Goal: Task Accomplishment & Management: Use online tool/utility

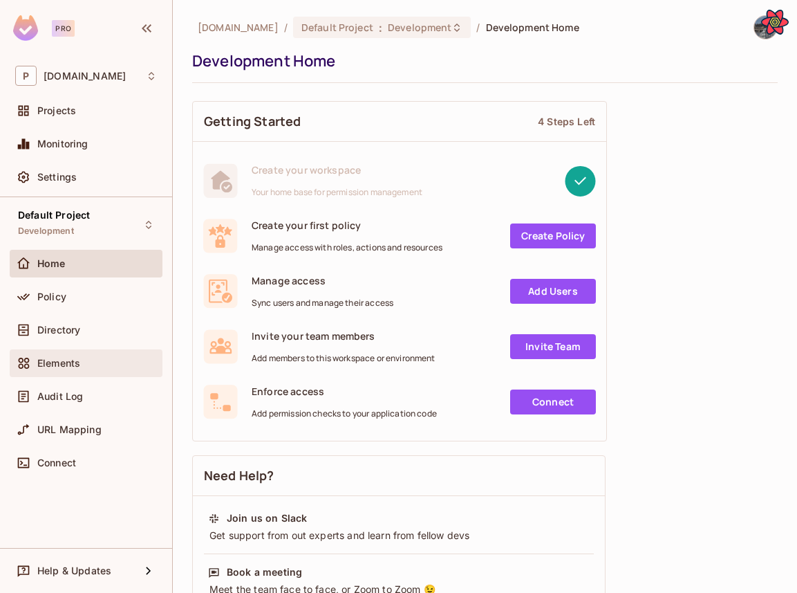
click at [91, 373] on div "Elements" at bounding box center [86, 363] width 153 height 28
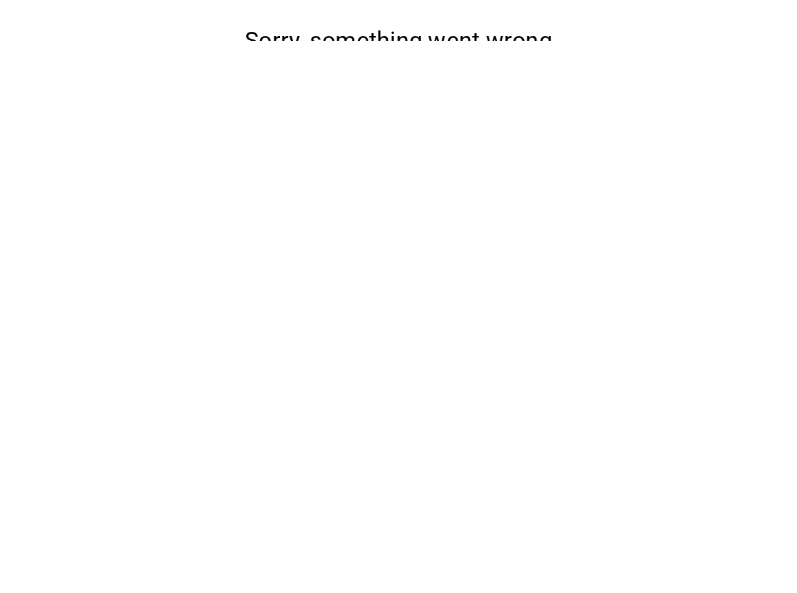
click at [395, 135] on button "Reload" at bounding box center [398, 122] width 60 height 26
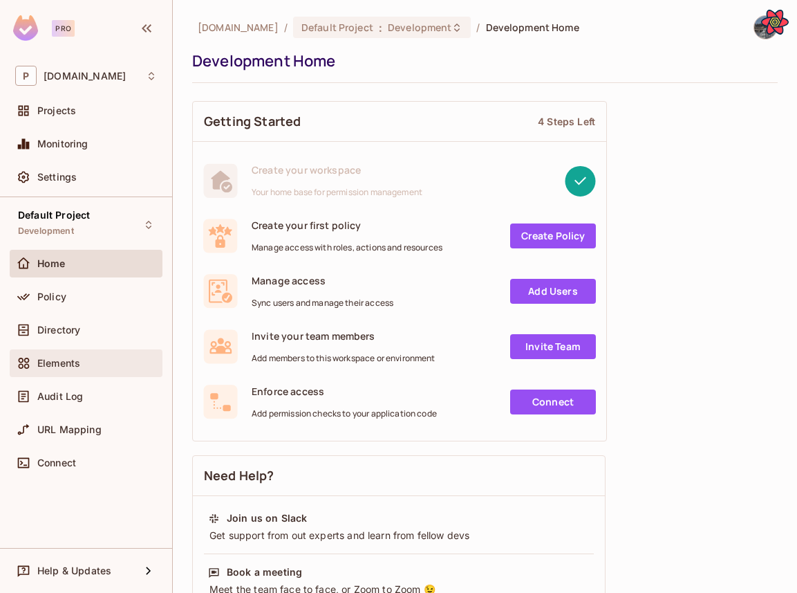
click at [71, 362] on span "Elements" at bounding box center [58, 362] width 43 height 11
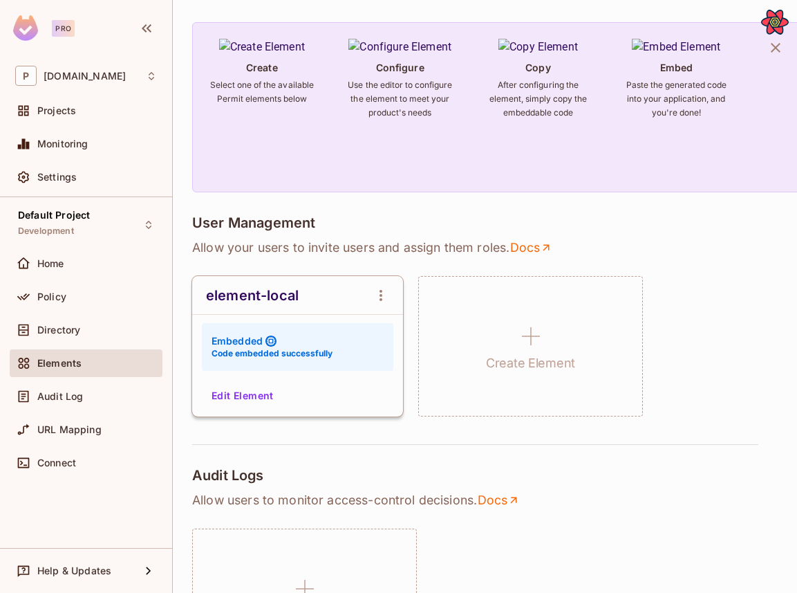
scroll to position [117, 0]
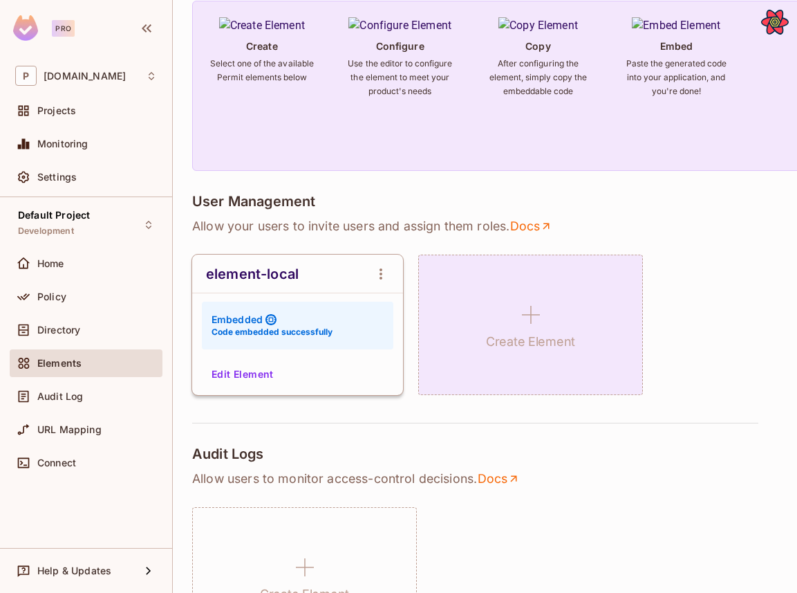
click at [512, 345] on h1 "Create Element" at bounding box center [530, 341] width 89 height 21
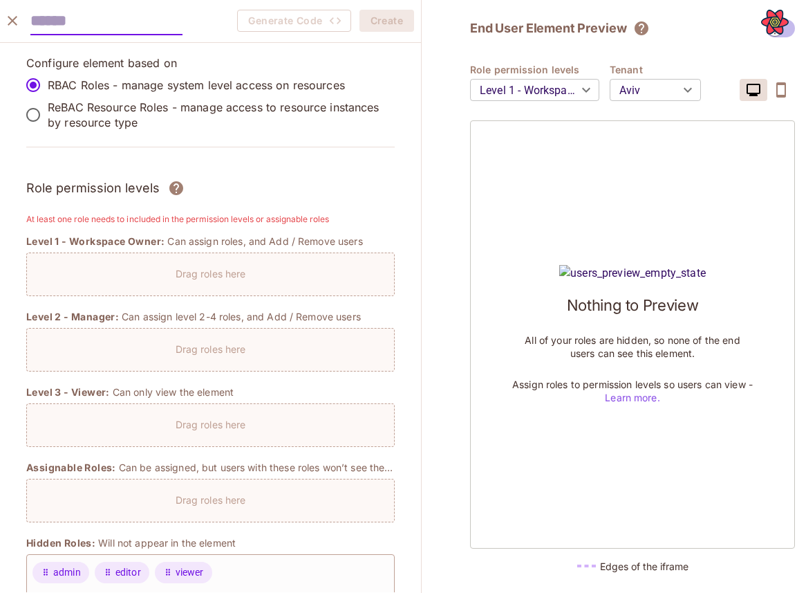
click at [141, 25] on input "text" at bounding box center [106, 21] width 152 height 28
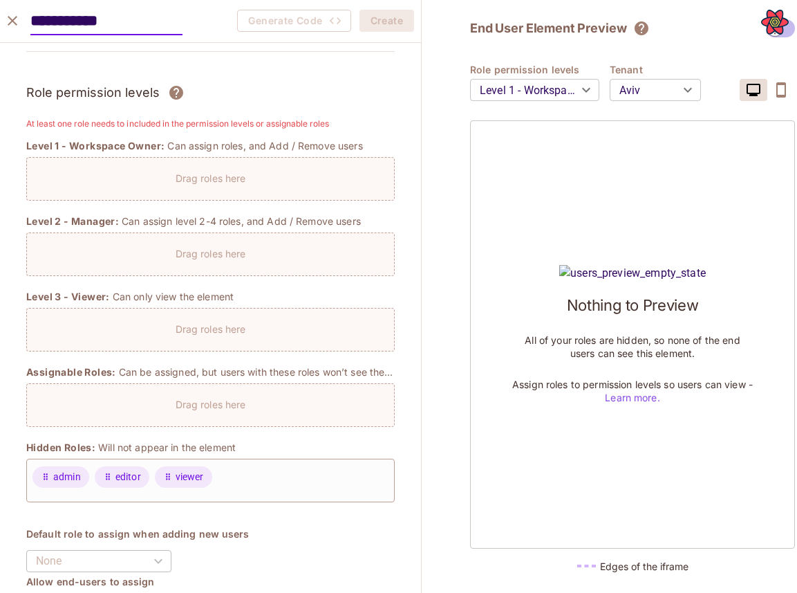
scroll to position [100, 0]
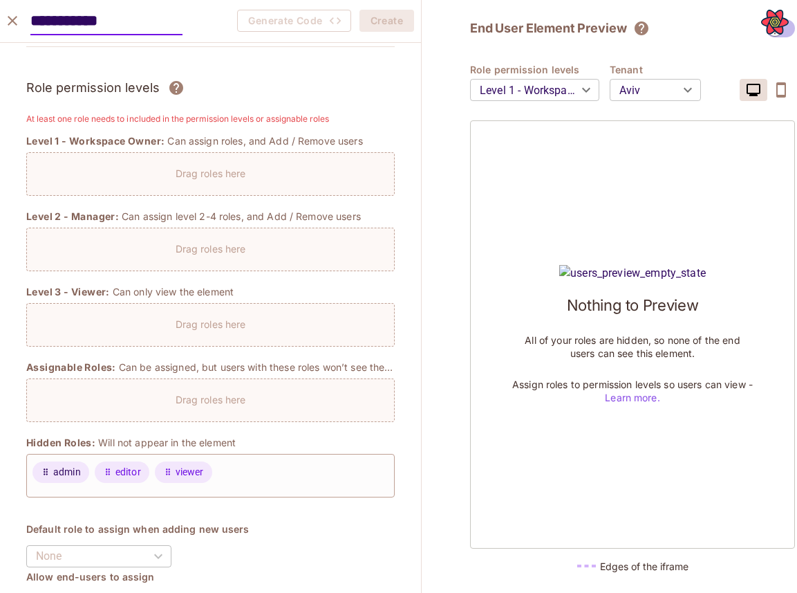
type input "**********"
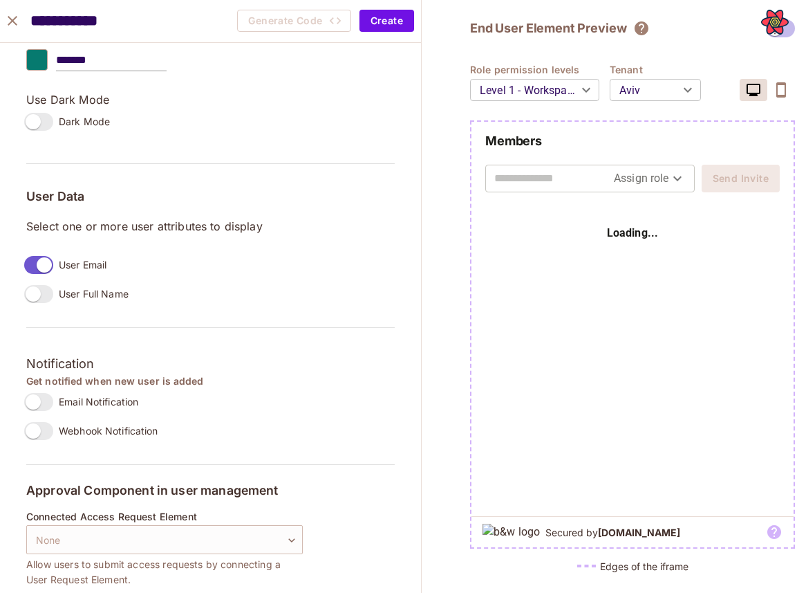
scroll to position [952, 0]
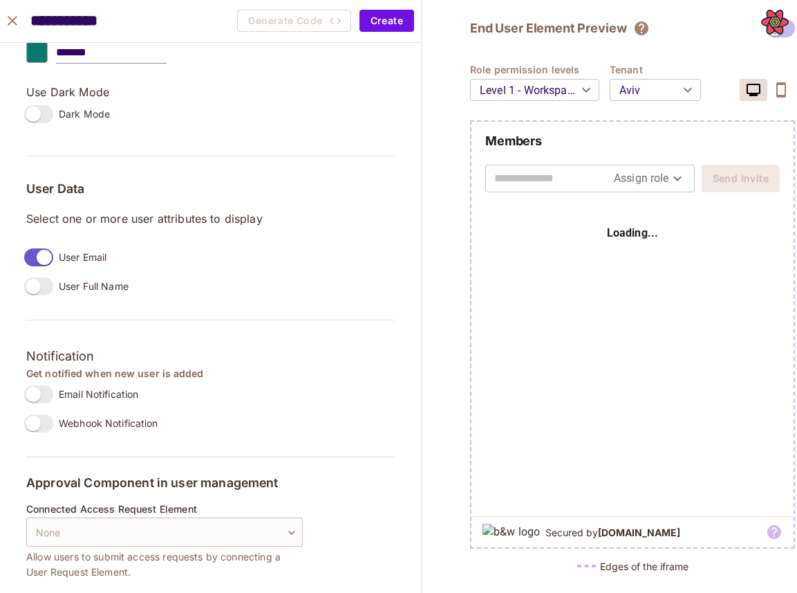
click at [100, 398] on span "Email Notification" at bounding box center [99, 393] width 80 height 13
click at [88, 427] on span "Webhook Notification" at bounding box center [109, 422] width 100 height 13
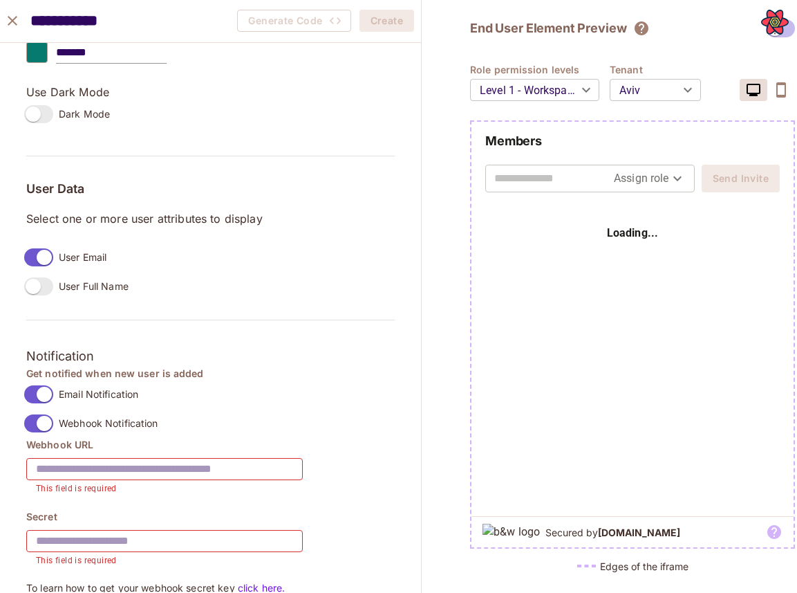
click at [104, 465] on input "text" at bounding box center [164, 468] width 277 height 39
type input "**********"
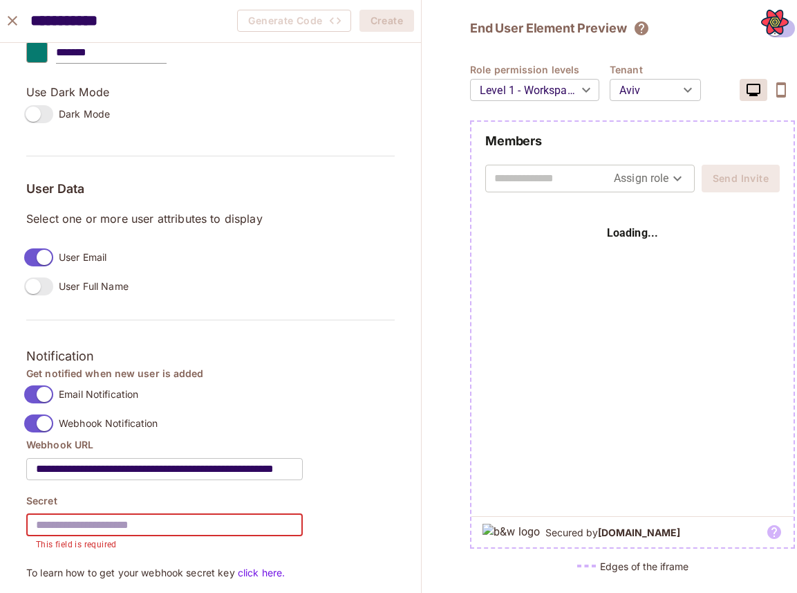
click at [164, 516] on input "text" at bounding box center [164, 524] width 277 height 39
type input "*******"
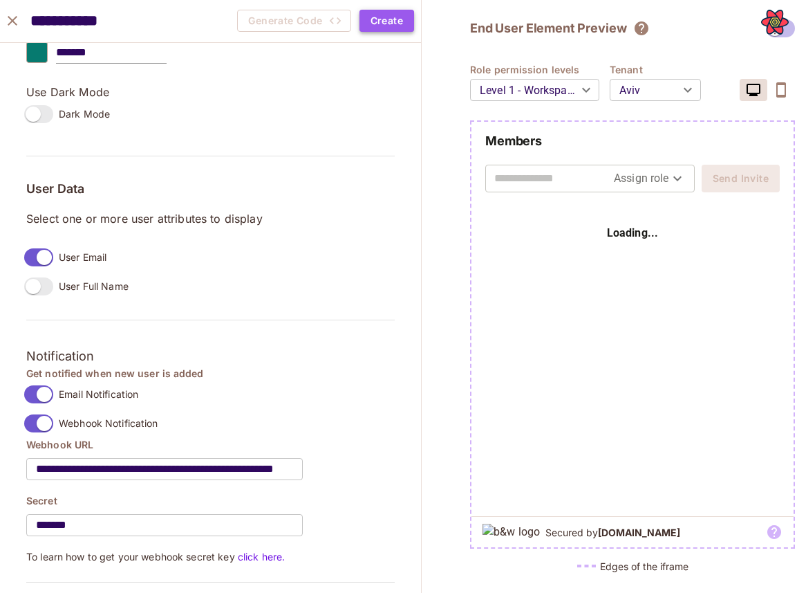
click at [395, 23] on button "Create" at bounding box center [387, 21] width 55 height 22
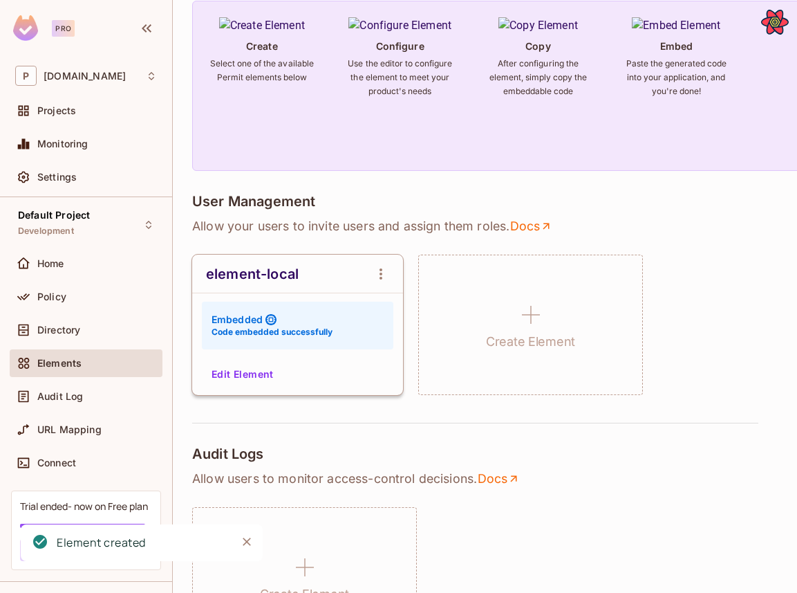
scroll to position [974, 0]
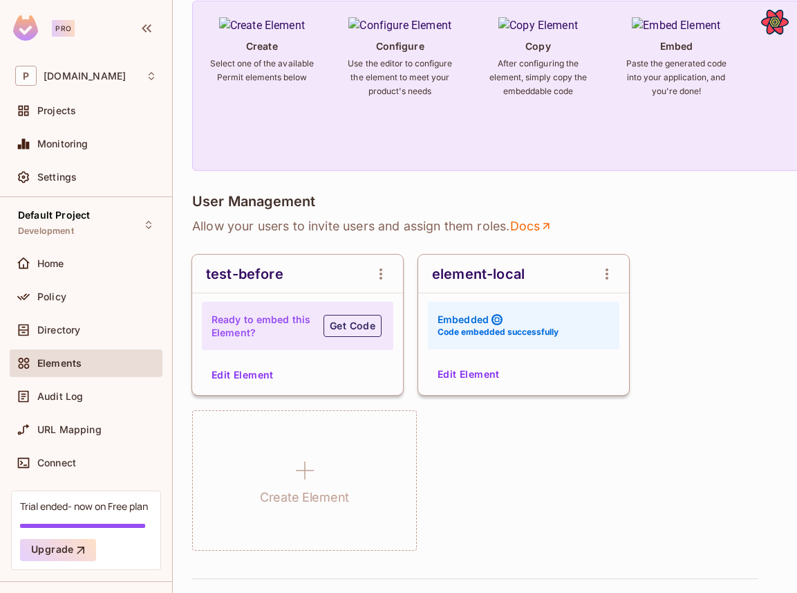
click at [344, 330] on button "Get Code" at bounding box center [353, 326] width 58 height 22
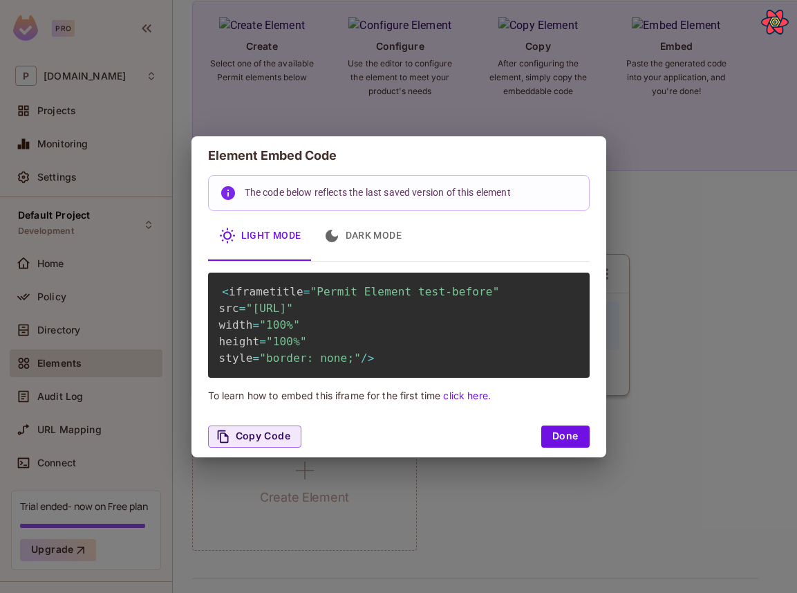
drag, startPoint x: 254, startPoint y: 309, endPoint x: 575, endPoint y: 329, distance: 320.7
click at [293, 315] on span ""http://localhost:3000/embed/test-before?envId=5bca724198c94fa5bdb76d667f191fe0…" at bounding box center [269, 307] width 47 height 13
copy span "http://localhost:3000/embed/test-before?envId=5bca724198c94fa5bdb76d667f191fe0&…"
click at [565, 447] on button "Done" at bounding box center [565, 436] width 48 height 22
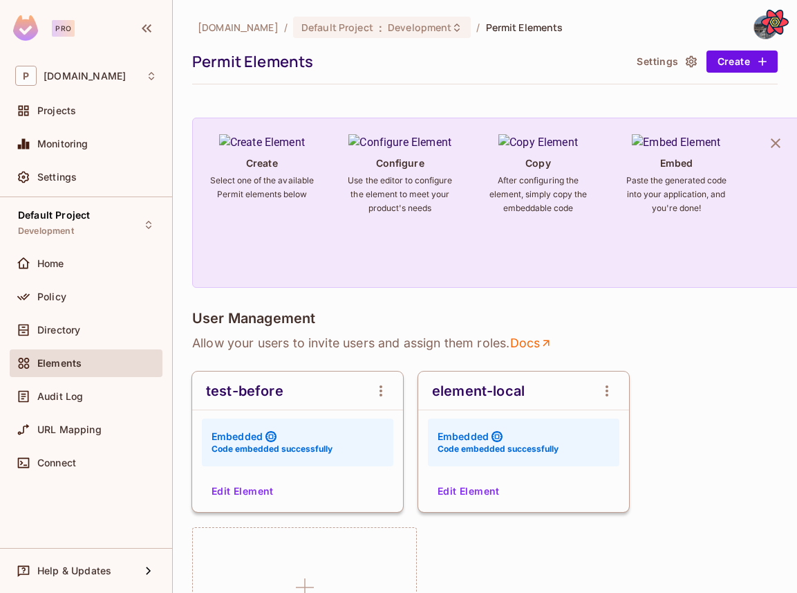
click at [261, 480] on button "Edit Element" at bounding box center [242, 491] width 73 height 22
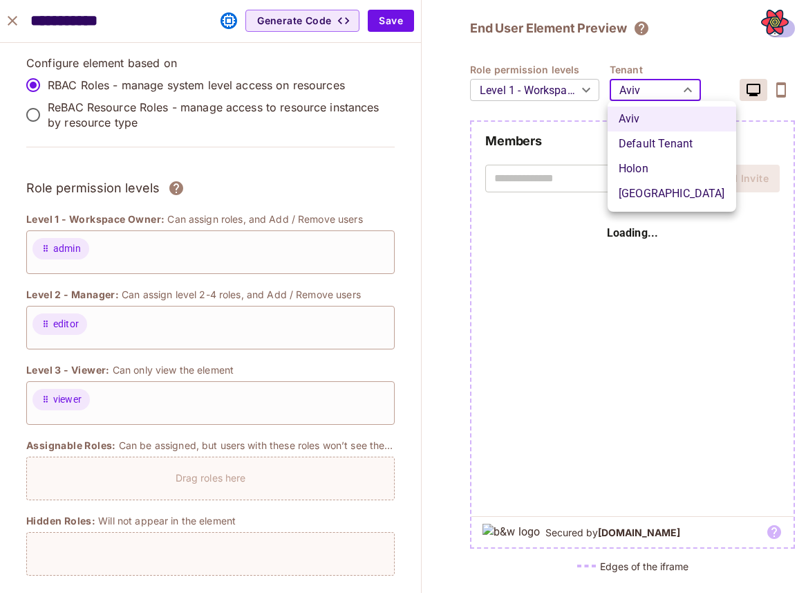
click at [626, 95] on body "Pro P permit.io Projects Monitoring Settings Default Project Development Home P…" at bounding box center [398, 296] width 797 height 593
click at [642, 159] on li "Holon" at bounding box center [672, 168] width 129 height 25
type input "*****"
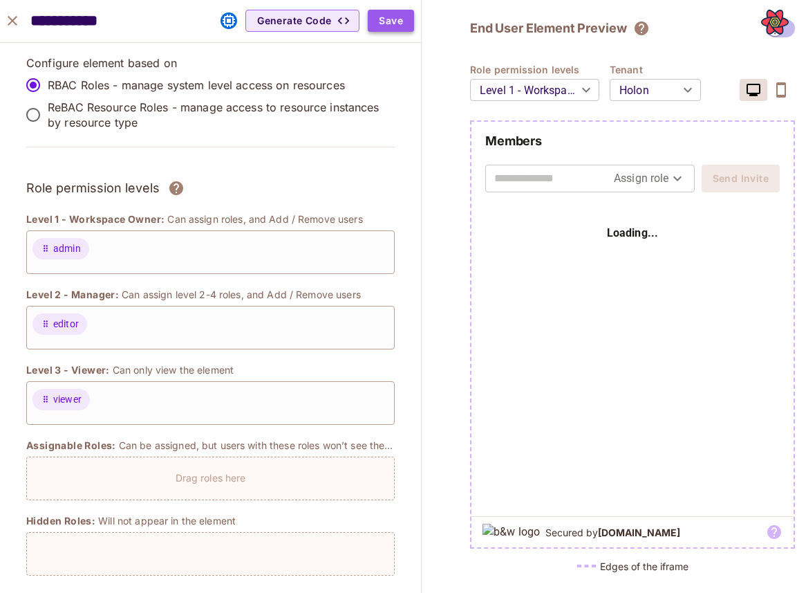
click at [379, 23] on button "Save" at bounding box center [391, 21] width 46 height 22
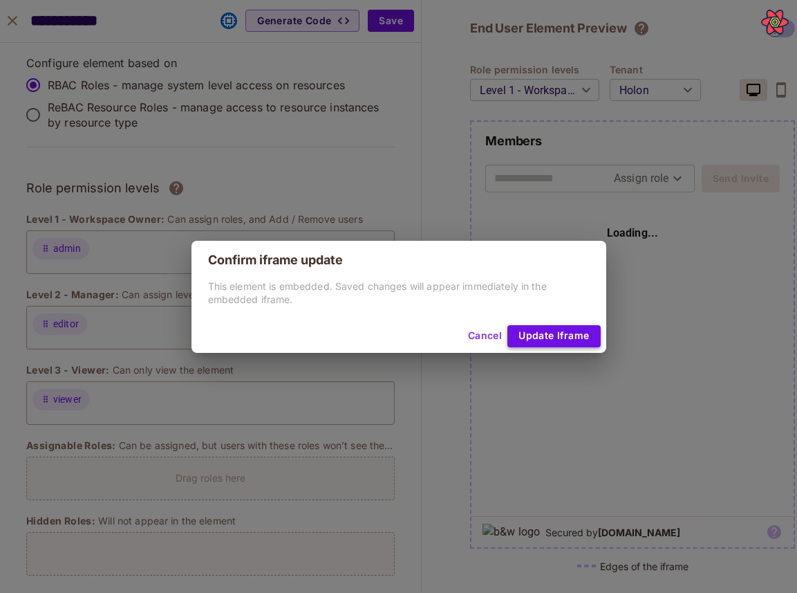
click at [574, 330] on button "Update Iframe" at bounding box center [553, 336] width 93 height 22
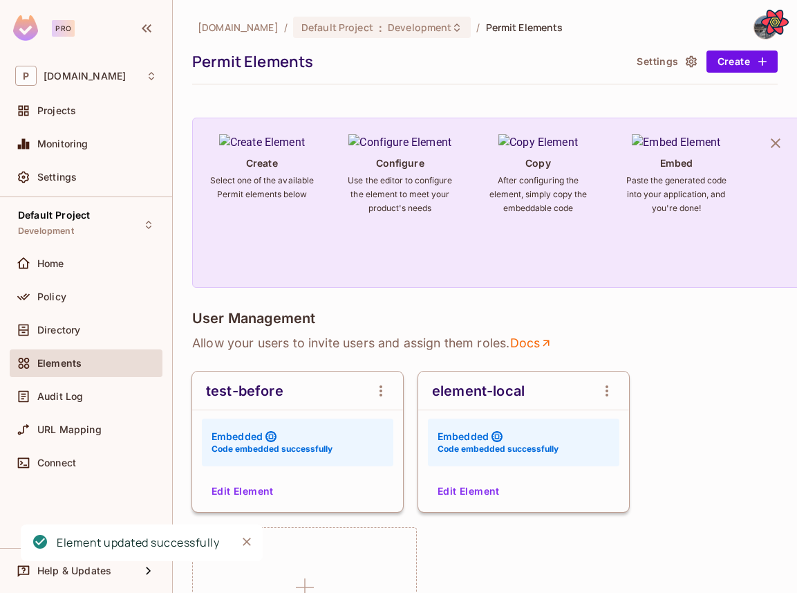
click at [455, 483] on button "Edit Element" at bounding box center [468, 491] width 73 height 22
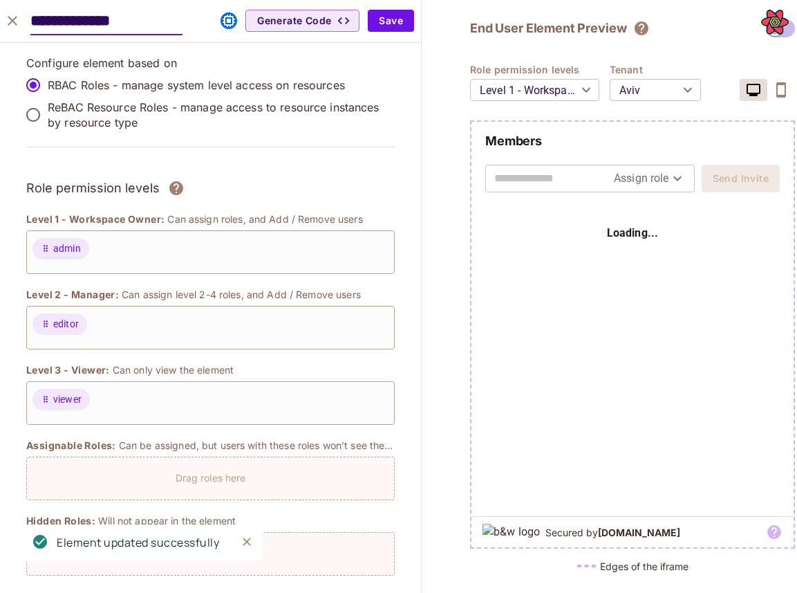
click at [10, 21] on icon "close" at bounding box center [12, 20] width 17 height 17
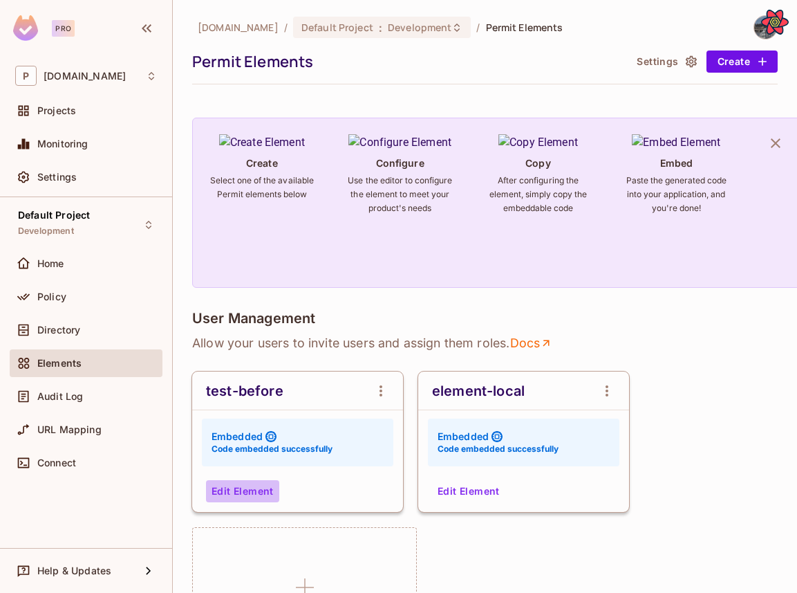
click at [251, 482] on button "Edit Element" at bounding box center [242, 491] width 73 height 22
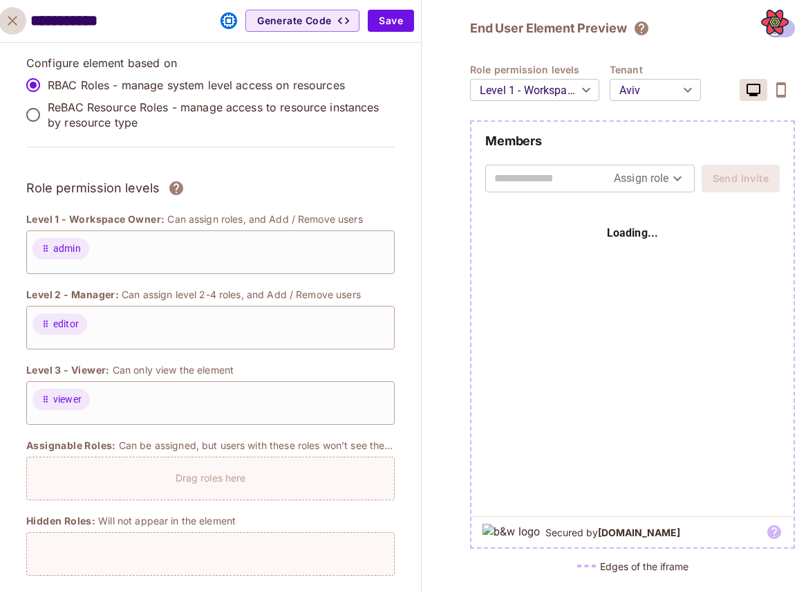
click at [21, 29] on button "close" at bounding box center [13, 21] width 28 height 28
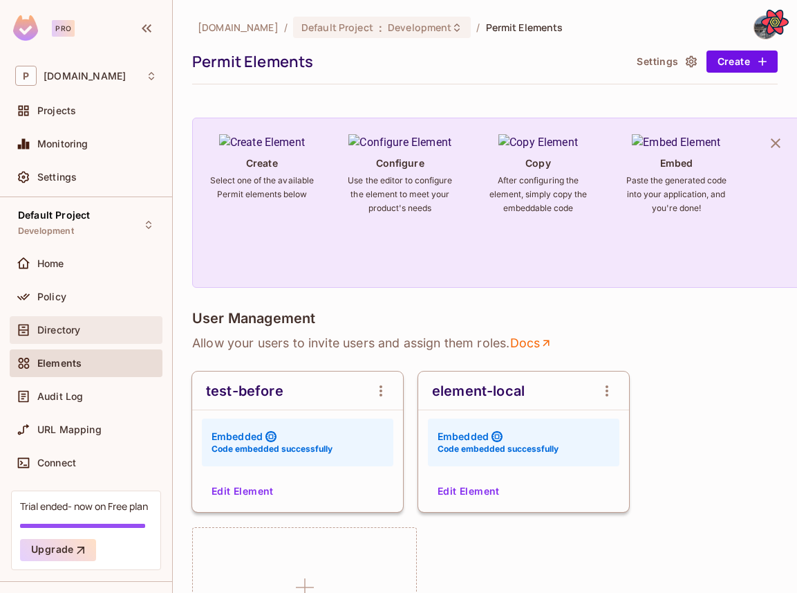
click at [82, 319] on div "Directory" at bounding box center [86, 330] width 153 height 28
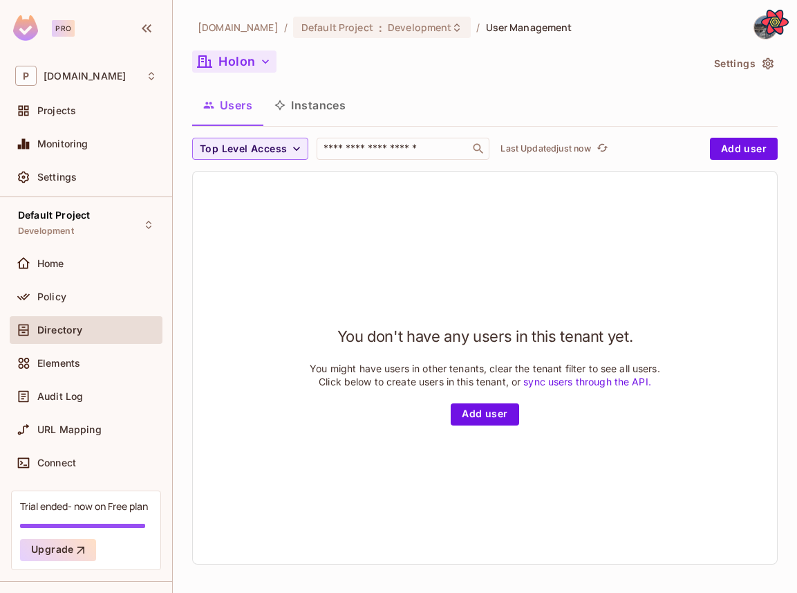
click at [251, 65] on button "Holon" at bounding box center [234, 61] width 84 height 22
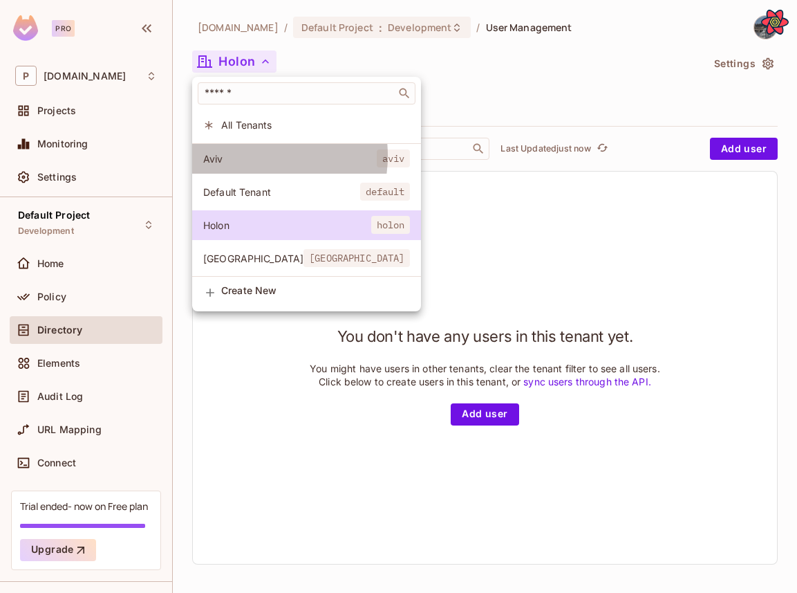
click at [243, 156] on span "Aviv" at bounding box center [290, 158] width 174 height 13
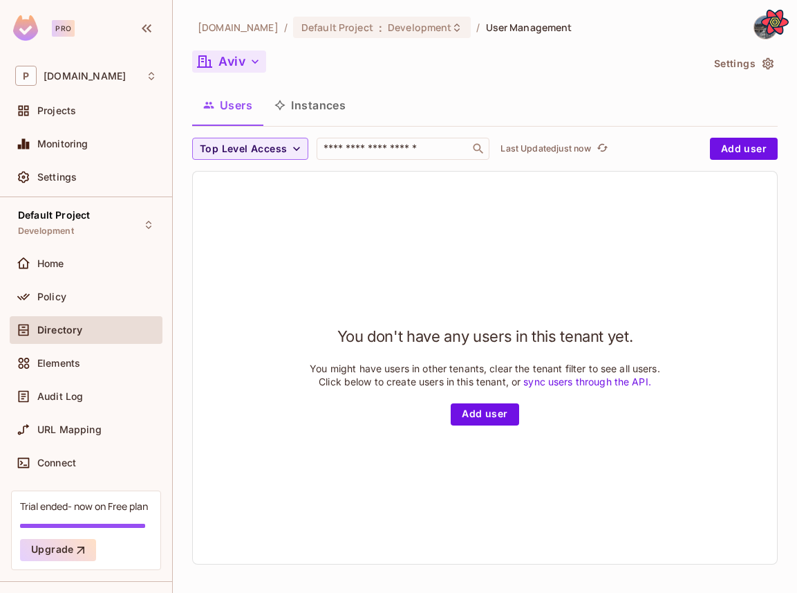
click at [244, 60] on button "Aviv" at bounding box center [229, 61] width 74 height 22
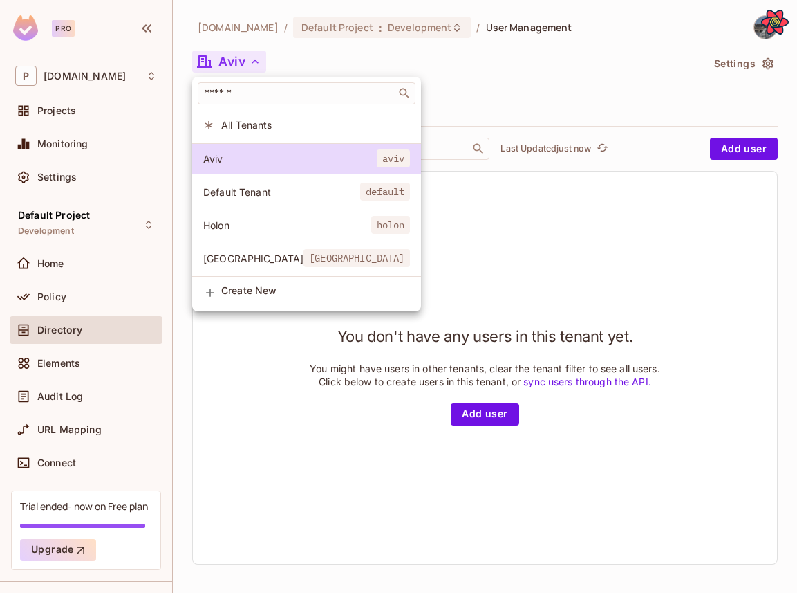
click at [256, 227] on span "Holon" at bounding box center [287, 224] width 168 height 13
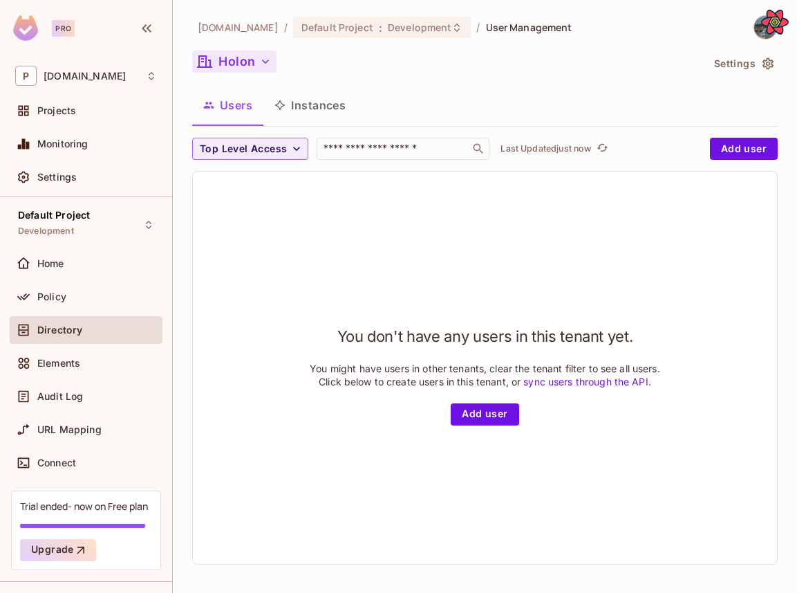
click at [243, 50] on button "Holon" at bounding box center [234, 61] width 84 height 22
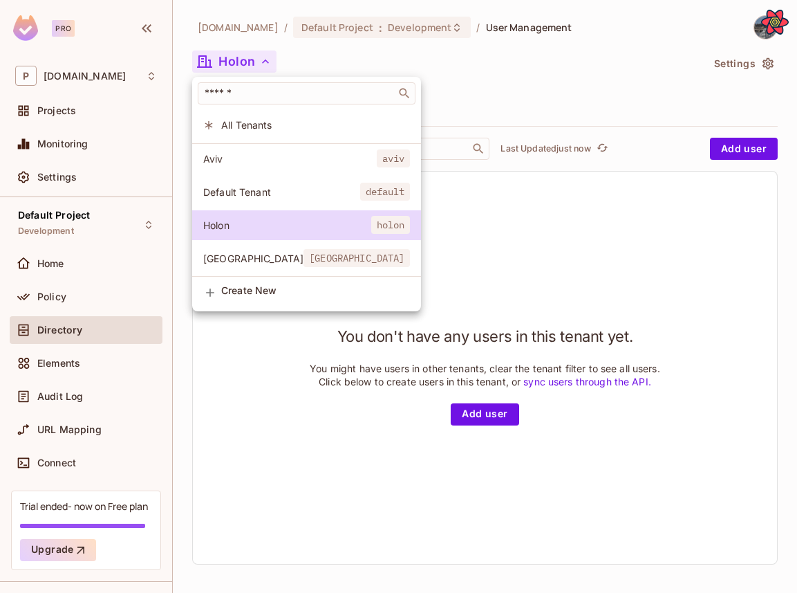
click at [237, 269] on li "Tel-Aviv tel-aviv" at bounding box center [306, 258] width 229 height 30
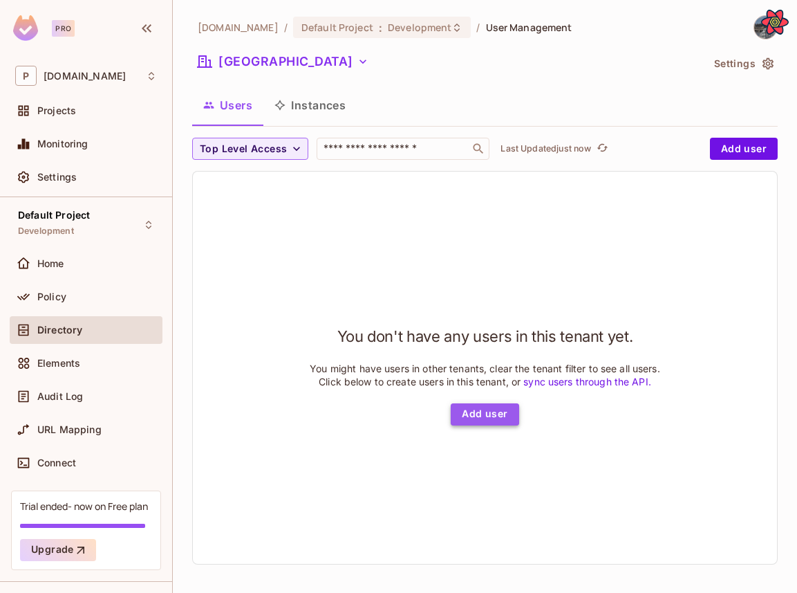
click at [501, 425] on button "Add user" at bounding box center [485, 414] width 68 height 22
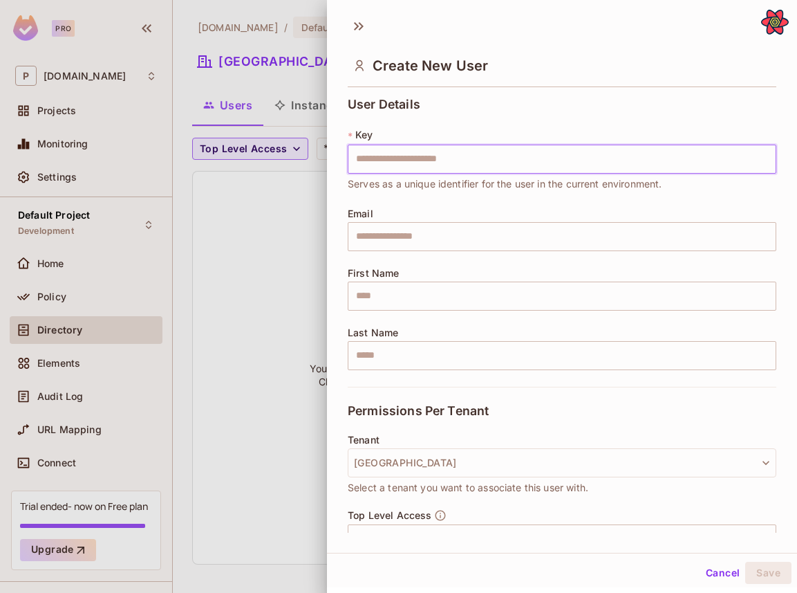
click at [448, 169] on input "text" at bounding box center [562, 158] width 429 height 29
type input "*******"
click at [437, 299] on input "text" at bounding box center [562, 295] width 429 height 29
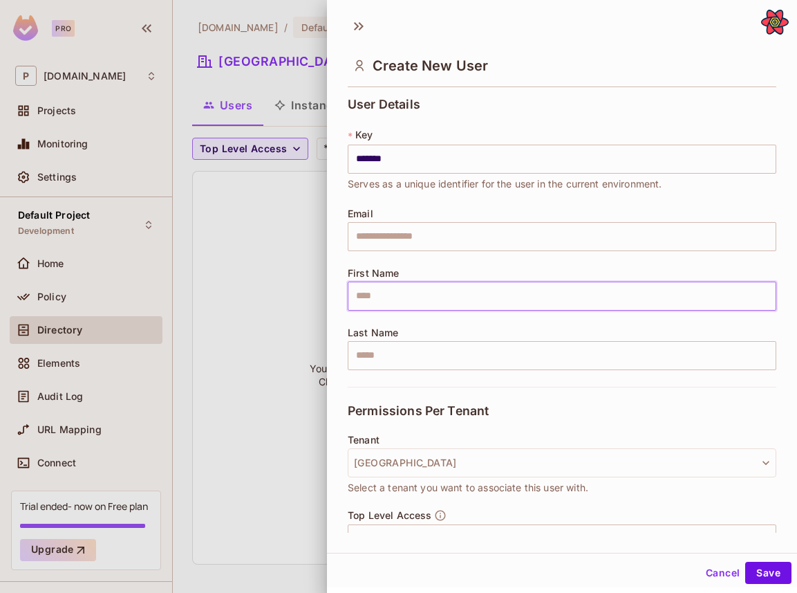
type input "****"
click at [429, 350] on input "text" at bounding box center [562, 355] width 429 height 29
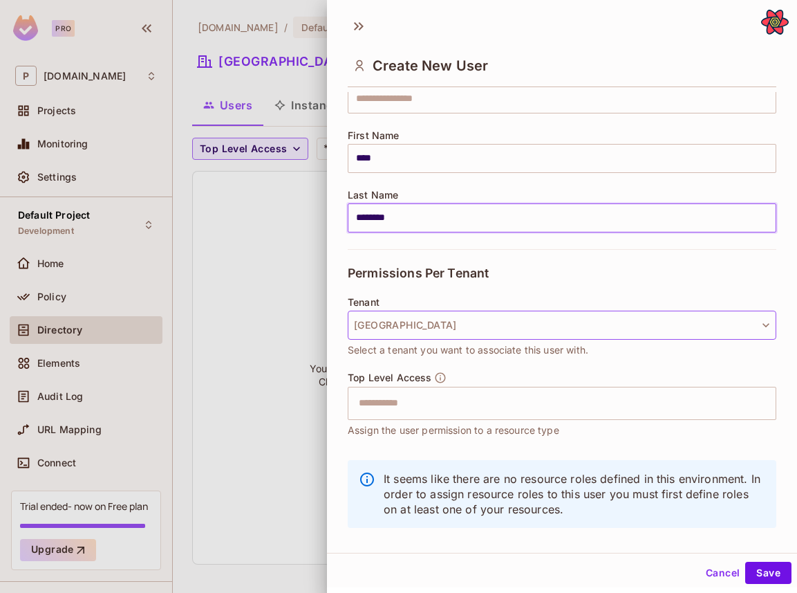
scroll to position [155, 0]
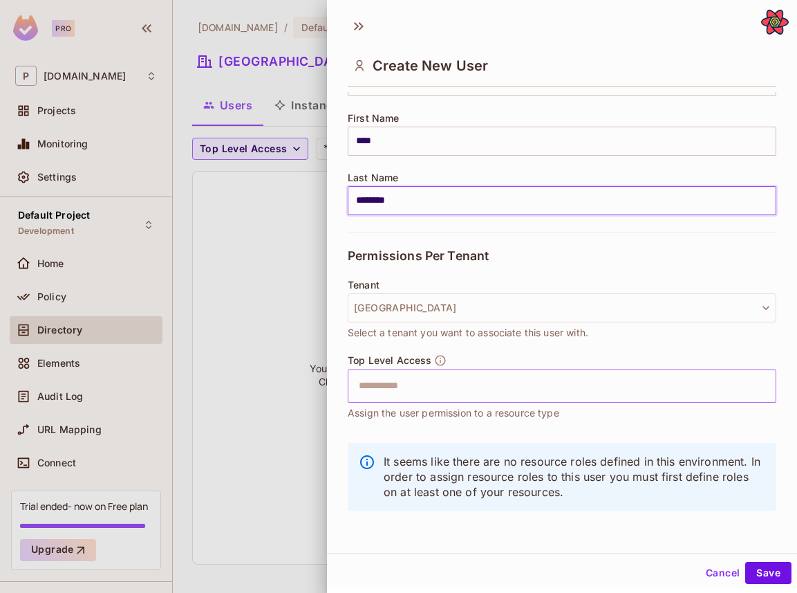
type input "********"
click at [454, 390] on input "text" at bounding box center [550, 386] width 399 height 28
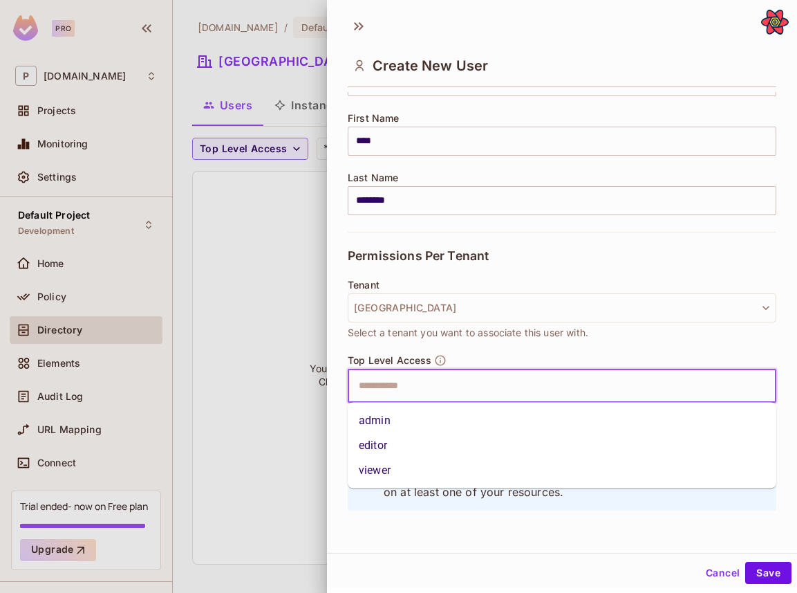
click at [434, 424] on li "admin" at bounding box center [562, 420] width 429 height 25
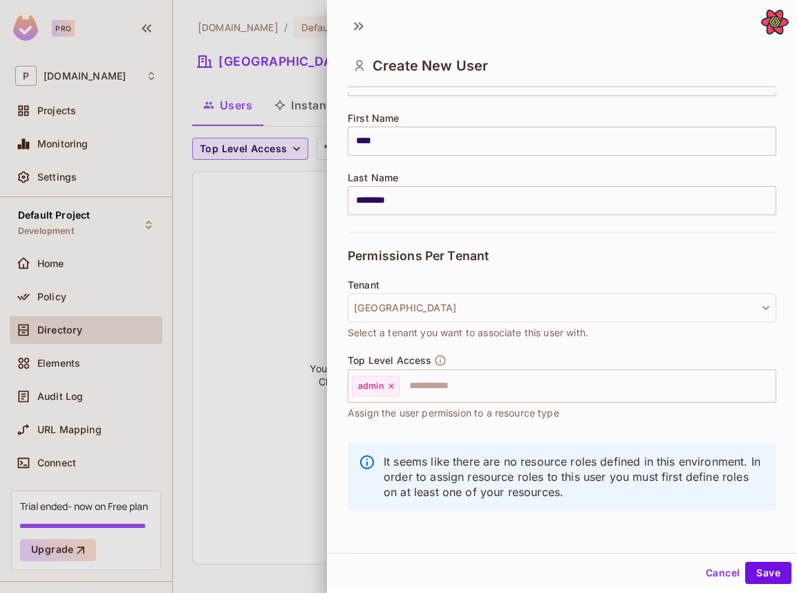
click at [759, 561] on div "Cancel Save" at bounding box center [562, 572] width 470 height 33
click at [759, 568] on button "Save" at bounding box center [768, 572] width 46 height 22
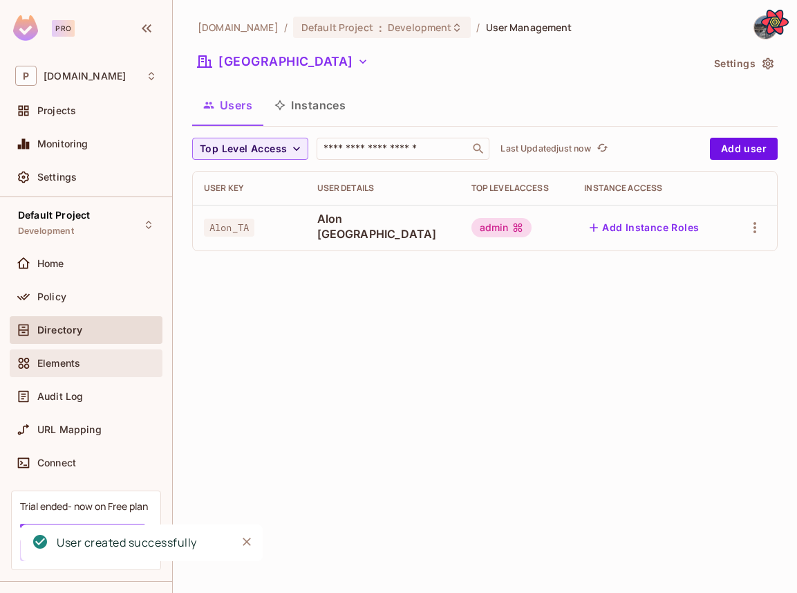
click at [102, 368] on div "Elements" at bounding box center [97, 362] width 120 height 11
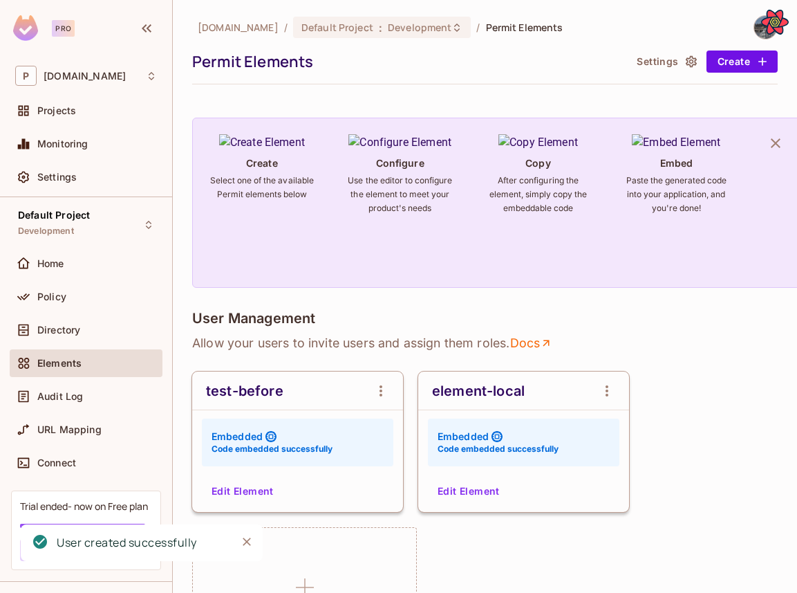
click at [266, 487] on button "Edit Element" at bounding box center [242, 491] width 73 height 22
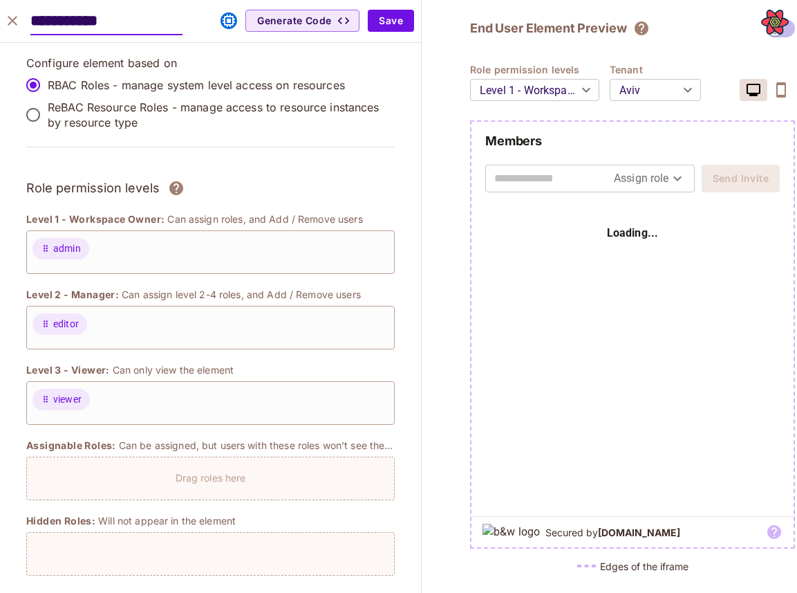
click at [629, 93] on body "Pro P permit.io Projects Monitoring Settings Default Project Development Home P…" at bounding box center [398, 296] width 797 height 593
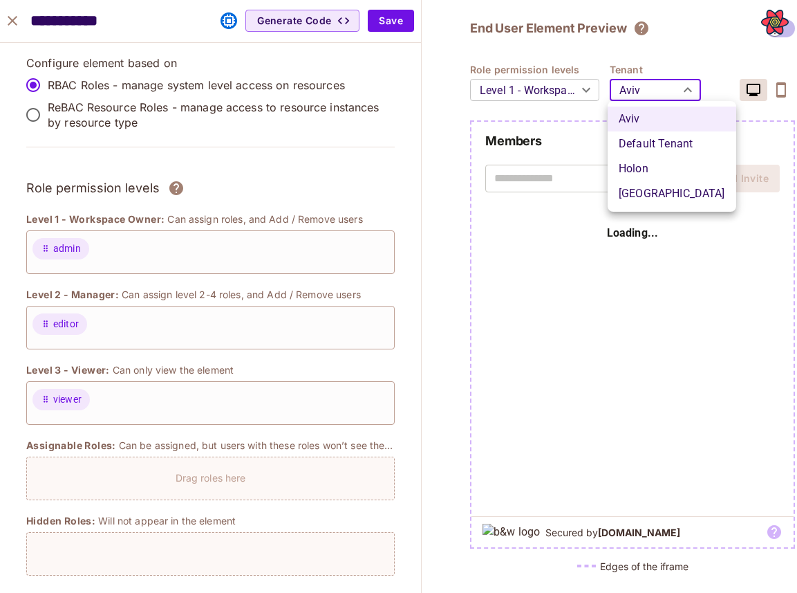
click at [654, 185] on li "Tel-Aviv" at bounding box center [672, 193] width 129 height 25
type input "********"
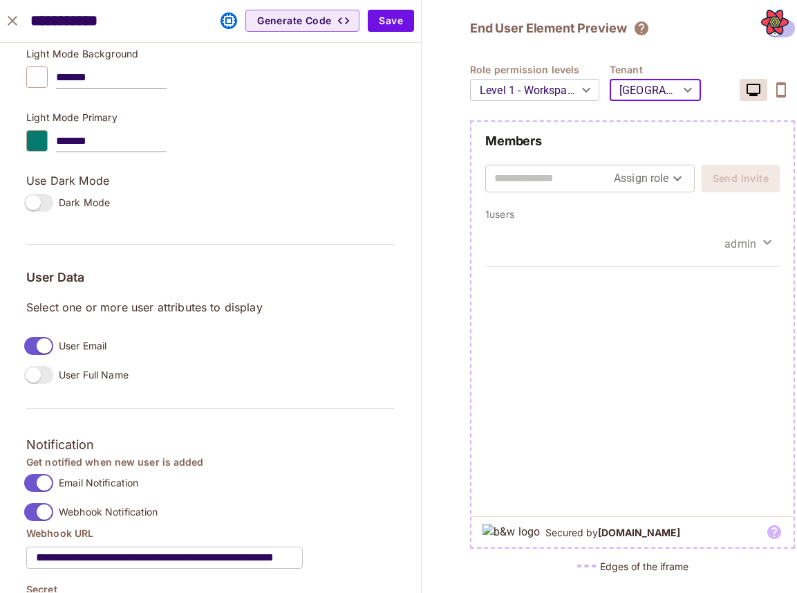
scroll to position [888, 0]
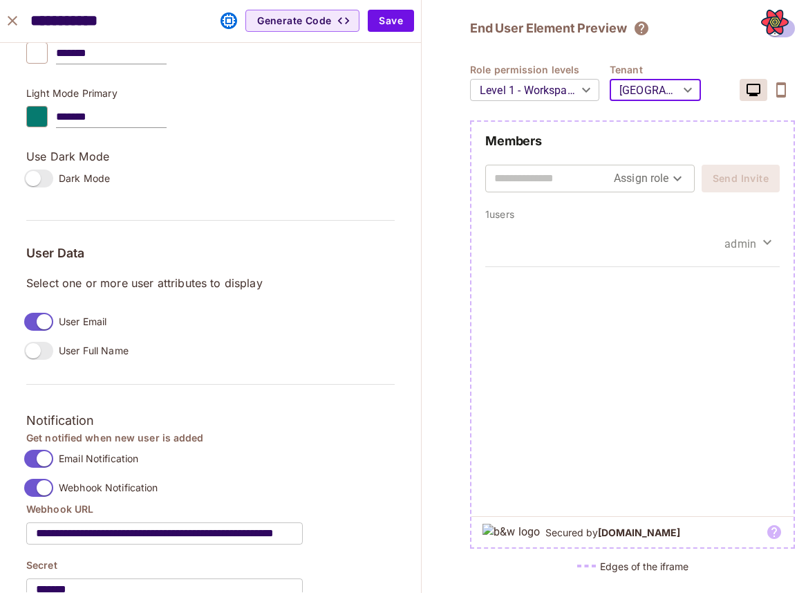
click at [51, 360] on label "User Full Name" at bounding box center [74, 350] width 110 height 29
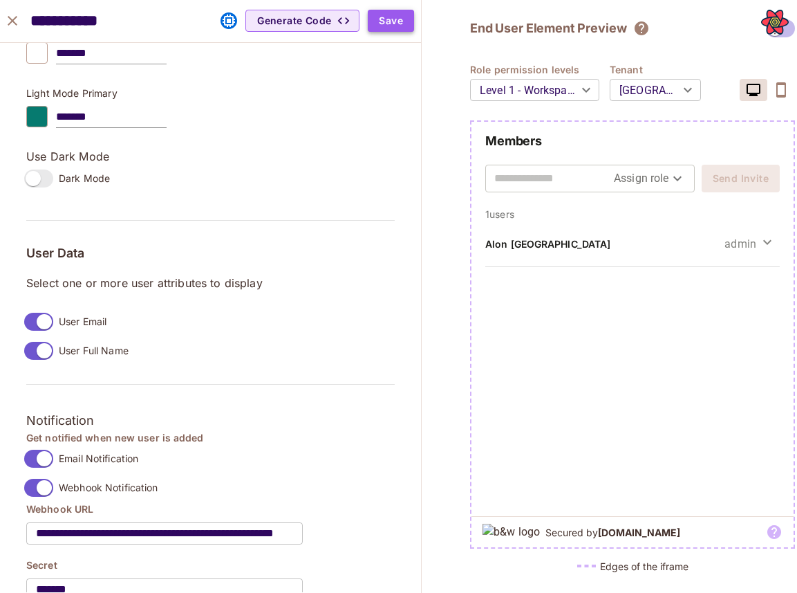
click at [391, 17] on button "Save" at bounding box center [391, 21] width 46 height 22
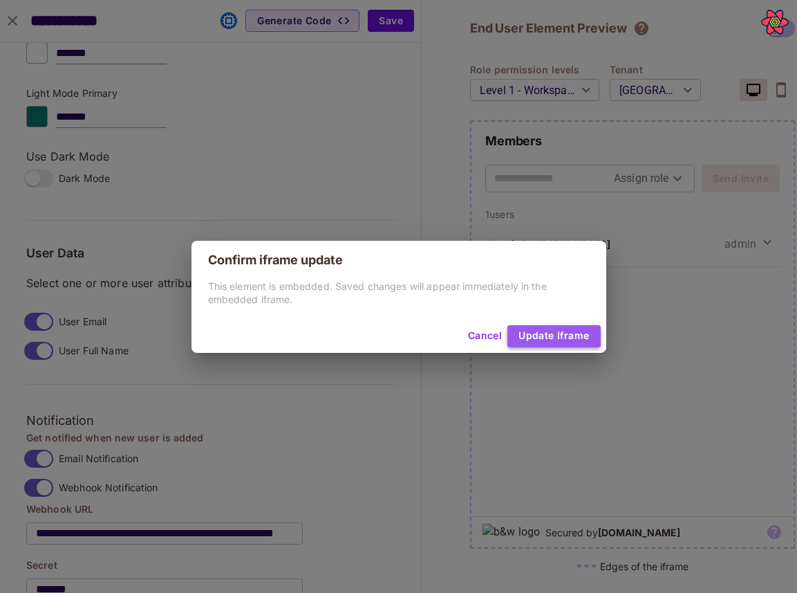
click at [555, 342] on button "Update Iframe" at bounding box center [553, 336] width 93 height 22
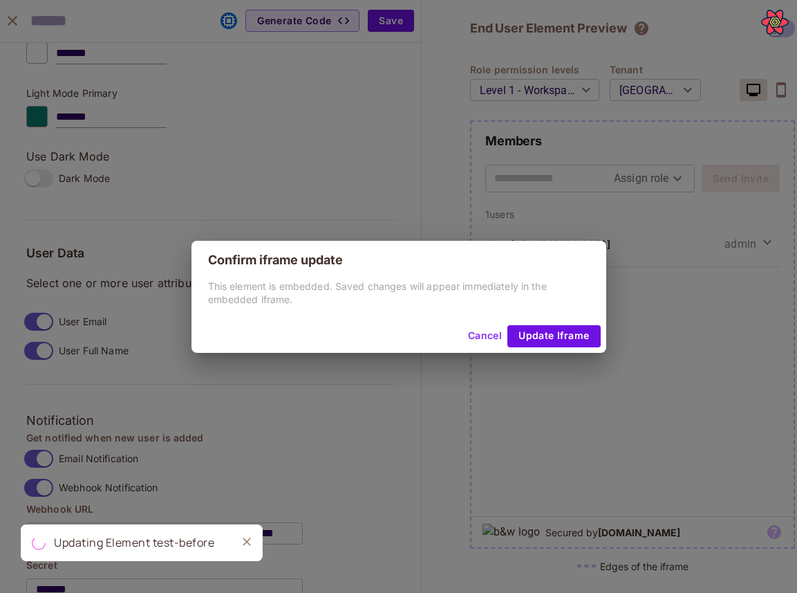
scroll to position [910, 0]
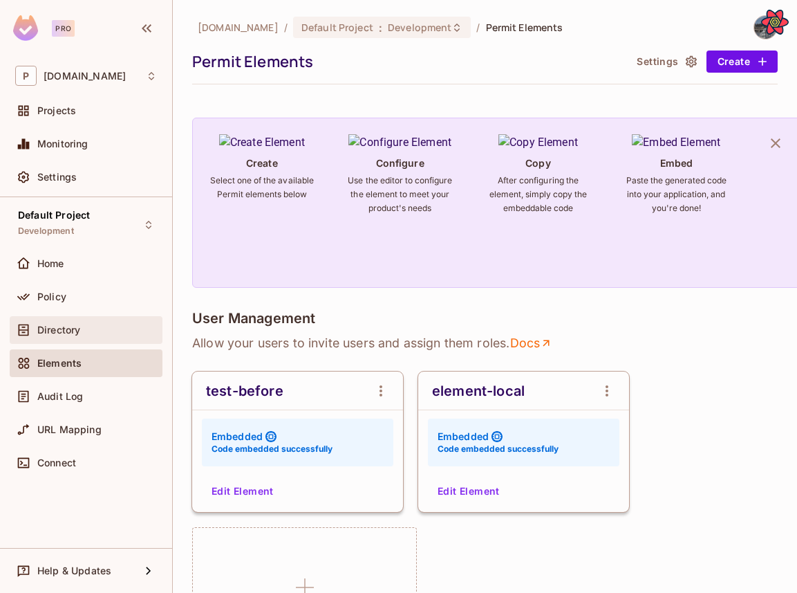
click at [68, 328] on span "Directory" at bounding box center [58, 329] width 43 height 11
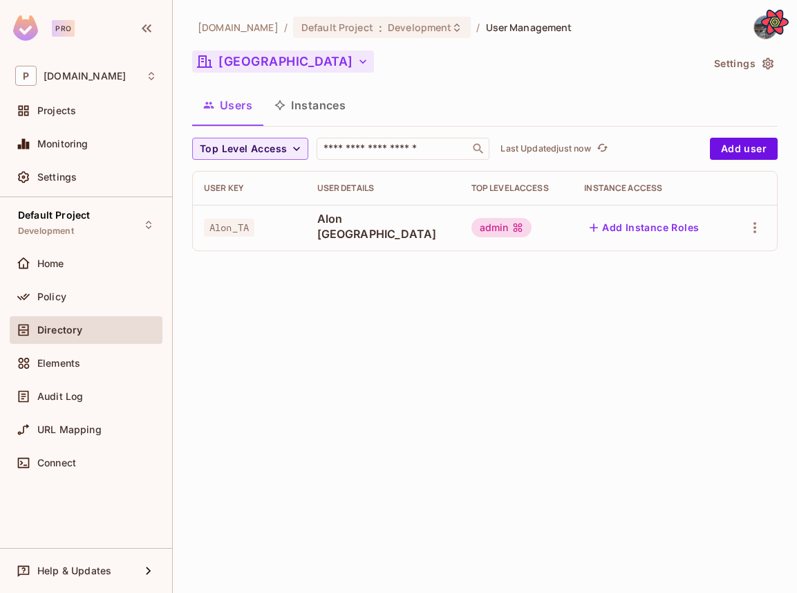
click at [356, 58] on icon "button" at bounding box center [363, 62] width 14 height 14
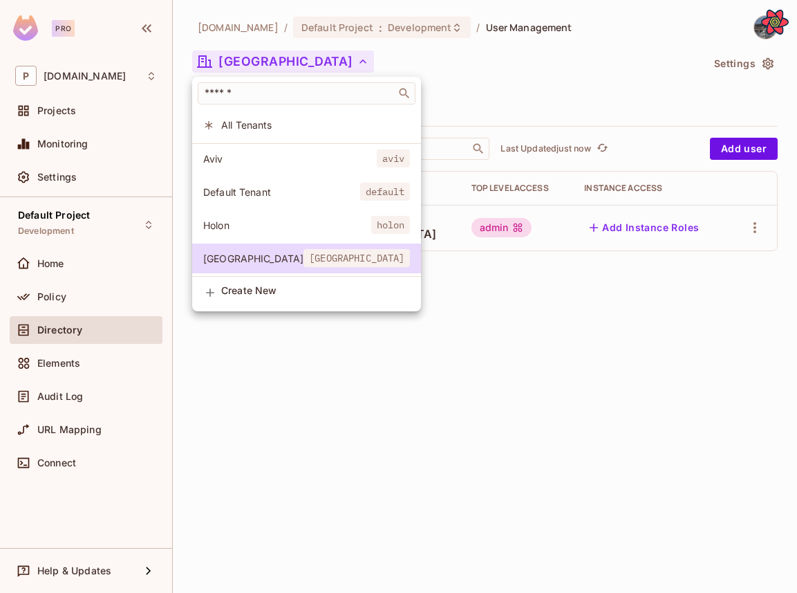
click at [382, 62] on div at bounding box center [398, 296] width 797 height 593
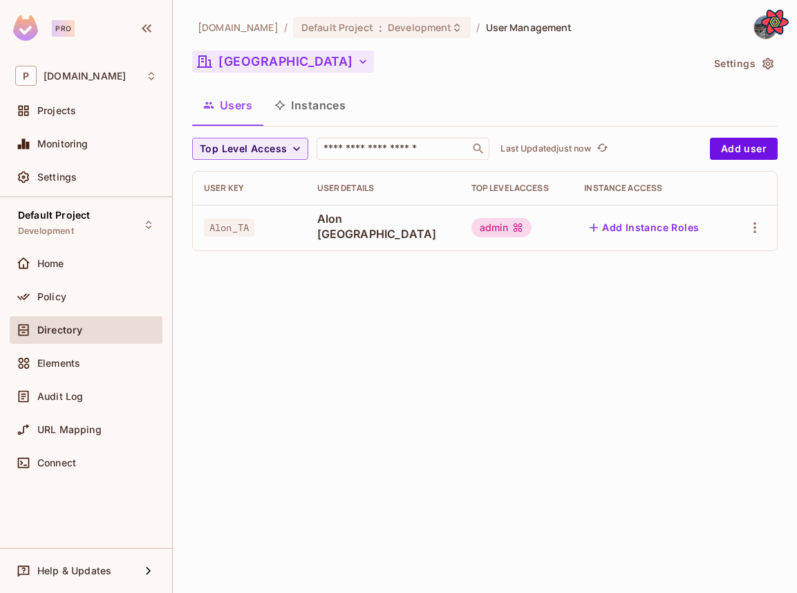
click at [270, 74] on div "Tel-Aviv" at bounding box center [447, 63] width 510 height 26
click at [268, 72] on button "Tel-Aviv" at bounding box center [283, 61] width 182 height 22
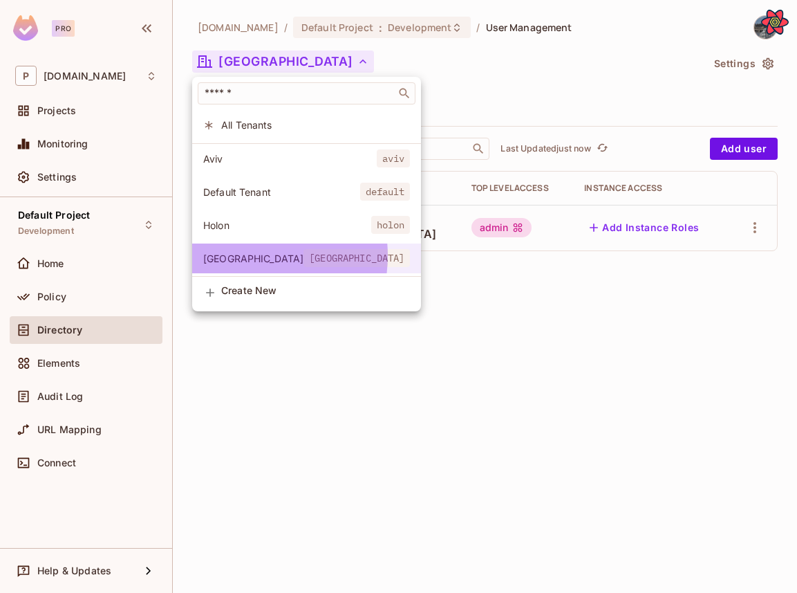
click at [241, 256] on span "Tel-Aviv" at bounding box center [253, 258] width 100 height 13
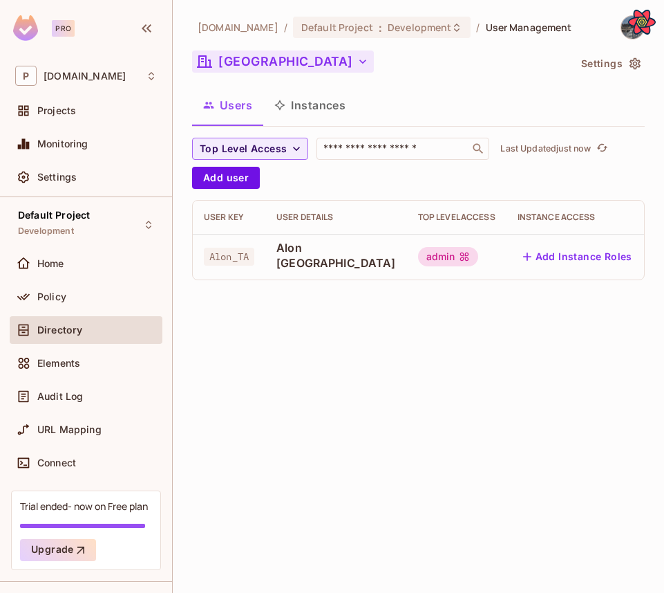
click at [232, 68] on button "Tel-Aviv" at bounding box center [283, 61] width 182 height 22
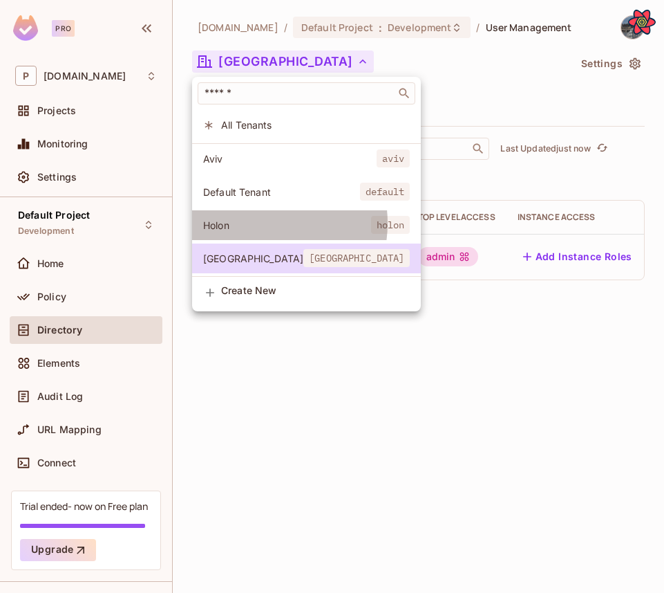
click at [254, 223] on span "Holon" at bounding box center [287, 224] width 168 height 13
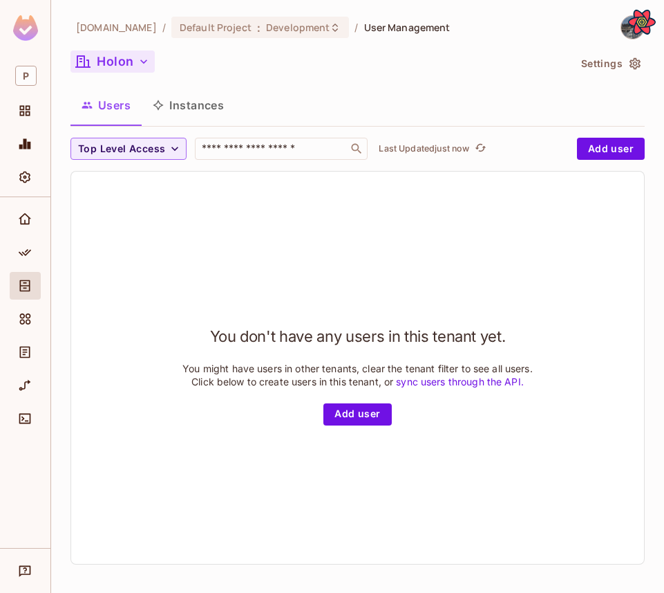
click at [144, 69] on button "Holon" at bounding box center [113, 61] width 84 height 22
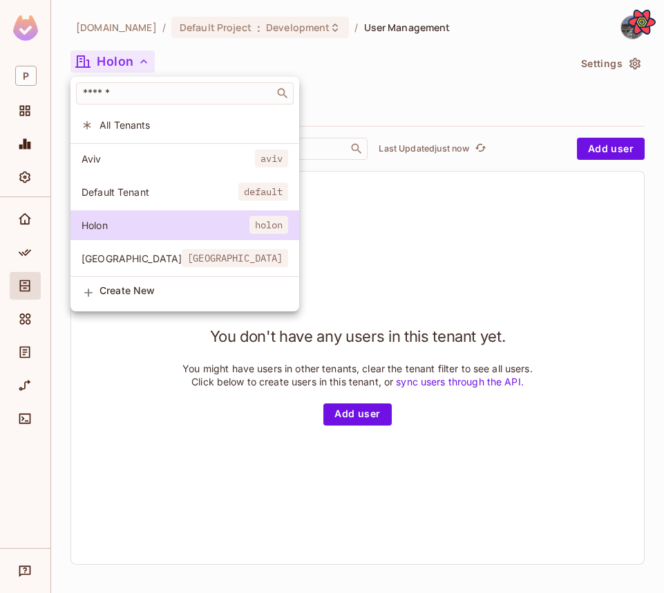
click at [144, 259] on span "Tel-Aviv" at bounding box center [132, 258] width 100 height 13
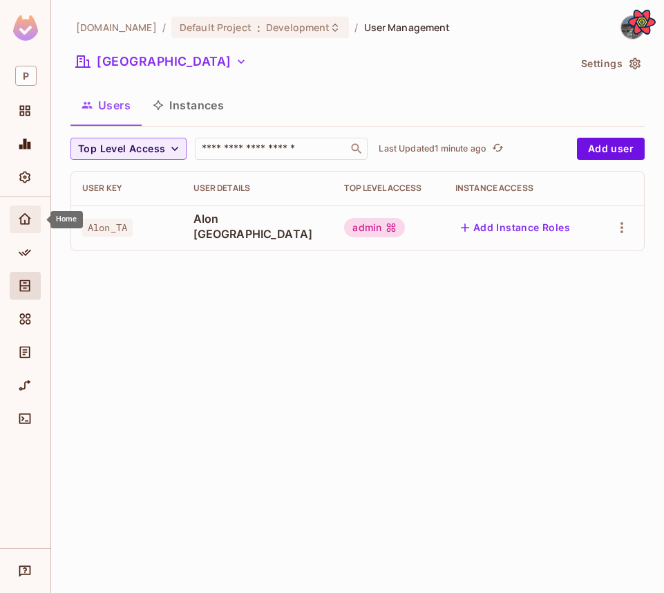
click at [34, 226] on div "Home" at bounding box center [27, 219] width 24 height 17
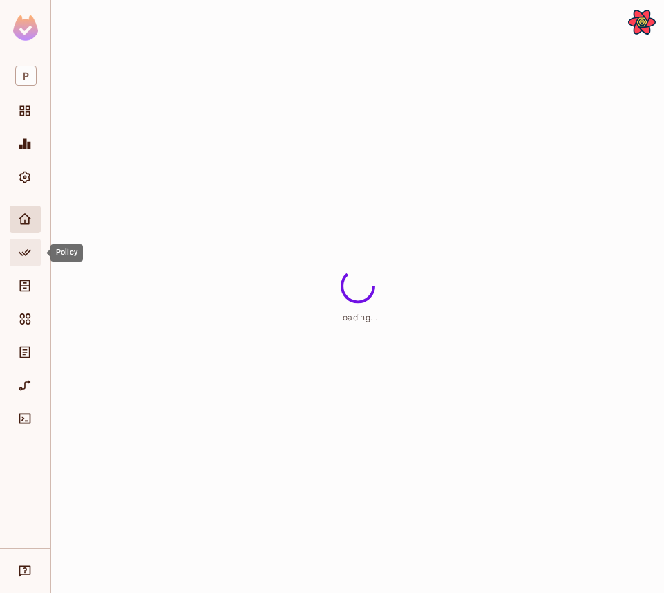
click at [37, 244] on div "Policy" at bounding box center [27, 252] width 24 height 17
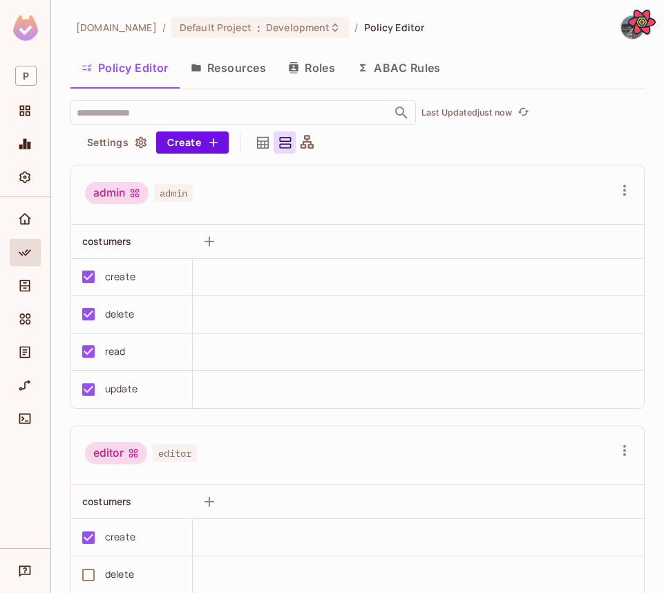
click at [23, 333] on div at bounding box center [25, 321] width 31 height 33
click at [26, 317] on icon "Elements" at bounding box center [25, 318] width 11 height 11
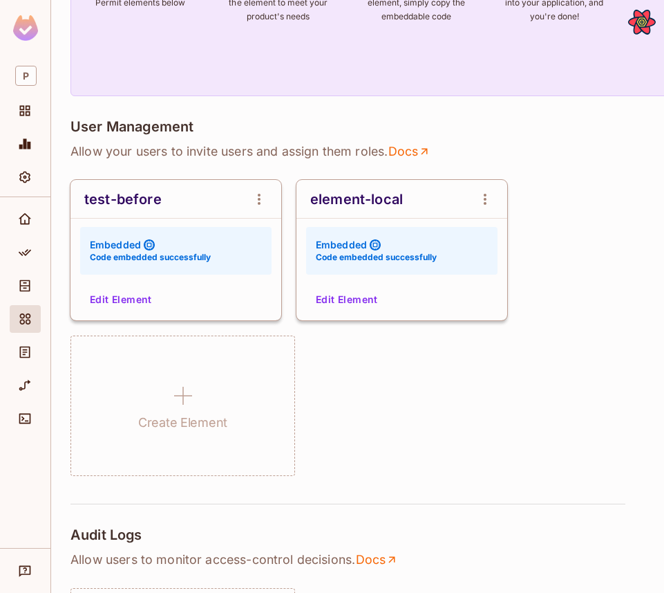
scroll to position [198, 0]
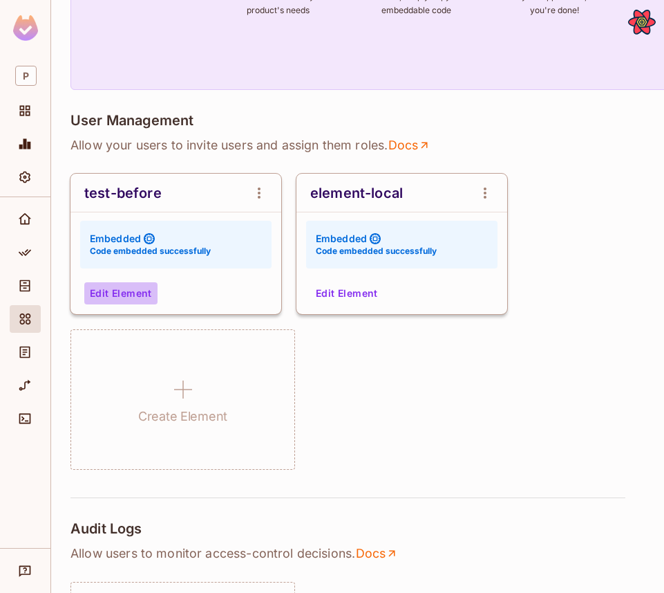
click at [142, 297] on button "Edit Element" at bounding box center [120, 293] width 73 height 22
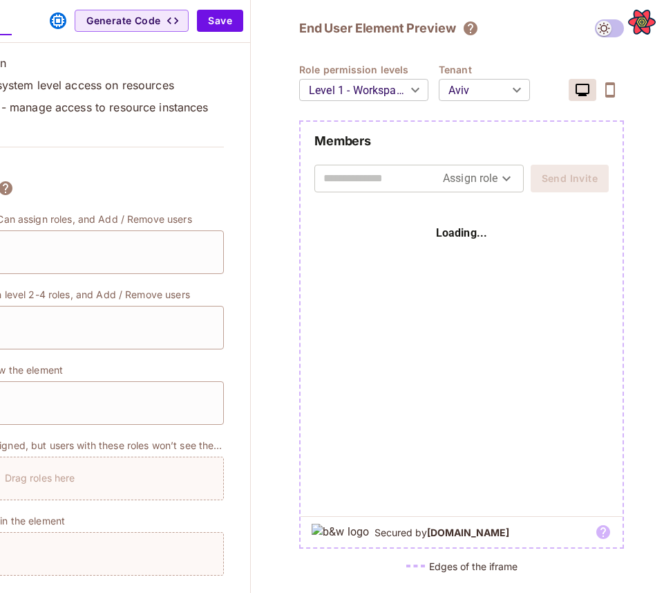
scroll to position [0, 179]
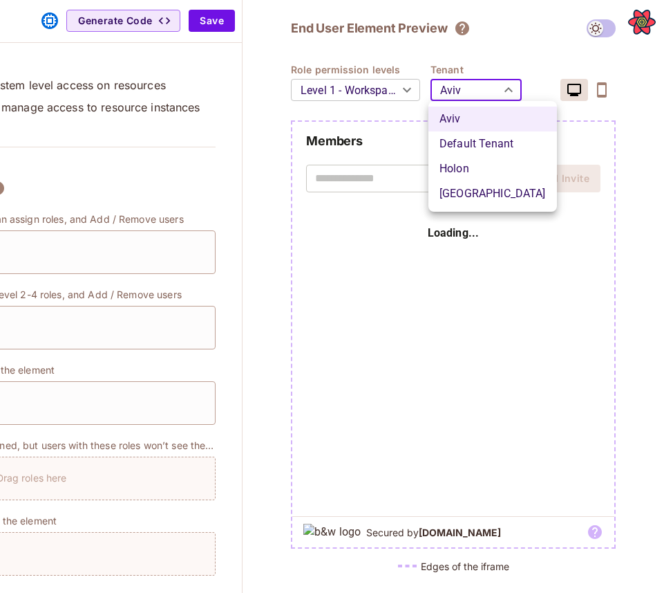
click at [498, 76] on body "P permit.io / Default Project : Development / Permit Elements Permit Elements S…" at bounding box center [332, 296] width 664 height 593
click at [478, 189] on li "Tel-Aviv" at bounding box center [493, 193] width 129 height 25
type input "********"
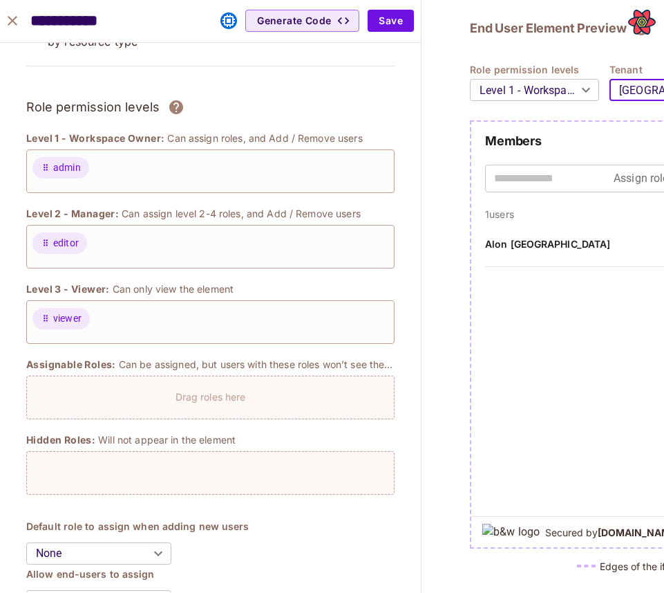
scroll to position [0, 0]
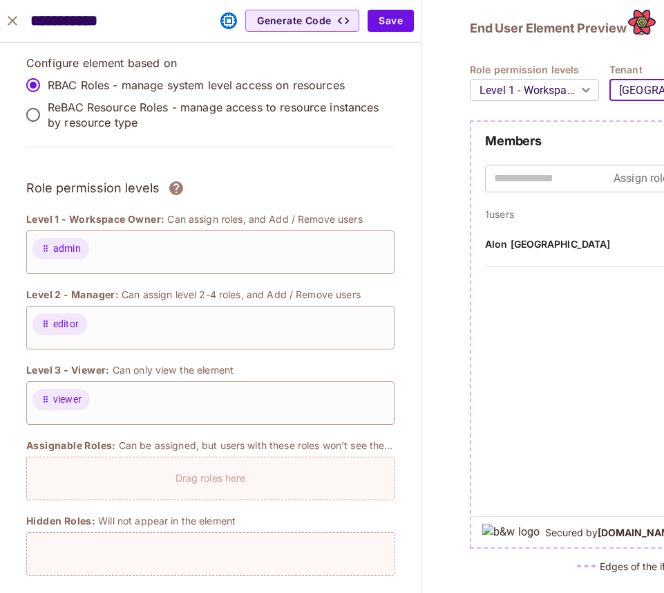
click at [401, 3] on div "**********" at bounding box center [210, 21] width 421 height 43
click at [401, 21] on button "Save" at bounding box center [391, 21] width 46 height 22
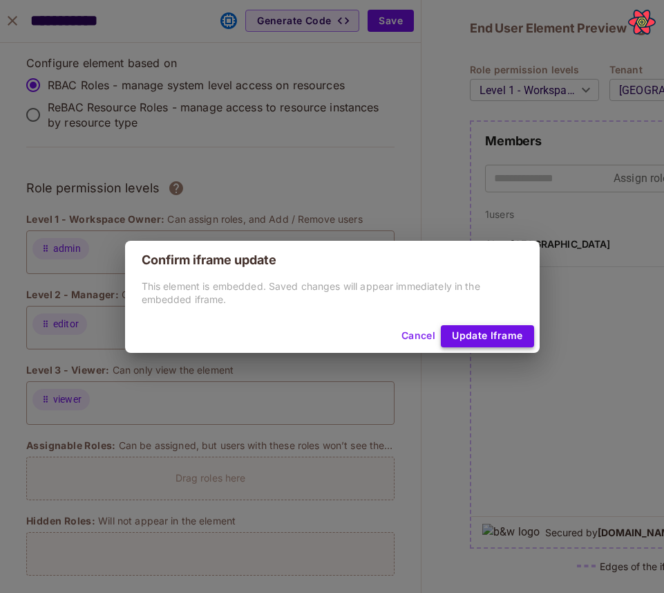
click at [476, 337] on button "Update Iframe" at bounding box center [487, 336] width 93 height 22
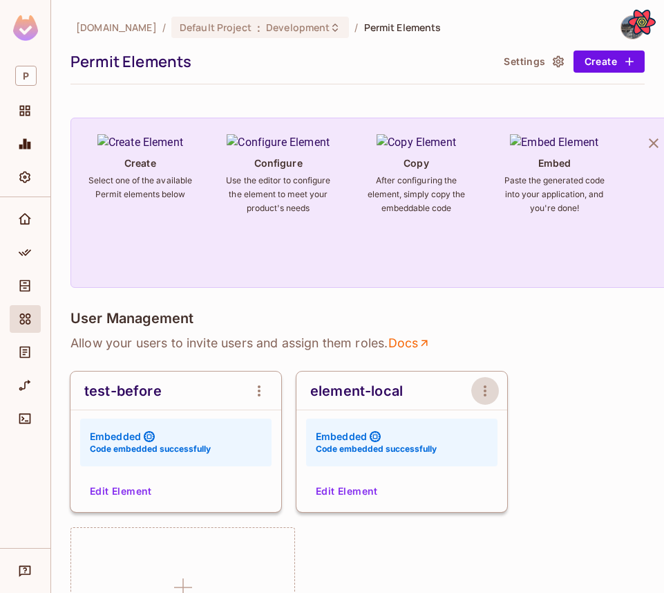
click at [487, 384] on icon "open Menu" at bounding box center [485, 390] width 17 height 17
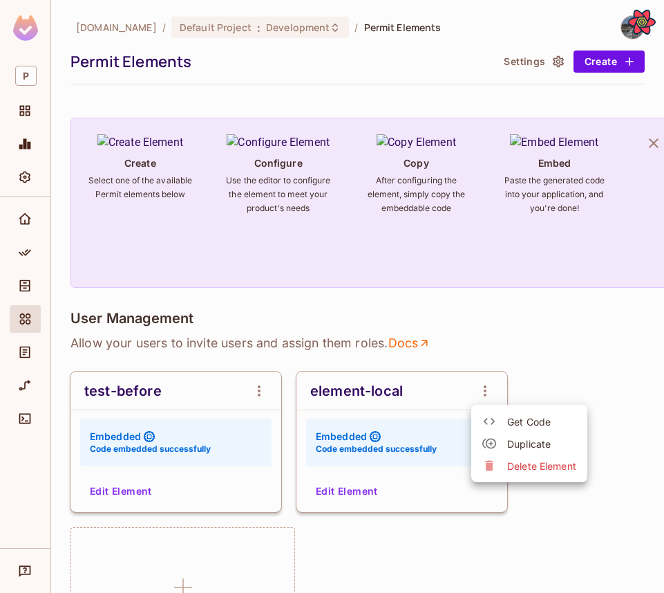
click at [530, 469] on span "Delete Element" at bounding box center [541, 465] width 69 height 13
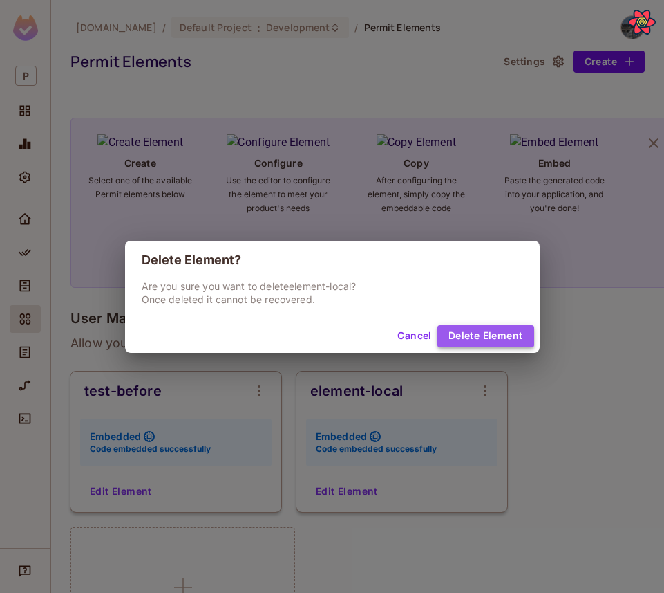
click at [491, 335] on button "Delete Element" at bounding box center [486, 336] width 97 height 22
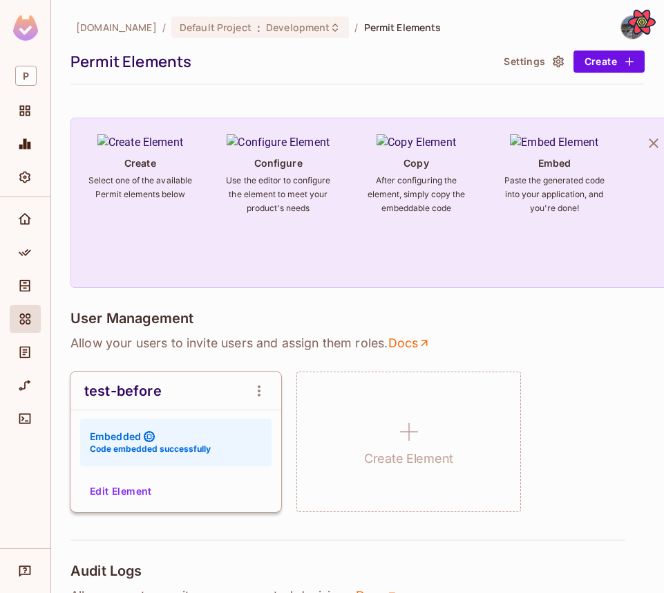
click at [620, 22] on div at bounding box center [626, 27] width 37 height 24
click at [623, 24] on img at bounding box center [633, 27] width 23 height 23
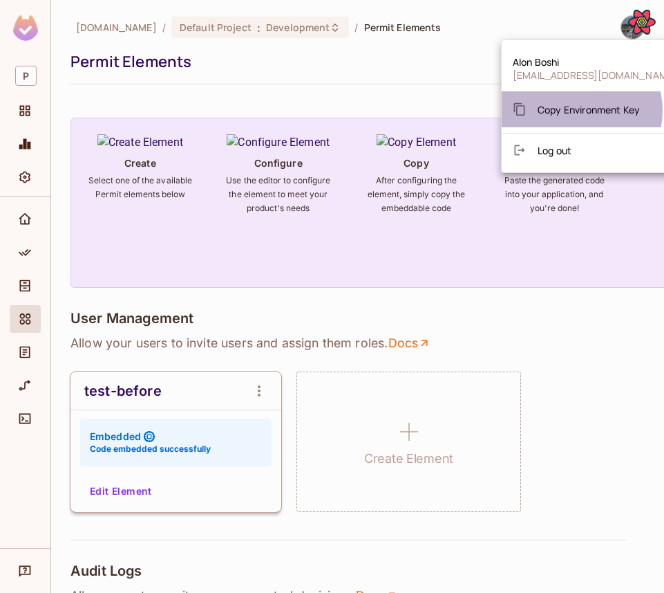
click at [581, 111] on span "Copy Environment Key" at bounding box center [589, 109] width 102 height 13
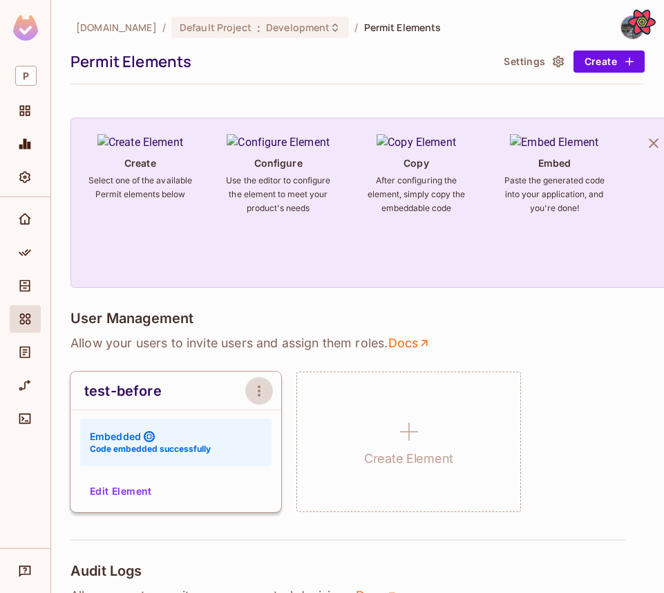
click at [262, 382] on icon "open Menu" at bounding box center [259, 390] width 17 height 17
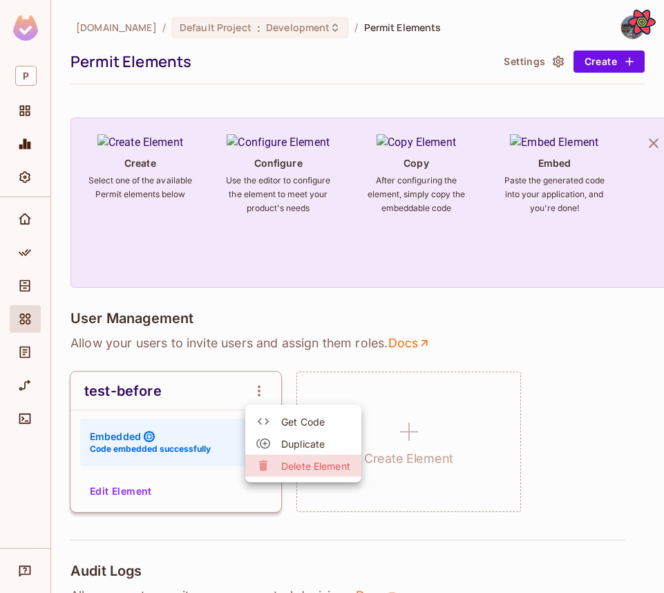
click at [321, 463] on span "Delete Element" at bounding box center [315, 465] width 69 height 13
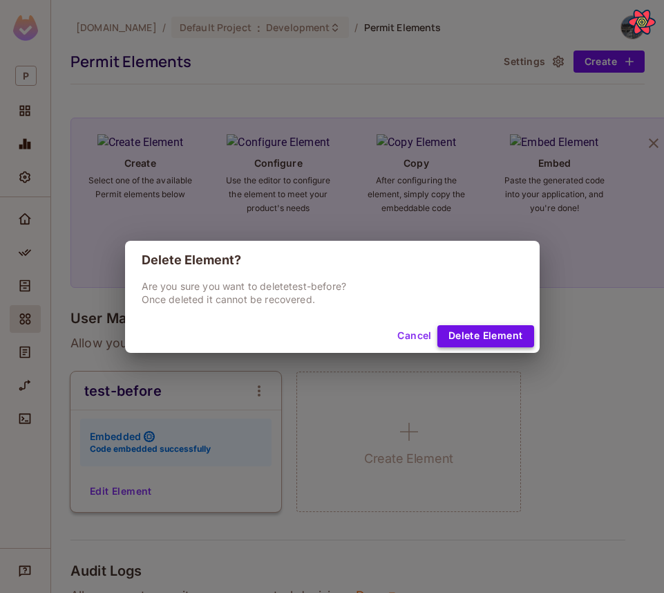
click at [463, 328] on button "Delete Element" at bounding box center [486, 336] width 97 height 22
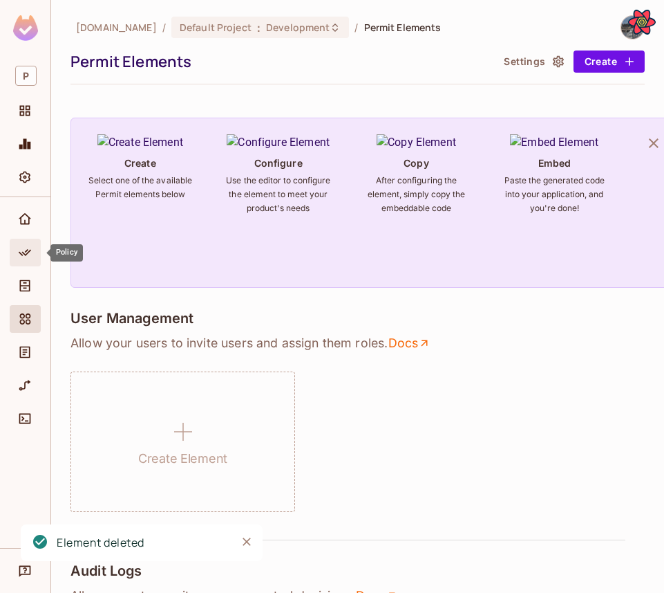
click at [23, 245] on span "Policy" at bounding box center [25, 252] width 17 height 17
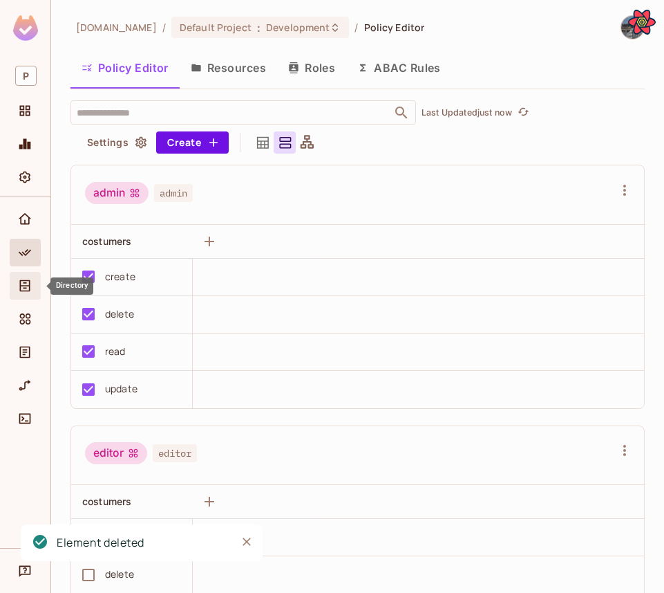
click at [25, 276] on div "Directory" at bounding box center [25, 286] width 31 height 28
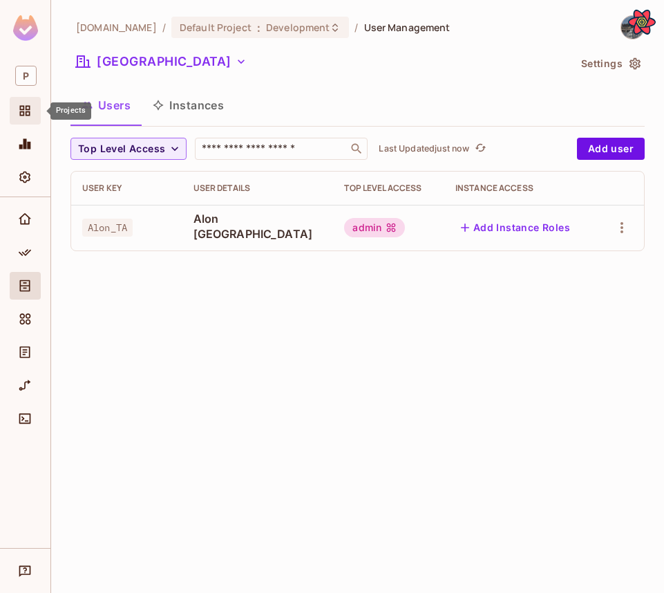
click at [32, 120] on div "Projects" at bounding box center [25, 111] width 31 height 28
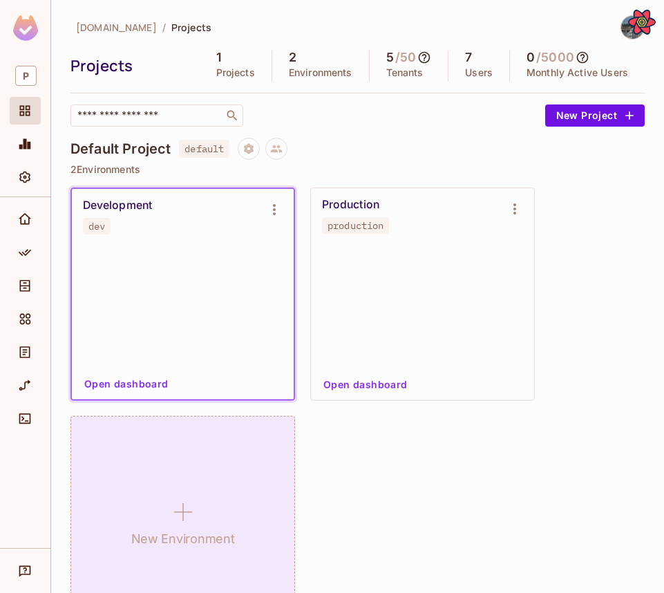
click at [231, 462] on div "New Environment" at bounding box center [183, 522] width 225 height 213
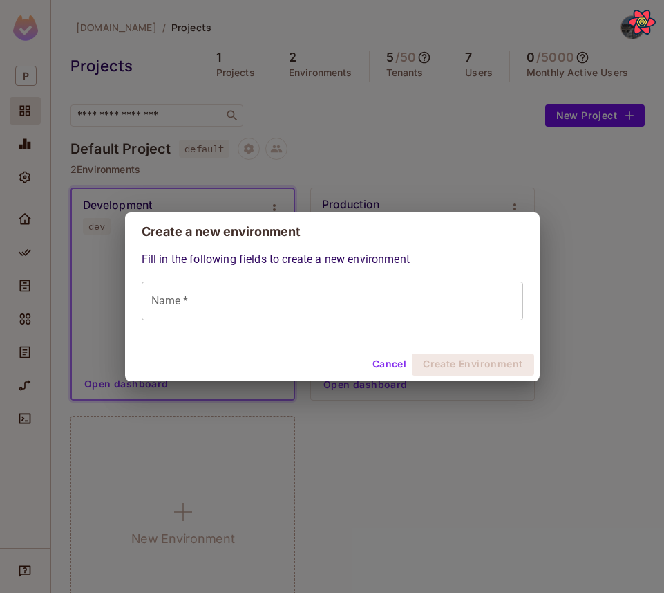
click at [202, 300] on input "Name *" at bounding box center [333, 300] width 382 height 39
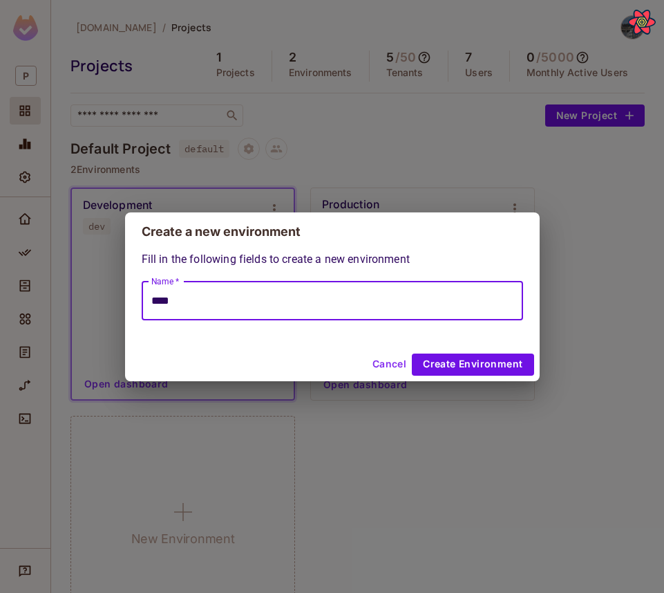
type input "****"
click button "Create Environment" at bounding box center [473, 364] width 122 height 22
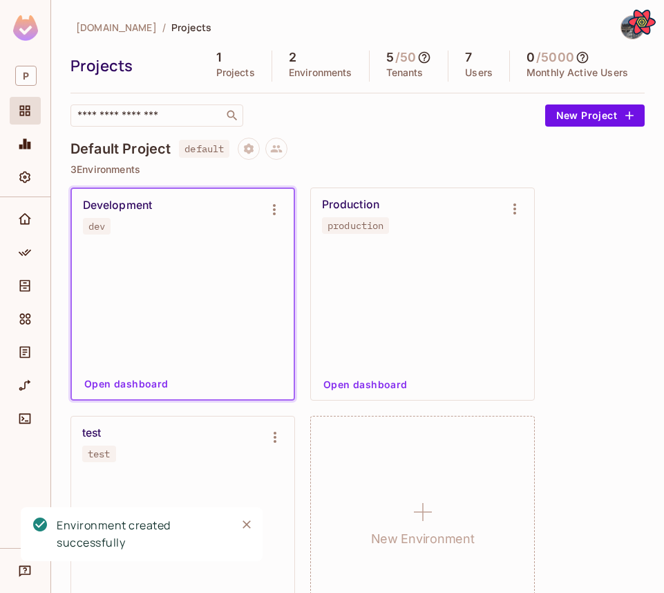
scroll to position [51, 0]
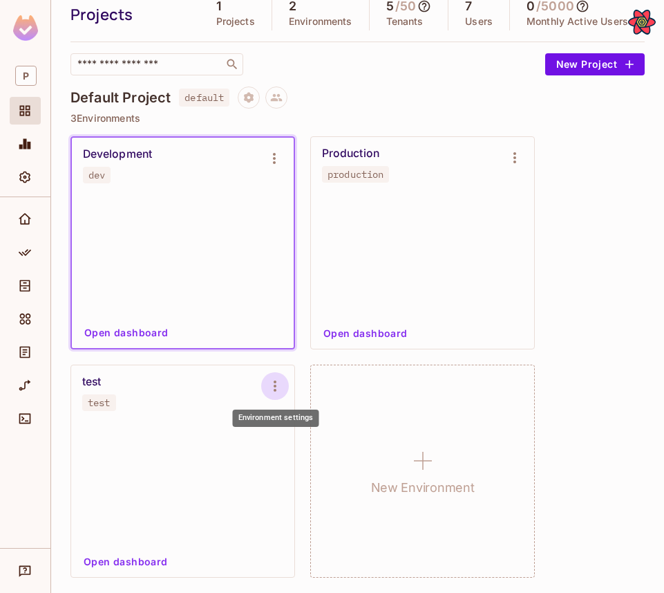
click at [270, 379] on icon "Environment settings" at bounding box center [275, 385] width 17 height 17
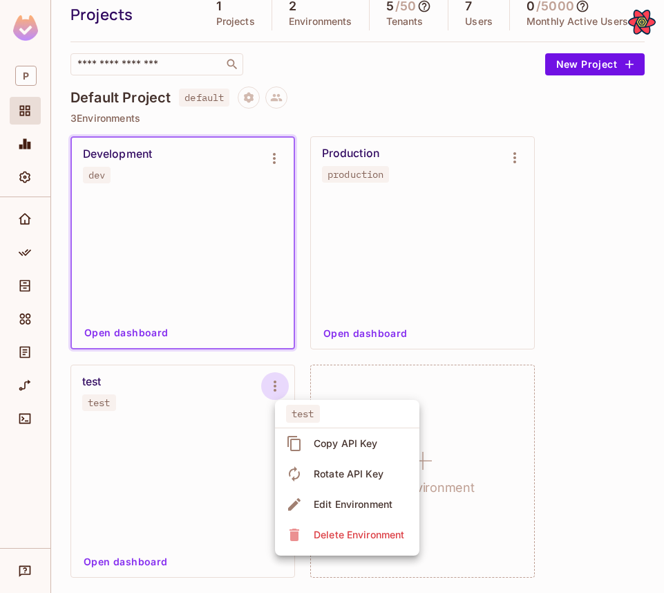
click at [346, 501] on div "Edit Environment" at bounding box center [353, 504] width 79 height 14
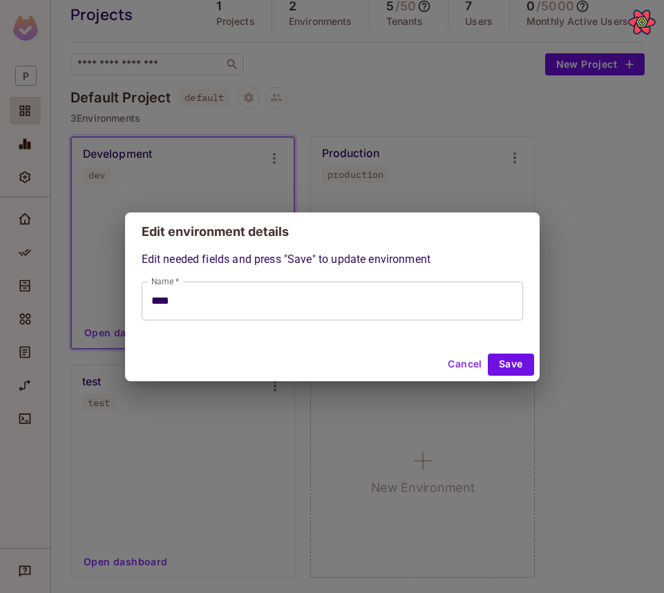
click at [460, 371] on button "Cancel" at bounding box center [464, 364] width 45 height 22
type input "****"
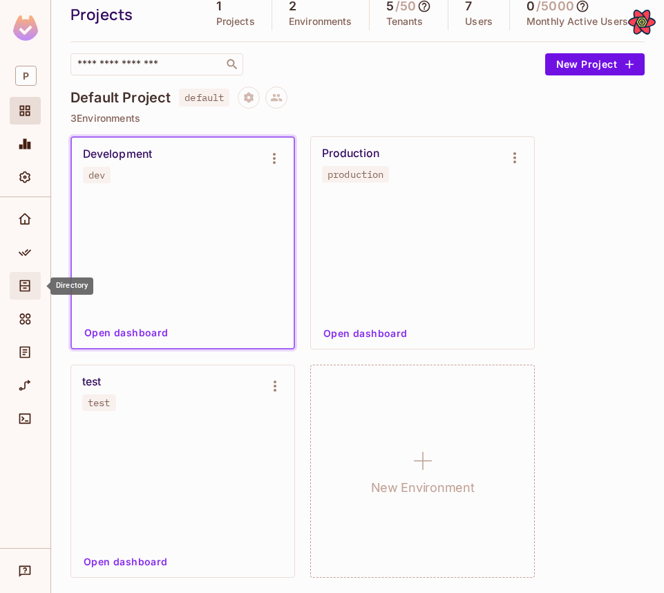
click at [19, 279] on icon "Directory" at bounding box center [25, 286] width 14 height 14
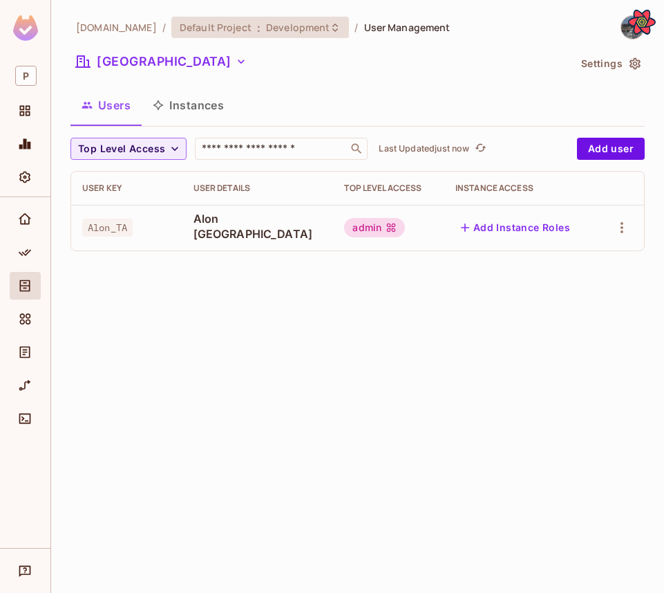
click at [266, 32] on span "Development" at bounding box center [298, 27] width 64 height 13
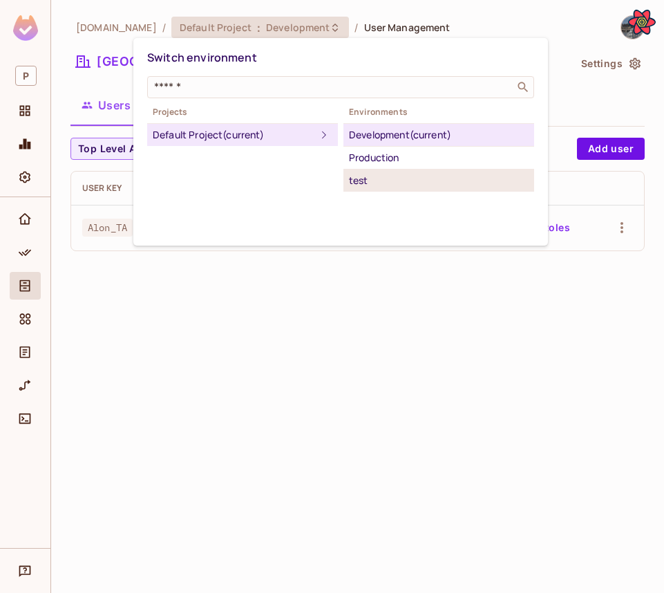
click at [395, 189] on li "test" at bounding box center [439, 180] width 191 height 22
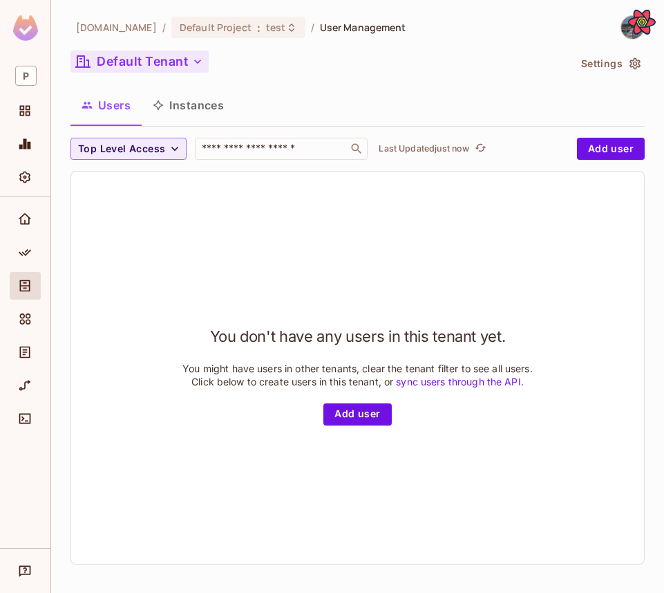
click at [151, 53] on button "Default Tenant" at bounding box center [140, 61] width 138 height 22
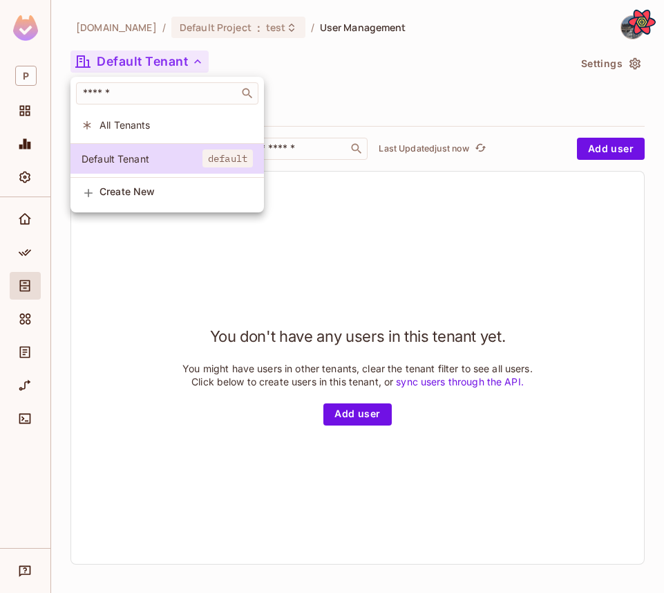
click at [341, 88] on div at bounding box center [332, 296] width 664 height 593
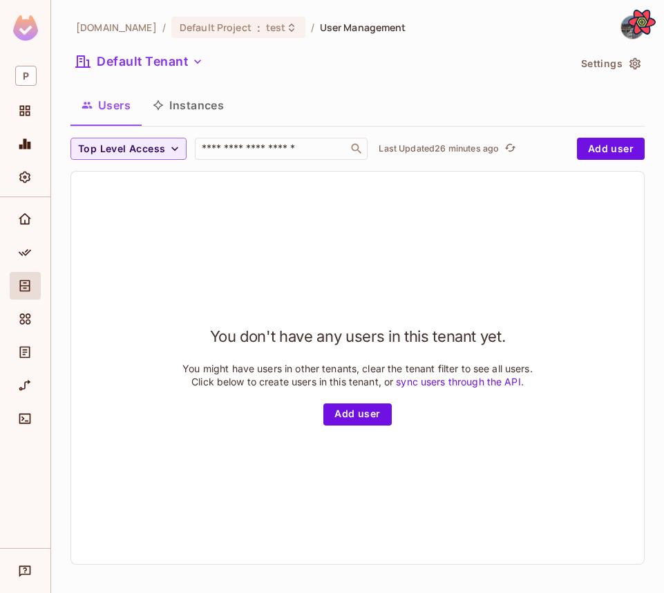
click at [619, 21] on div at bounding box center [626, 27] width 37 height 24
click at [620, 23] on div at bounding box center [626, 27] width 37 height 24
click at [622, 27] on img at bounding box center [633, 27] width 23 height 23
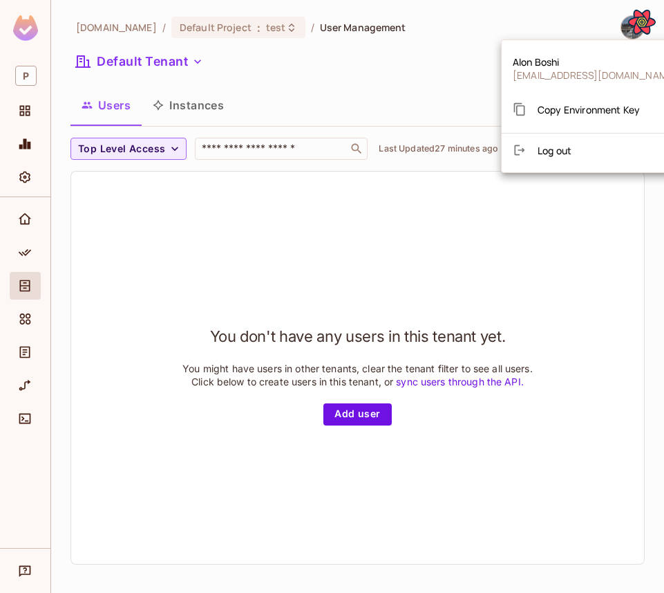
click at [572, 95] on li "Copy Environment Key" at bounding box center [595, 109] width 187 height 36
click at [559, 109] on span "Copy Environment Key" at bounding box center [589, 109] width 102 height 13
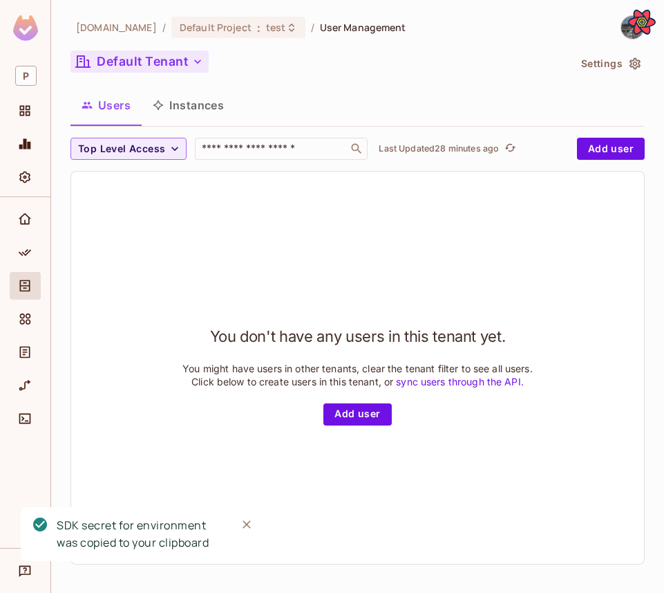
click at [136, 66] on button "Default Tenant" at bounding box center [140, 61] width 138 height 22
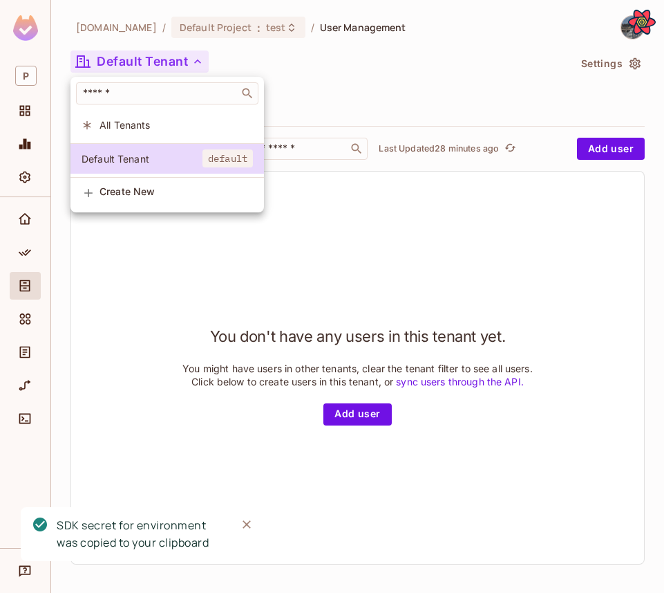
click at [337, 93] on div at bounding box center [332, 296] width 664 height 593
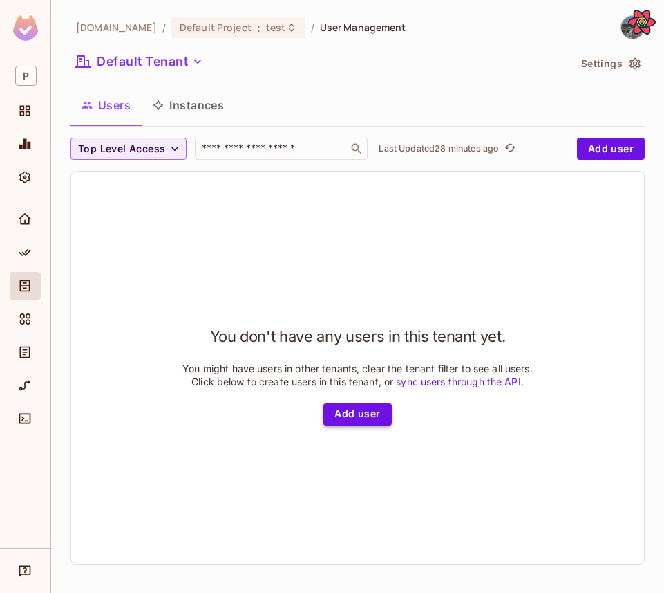
click at [348, 425] on button "Add user" at bounding box center [358, 414] width 68 height 22
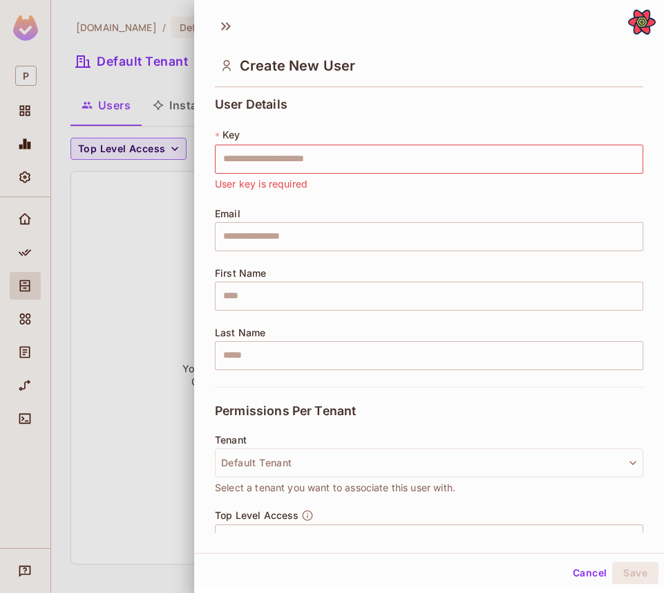
click at [375, 129] on div "* Key ​ User key is required" at bounding box center [429, 160] width 429 height 64
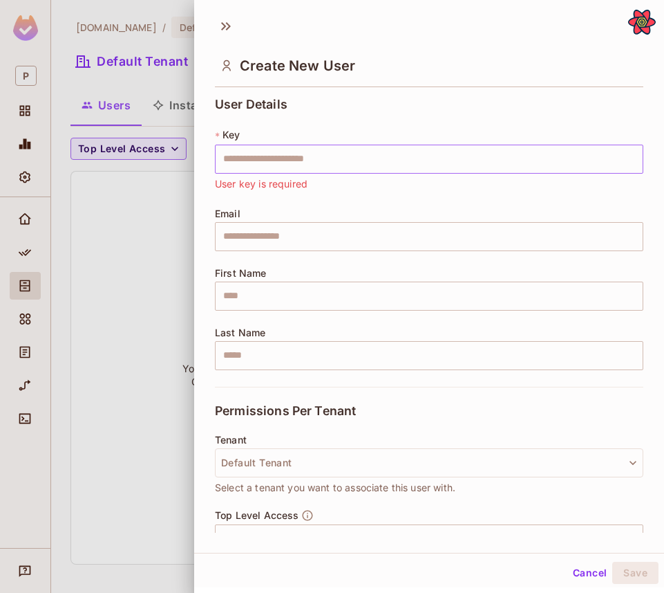
click at [362, 164] on input "text" at bounding box center [429, 158] width 429 height 29
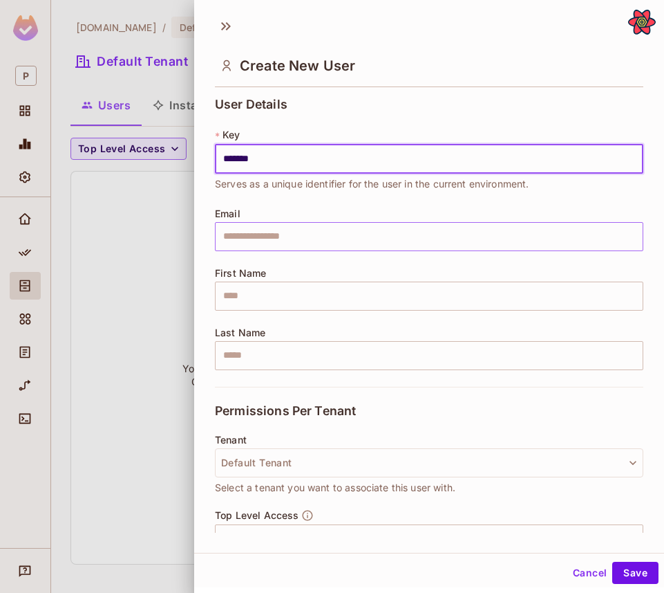
type input "*******"
click at [277, 229] on input "text" at bounding box center [429, 236] width 429 height 29
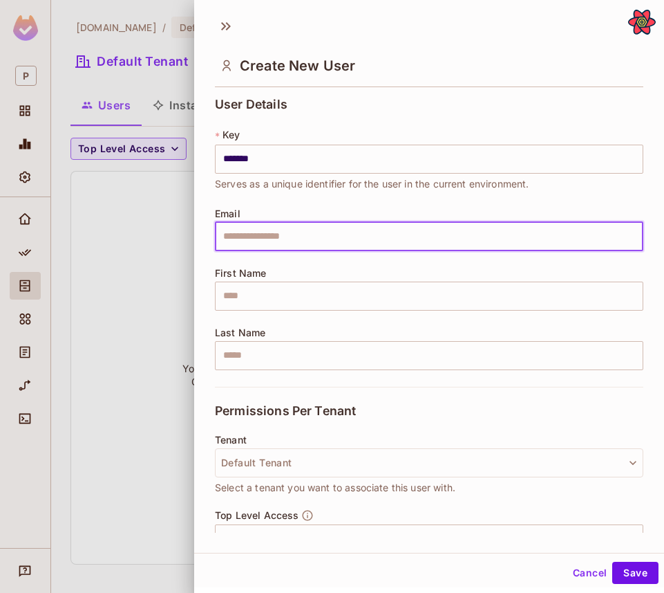
type input "**********"
click at [299, 283] on input "text" at bounding box center [429, 295] width 429 height 29
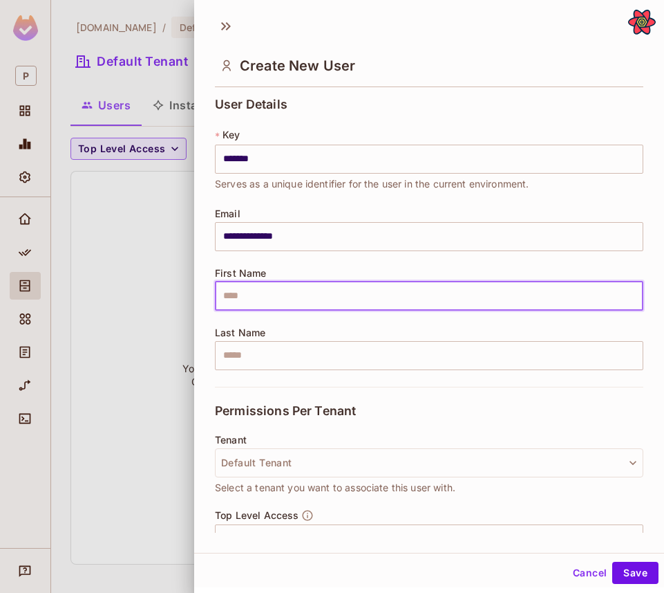
type input "****"
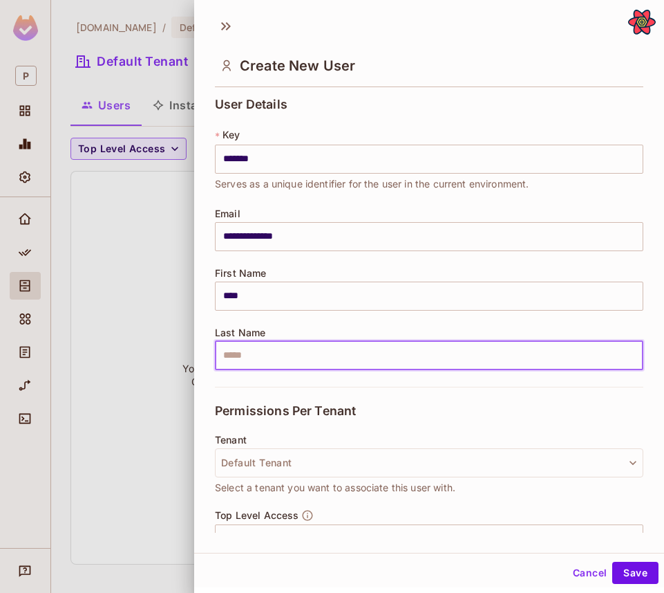
click at [293, 346] on input "text" at bounding box center [429, 355] width 429 height 29
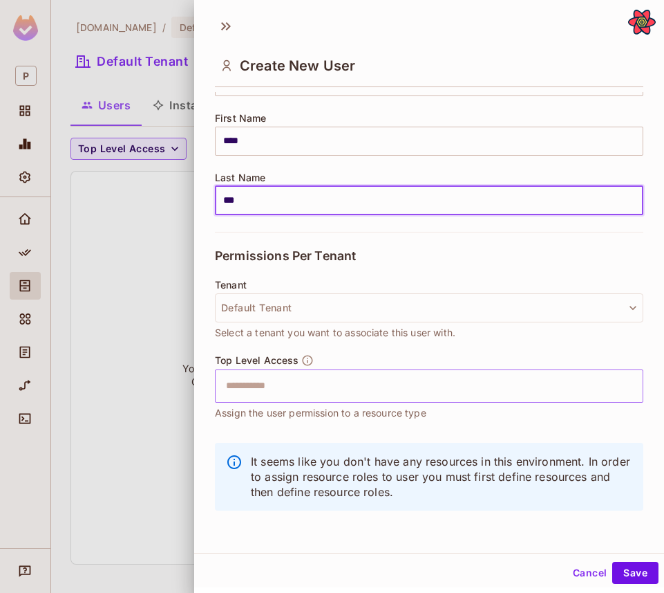
type input "***"
click at [385, 379] on input "text" at bounding box center [417, 386] width 399 height 28
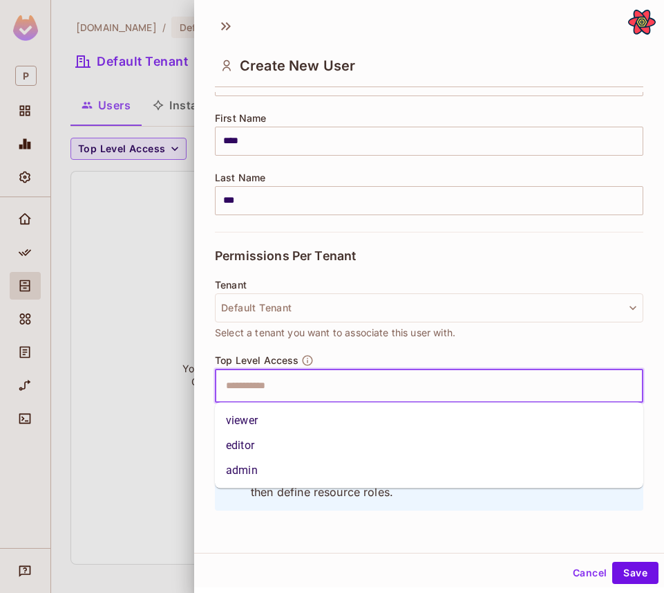
click at [364, 477] on li "admin" at bounding box center [429, 470] width 429 height 25
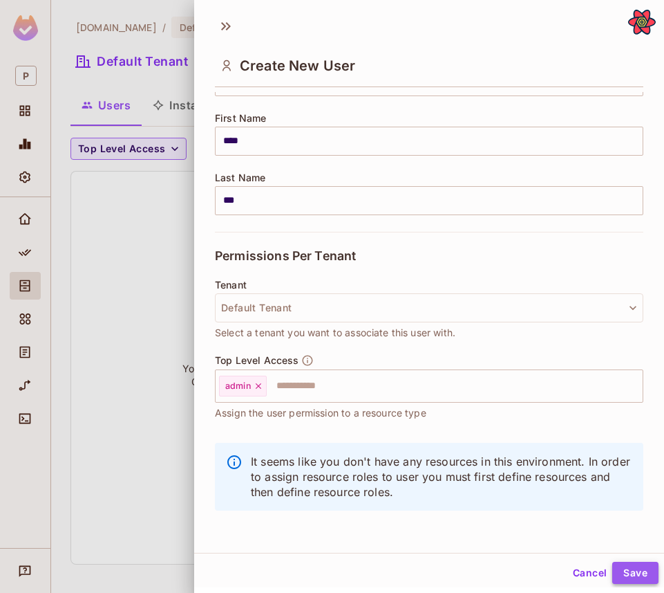
click at [622, 561] on button "Save" at bounding box center [636, 572] width 46 height 22
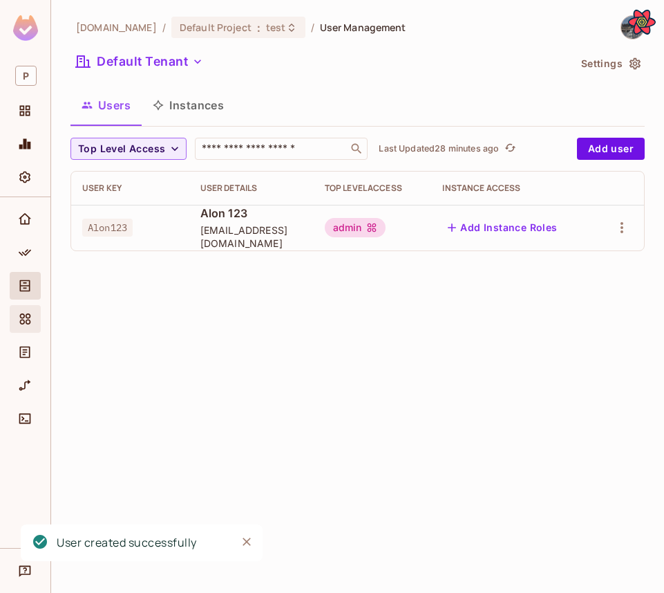
click at [35, 319] on div "Elements" at bounding box center [27, 318] width 24 height 17
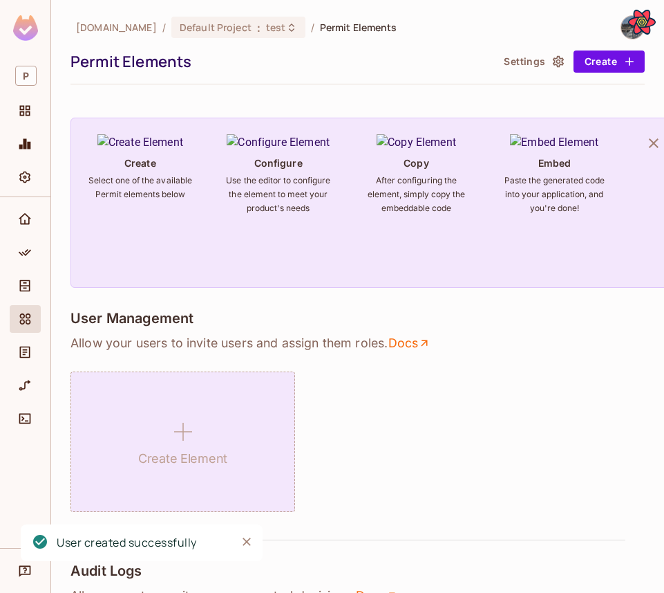
click at [151, 458] on h1 "Create Element" at bounding box center [182, 458] width 89 height 21
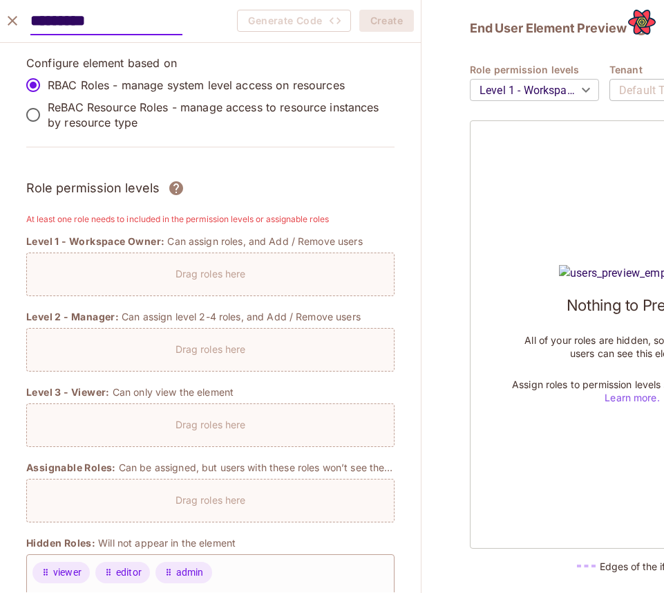
click at [81, 22] on input "*********" at bounding box center [106, 21] width 152 height 28
type input "*********"
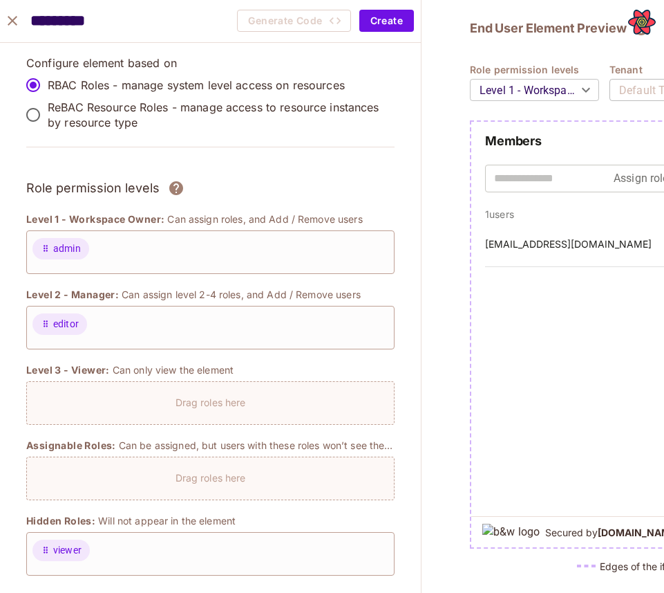
click at [53, 560] on div "viewer" at bounding box center [210, 554] width 368 height 44
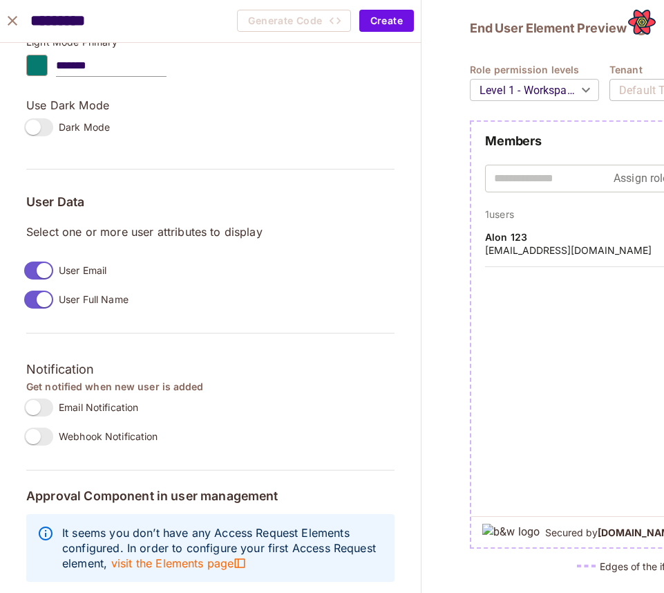
scroll to position [936, 0]
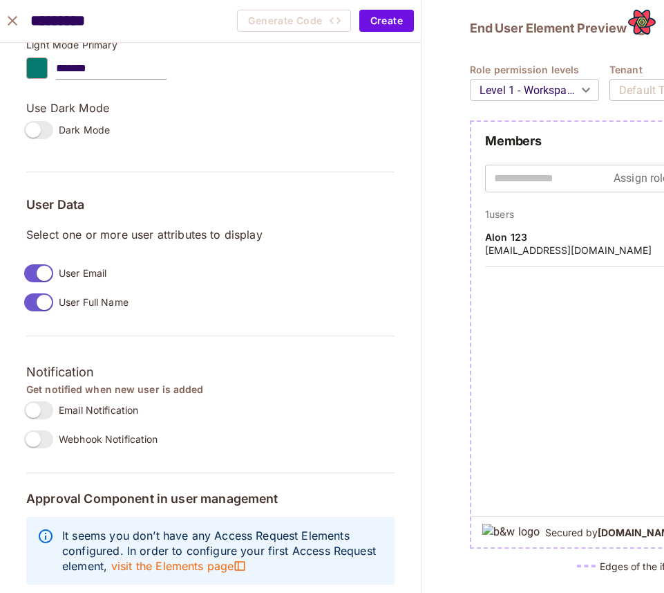
click at [37, 398] on label "Email Notification" at bounding box center [79, 409] width 120 height 29
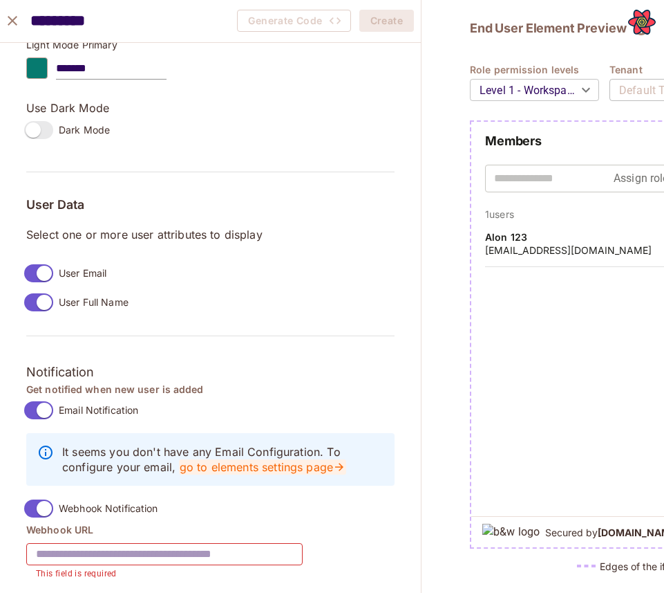
click at [225, 471] on link "go to elements settings page" at bounding box center [262, 466] width 167 height 15
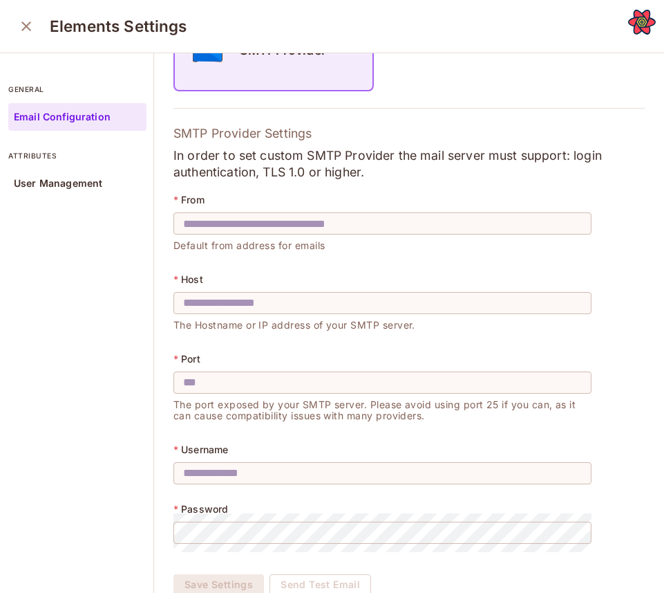
scroll to position [230, 0]
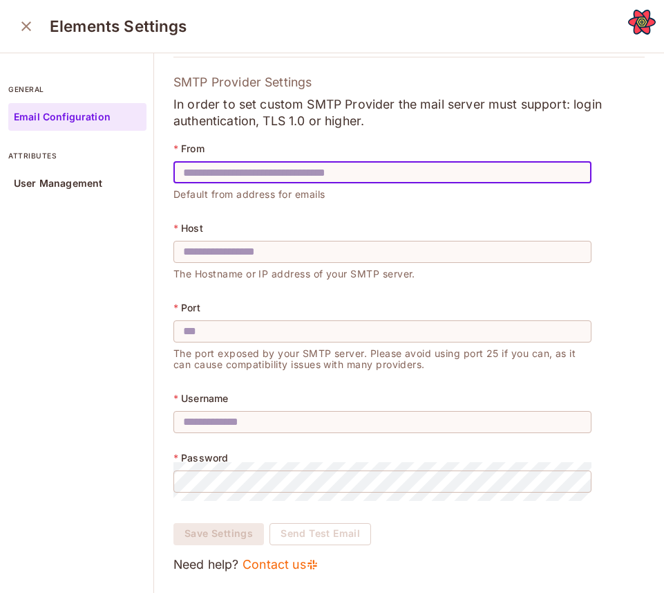
click at [277, 164] on input "text" at bounding box center [383, 172] width 418 height 39
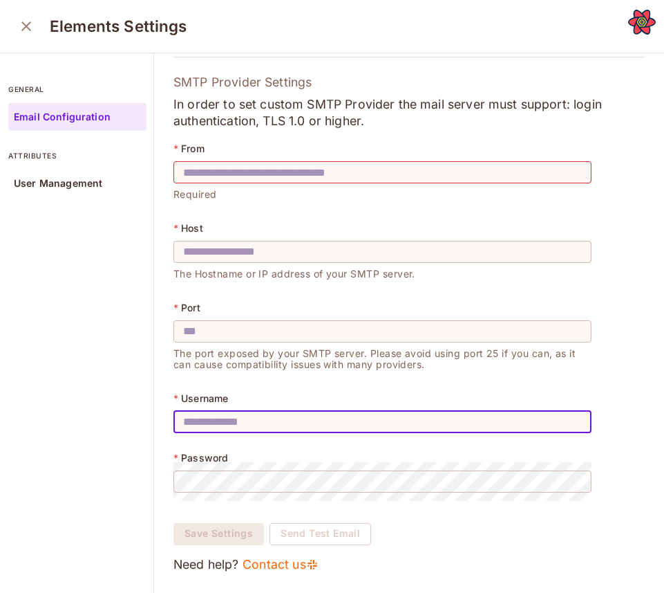
click at [232, 416] on input "text" at bounding box center [383, 421] width 418 height 39
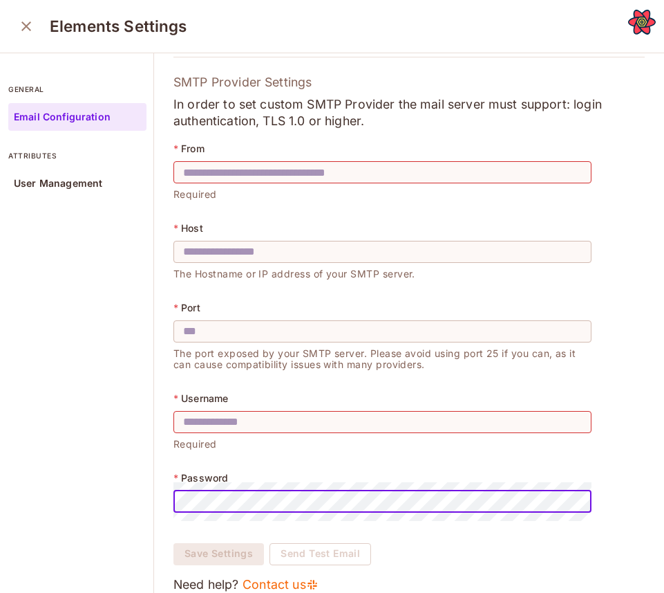
click at [225, 470] on div "* From ​ Required * Host ​ The Hostname or IP address of your SMTP server. * Po…" at bounding box center [383, 332] width 418 height 389
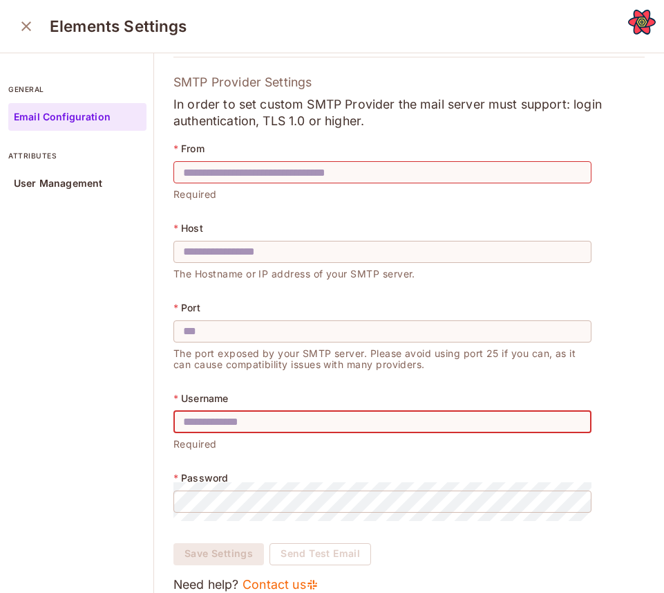
click at [238, 427] on input "text" at bounding box center [383, 421] width 418 height 39
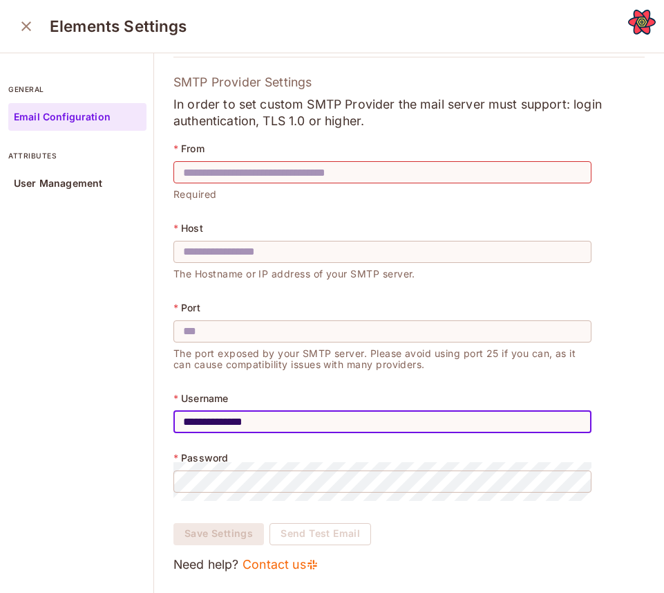
click at [279, 418] on input "**********" at bounding box center [383, 421] width 418 height 39
type input "**********"
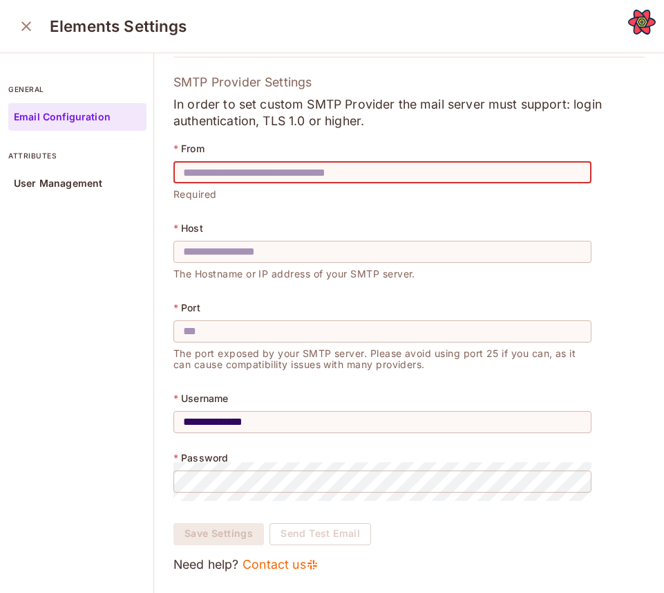
click at [263, 171] on input "text" at bounding box center [383, 172] width 418 height 39
paste input "**********"
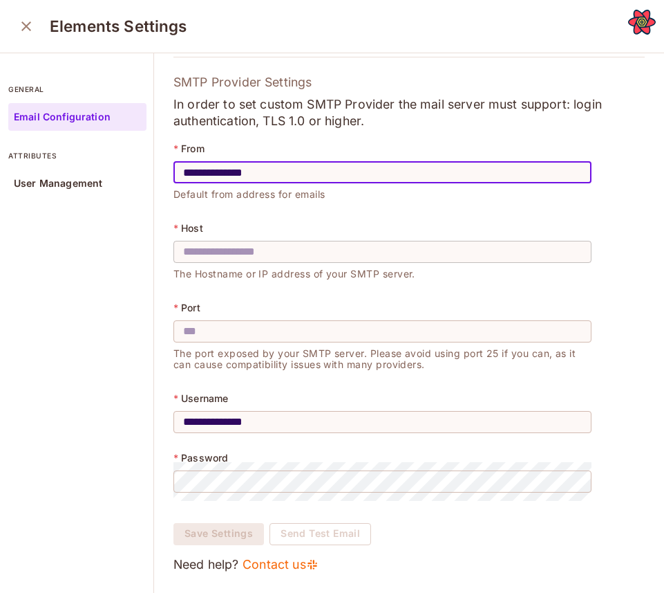
type input "**********"
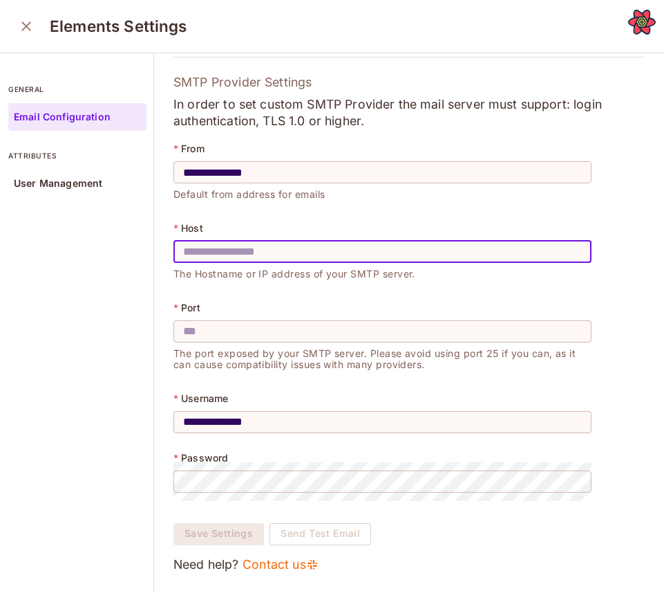
click at [245, 246] on input "text" at bounding box center [383, 251] width 418 height 39
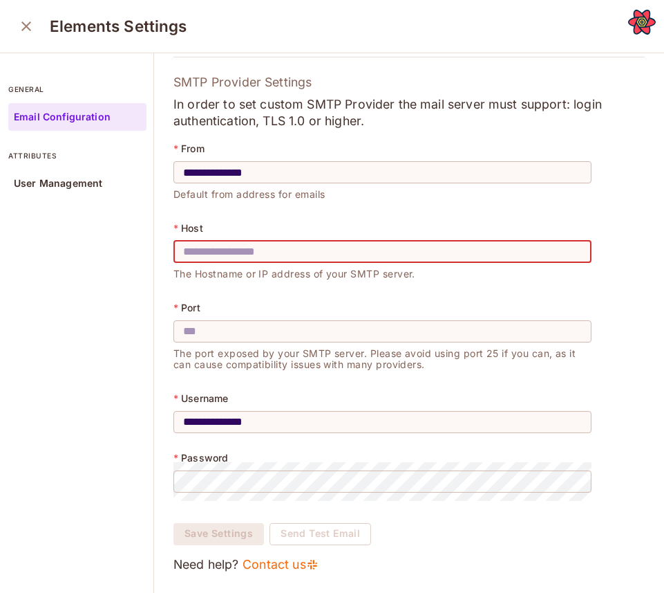
paste input "**********"
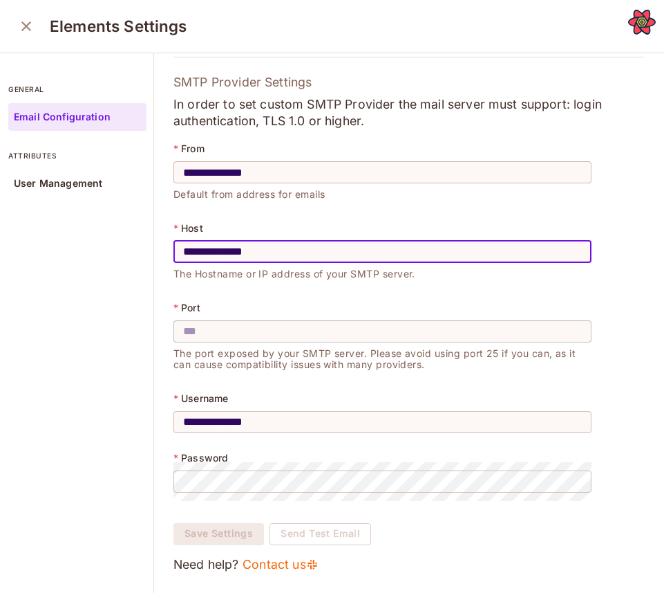
type input "**********"
click at [207, 332] on input "text" at bounding box center [383, 331] width 418 height 39
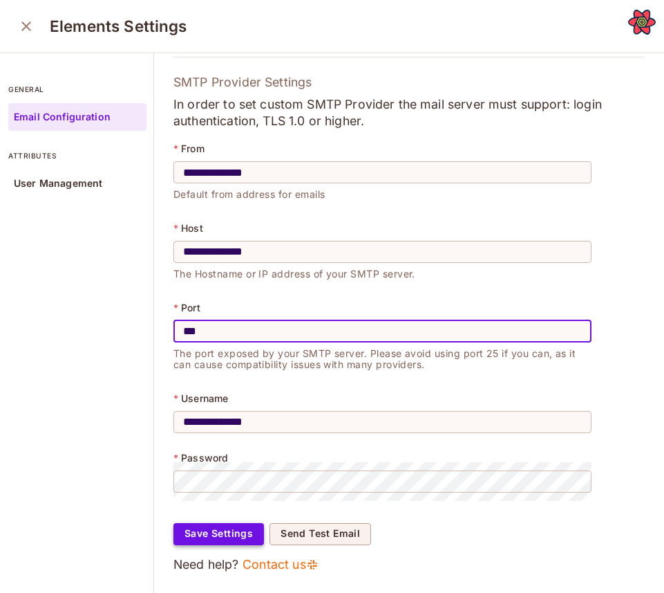
type input "***"
click at [221, 540] on button "Save Settings" at bounding box center [219, 534] width 91 height 22
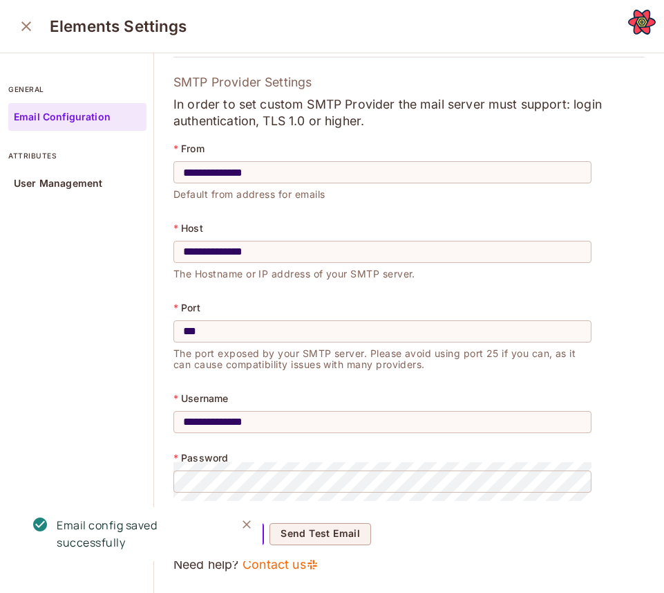
scroll to position [0, 0]
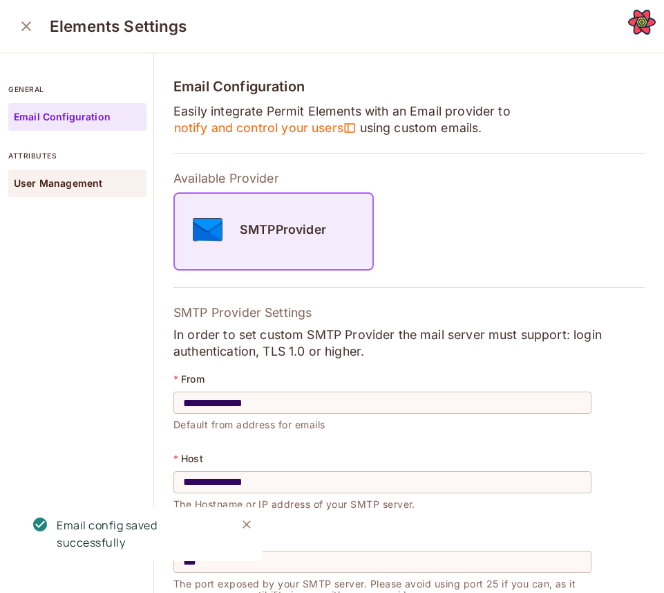
click at [48, 184] on p "User Management" at bounding box center [58, 183] width 88 height 11
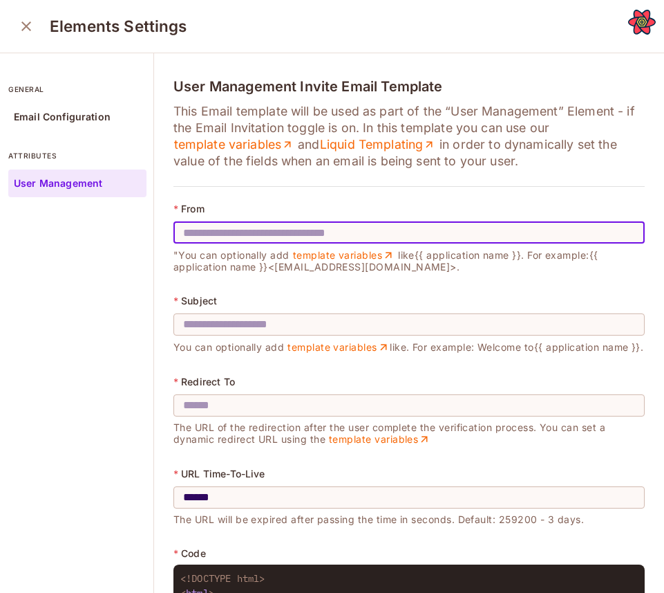
click at [271, 227] on input "text" at bounding box center [410, 232] width 472 height 39
type input "**********"
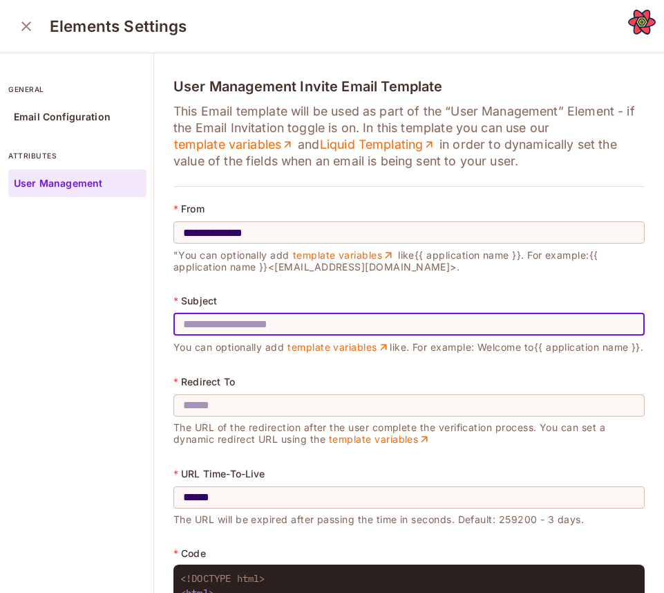
click at [247, 315] on input "text" at bounding box center [410, 324] width 472 height 39
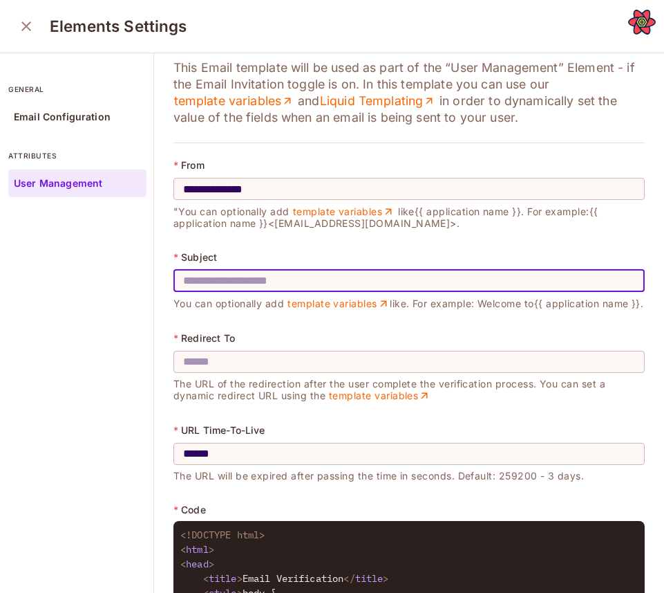
scroll to position [69, 0]
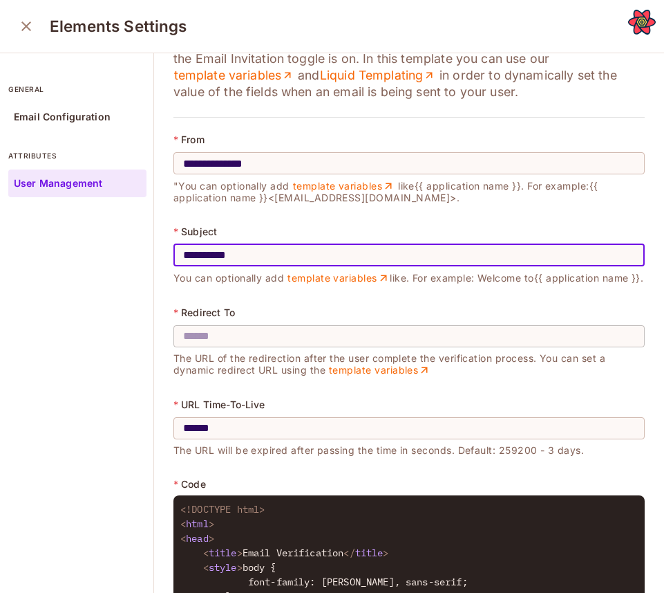
type input "**********"
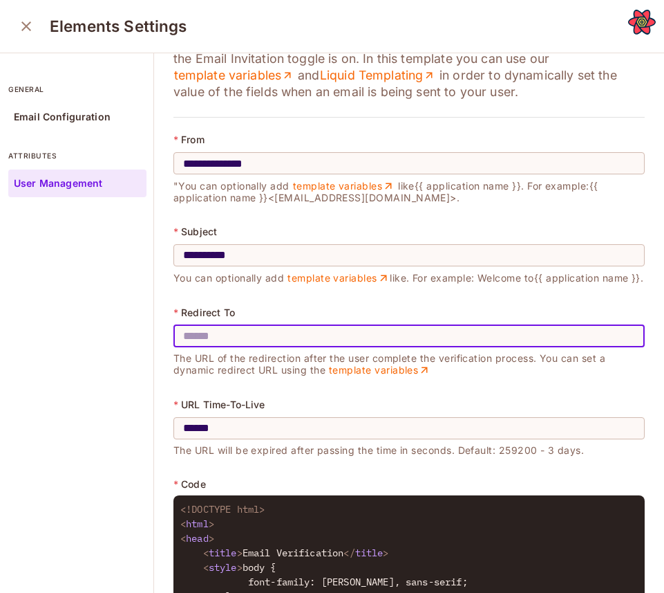
click at [216, 354] on input "text" at bounding box center [410, 336] width 472 height 39
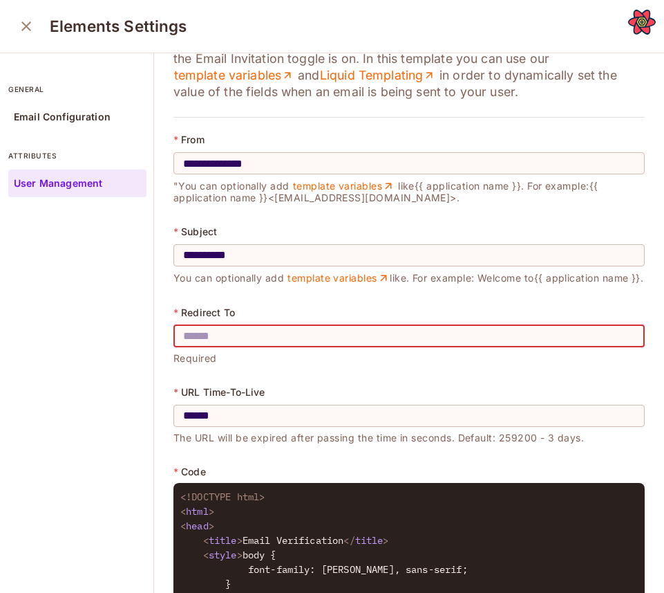
paste input "**********"
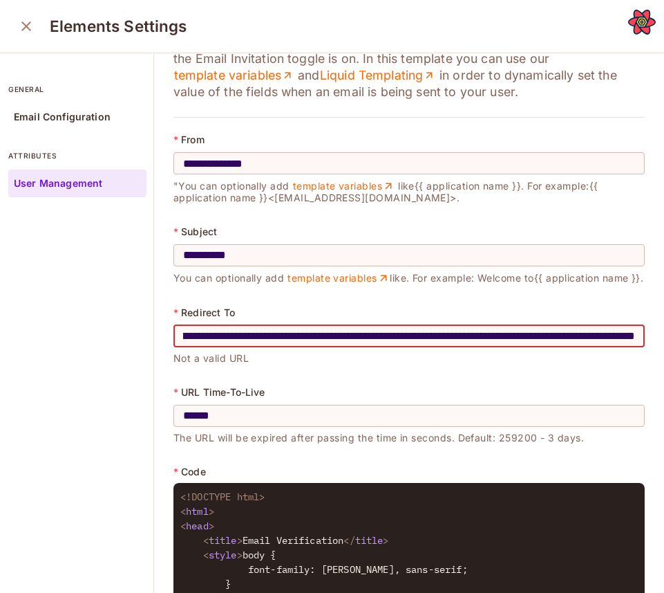
scroll to position [0, 1336]
drag, startPoint x: 315, startPoint y: 348, endPoint x: 647, endPoint y: 359, distance: 332.0
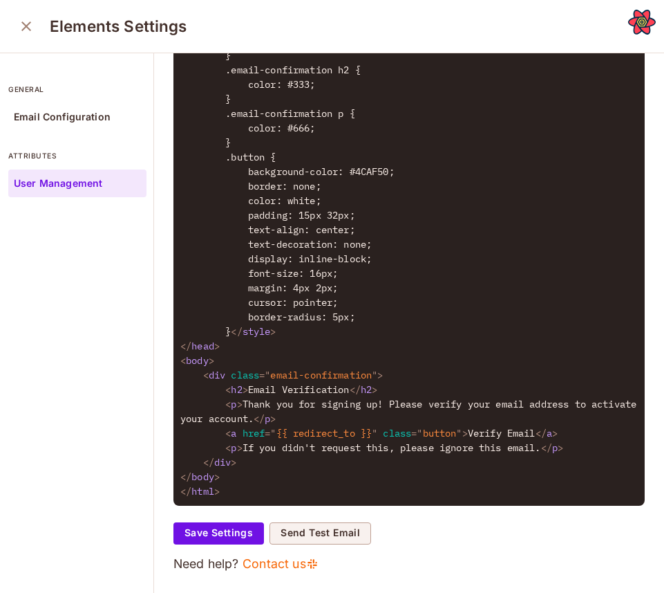
scroll to position [4, 0]
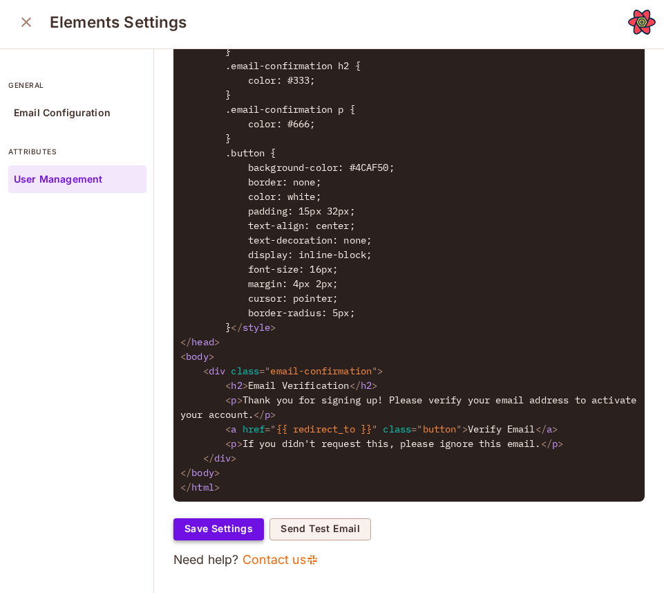
type input "**********"
click at [243, 533] on button "Save Settings" at bounding box center [219, 529] width 91 height 22
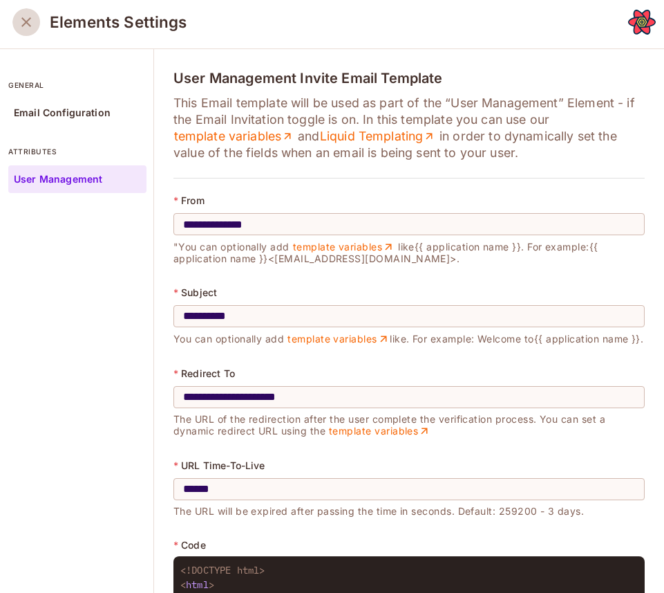
click at [24, 31] on button "close" at bounding box center [26, 22] width 28 height 28
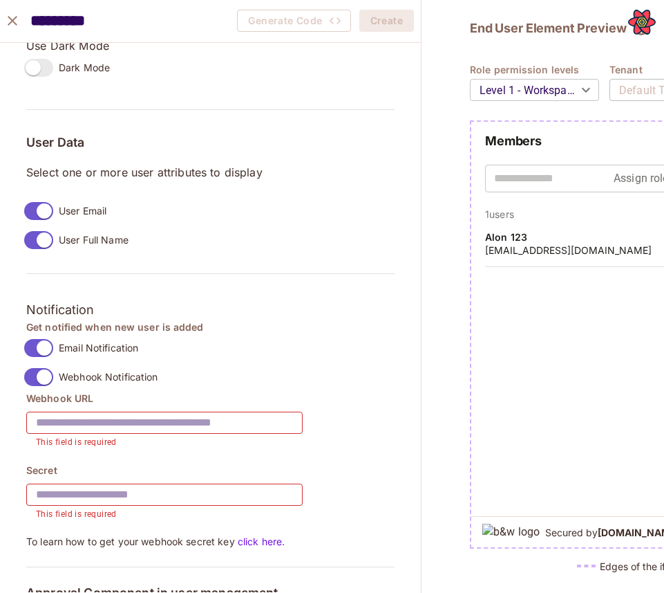
scroll to position [1060, 0]
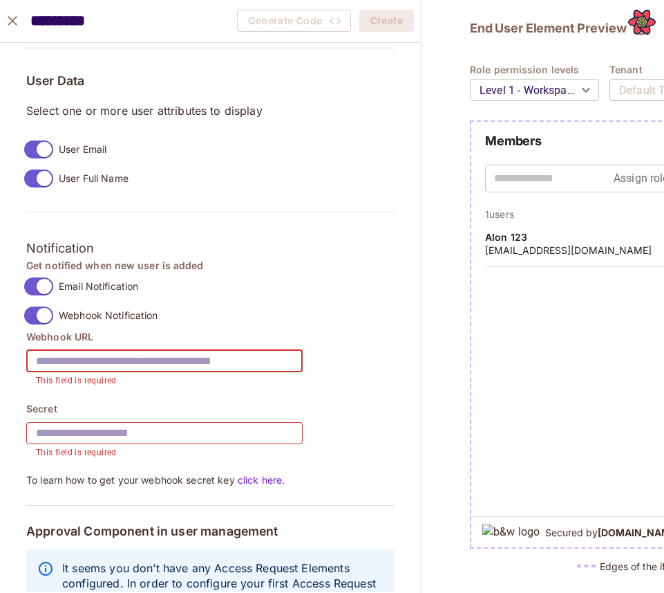
click at [123, 357] on input "text" at bounding box center [164, 361] width 277 height 39
paste input "**********"
type input "**********"
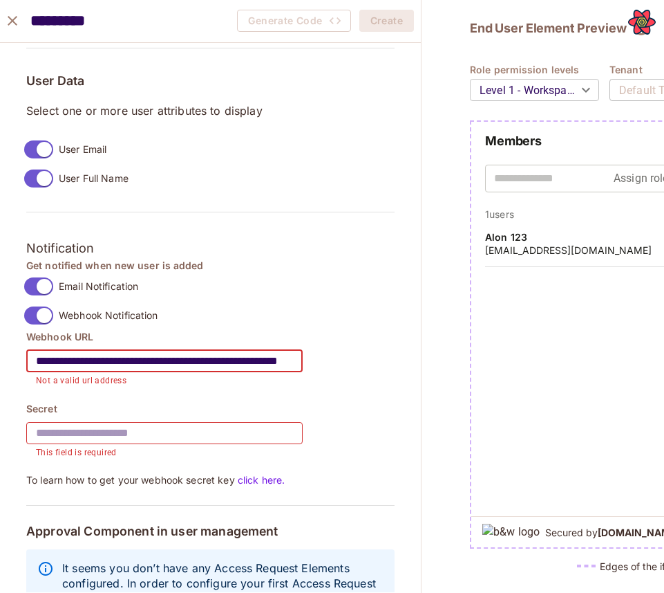
click at [143, 424] on input "text" at bounding box center [164, 432] width 277 height 39
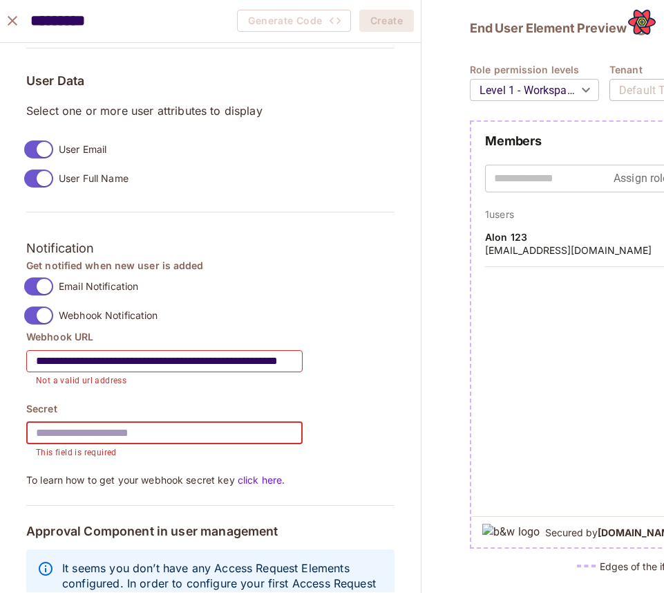
type input "*******"
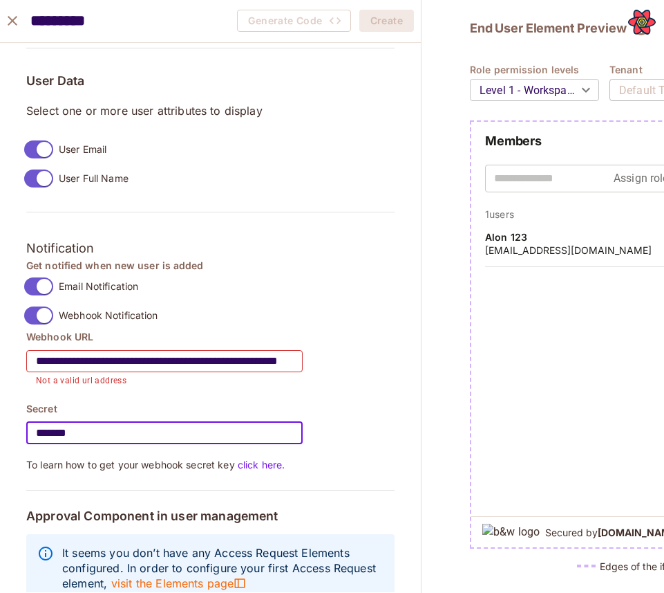
click at [121, 366] on input "**********" at bounding box center [164, 361] width 277 height 39
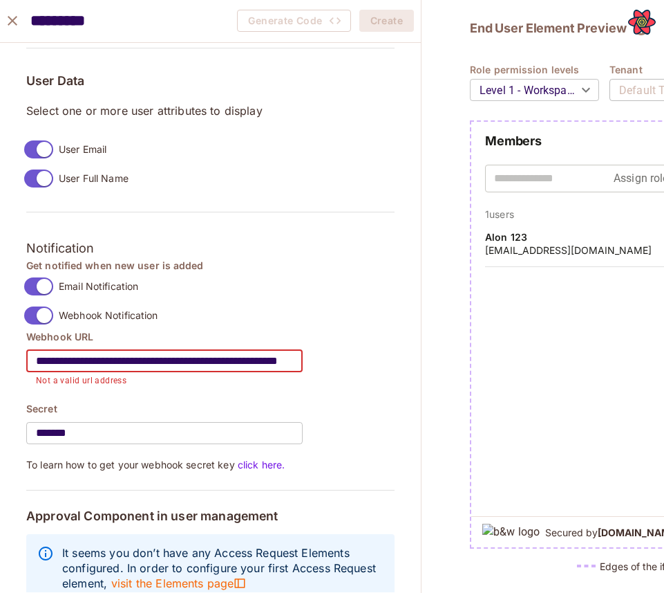
click at [57, 364] on input "**********" at bounding box center [164, 361] width 277 height 39
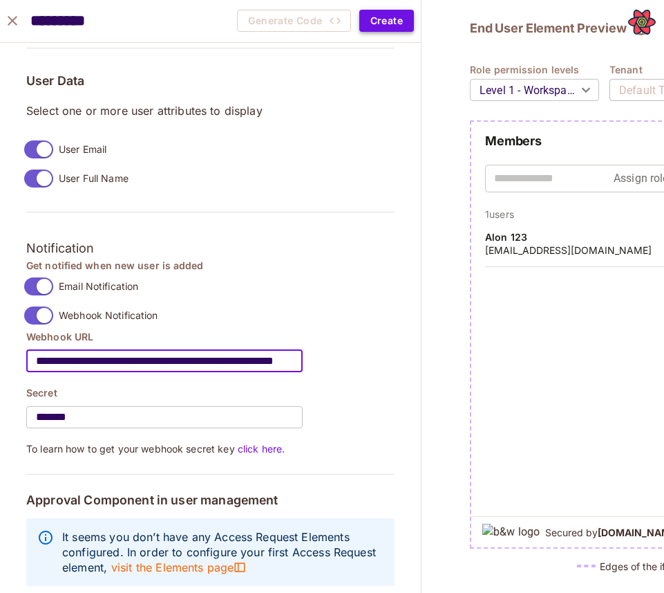
type input "**********"
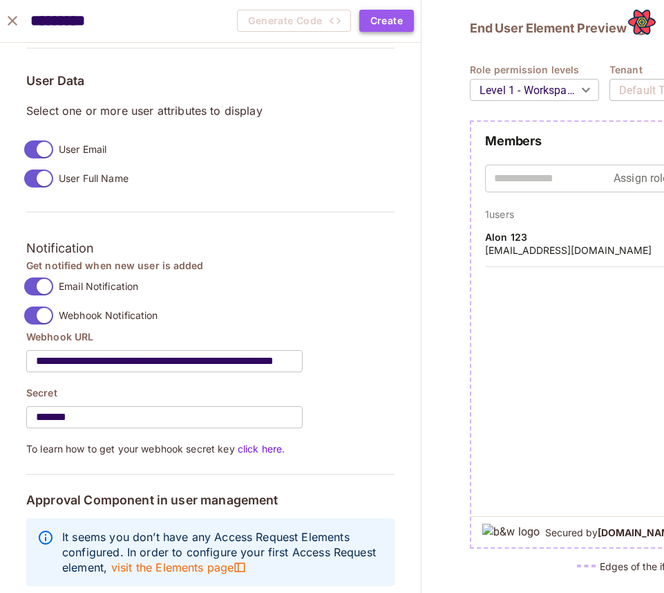
click at [368, 26] on button "Create" at bounding box center [387, 21] width 55 height 22
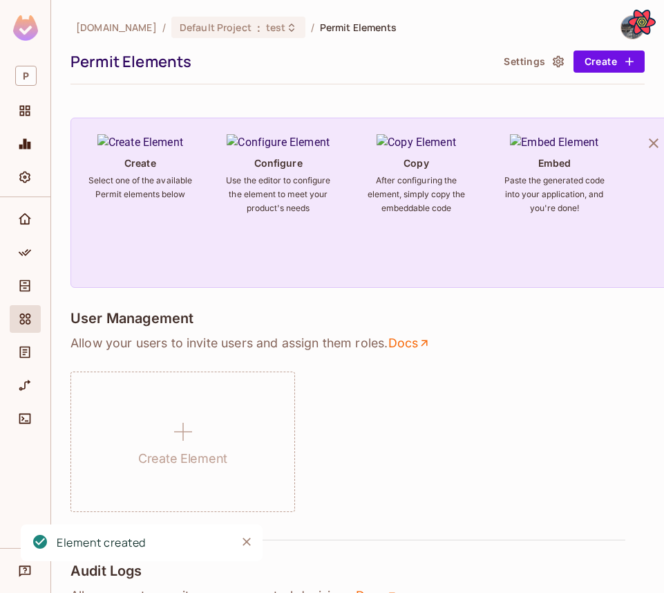
scroll to position [971, 0]
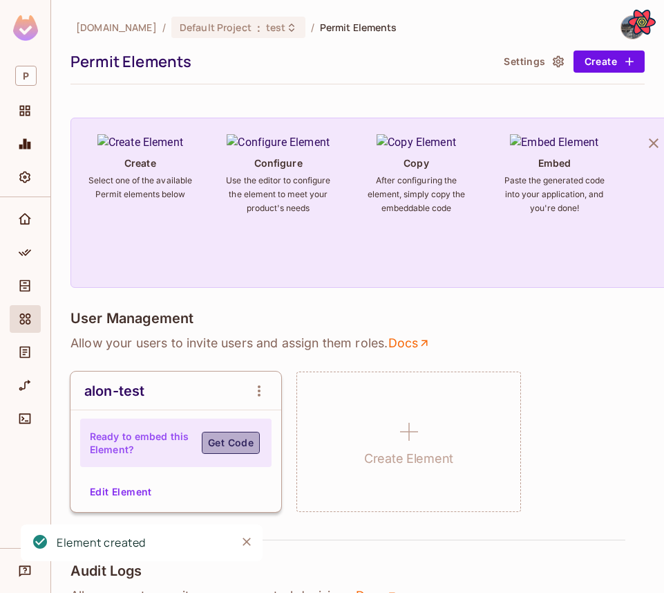
click at [236, 441] on button "Get Code" at bounding box center [231, 442] width 58 height 22
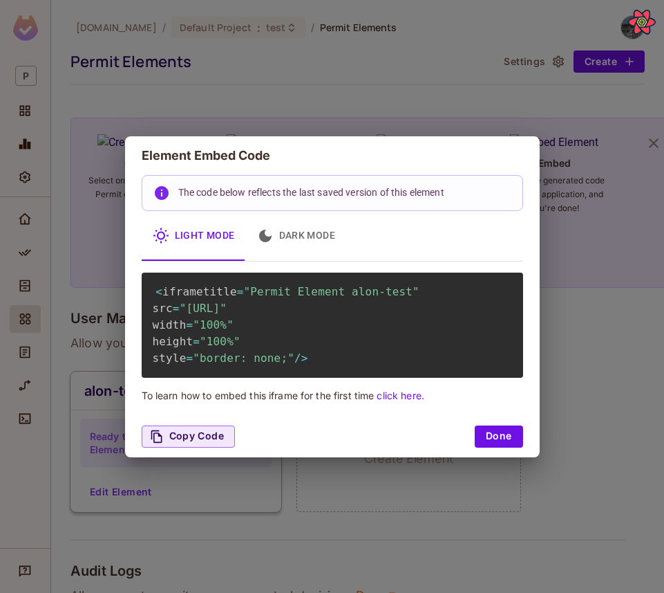
drag, startPoint x: 188, startPoint y: 309, endPoint x: 509, endPoint y: 321, distance: 321.0
click at [227, 315] on span ""[URL]"" at bounding box center [203, 307] width 47 height 13
copy span "[URL]"
click at [91, 160] on div "Element Embed Code The code below reflects the last saved version of this eleme…" at bounding box center [332, 296] width 664 height 593
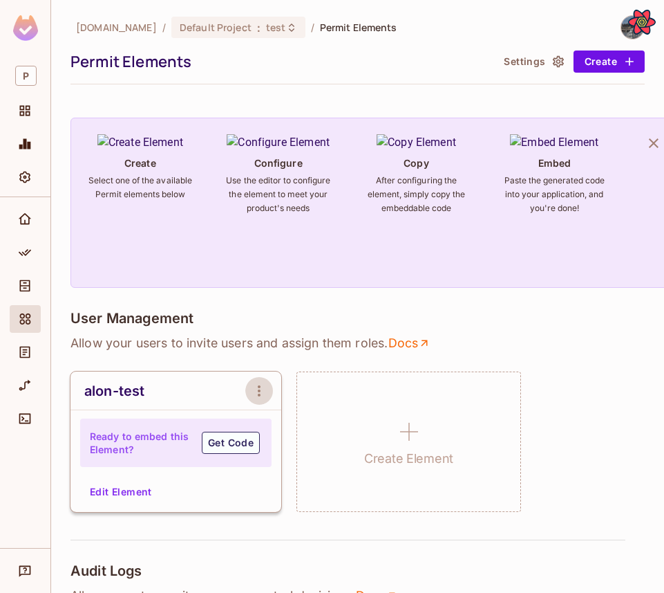
click at [259, 395] on icon "open Menu" at bounding box center [259, 390] width 3 height 11
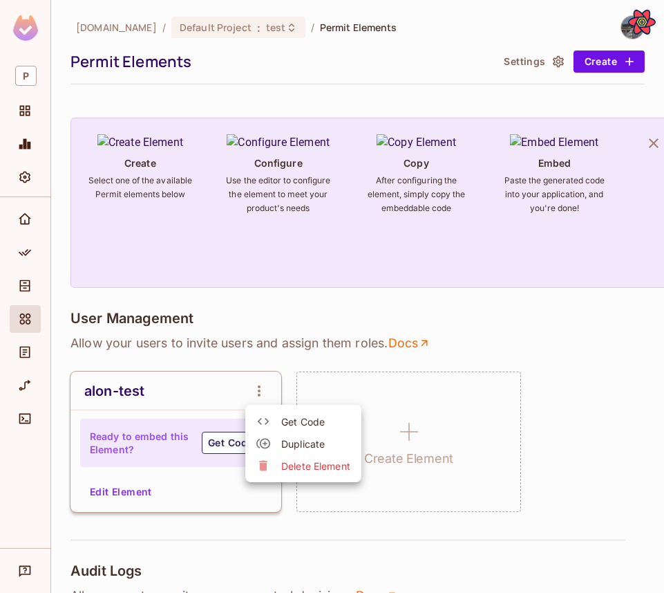
click at [161, 295] on div at bounding box center [332, 296] width 664 height 593
click at [622, 30] on img at bounding box center [633, 27] width 23 height 23
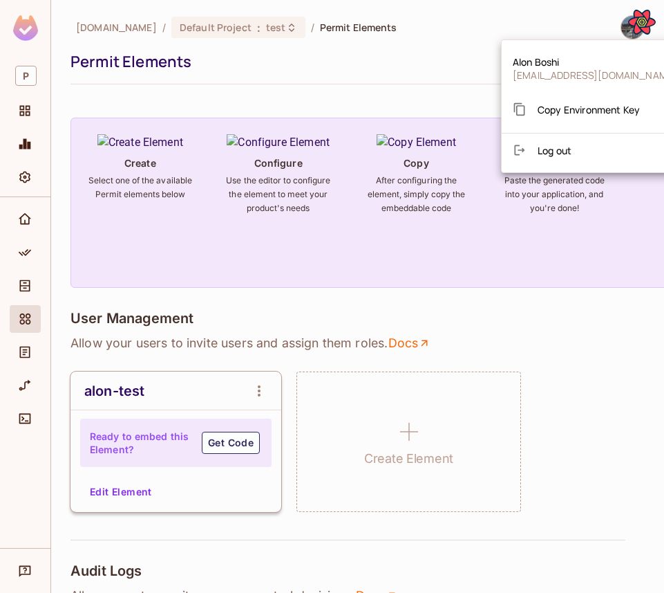
click at [580, 95] on div "Copy Environment Key" at bounding box center [576, 109] width 127 height 28
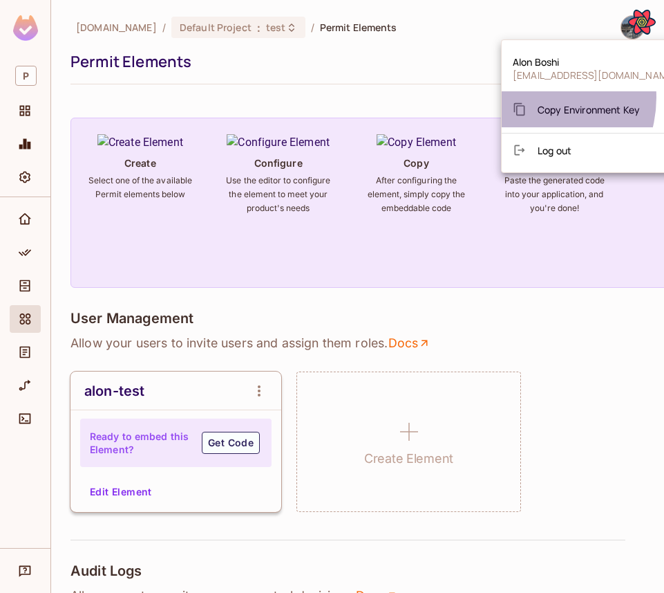
click at [531, 97] on div "Copy Environment Key" at bounding box center [576, 109] width 127 height 28
click at [583, 118] on div "Copy Environment Key" at bounding box center [576, 109] width 127 height 28
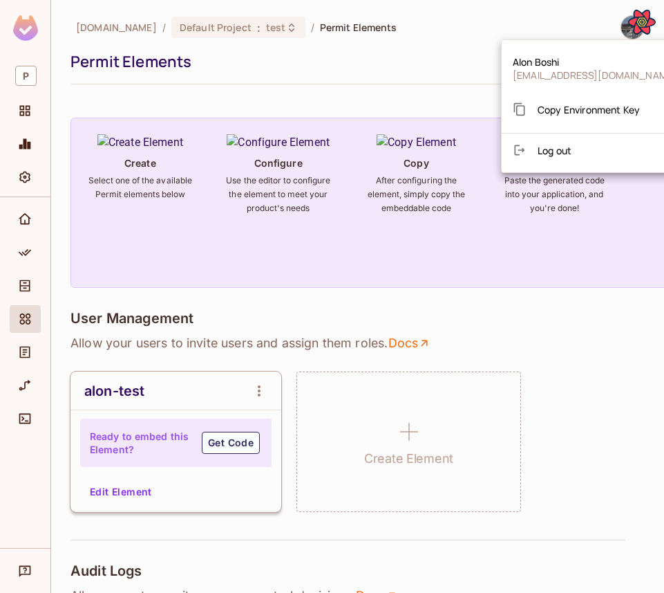
click at [583, 118] on div "Copy Environment Key" at bounding box center [576, 109] width 127 height 28
click at [591, 449] on div at bounding box center [332, 296] width 664 height 593
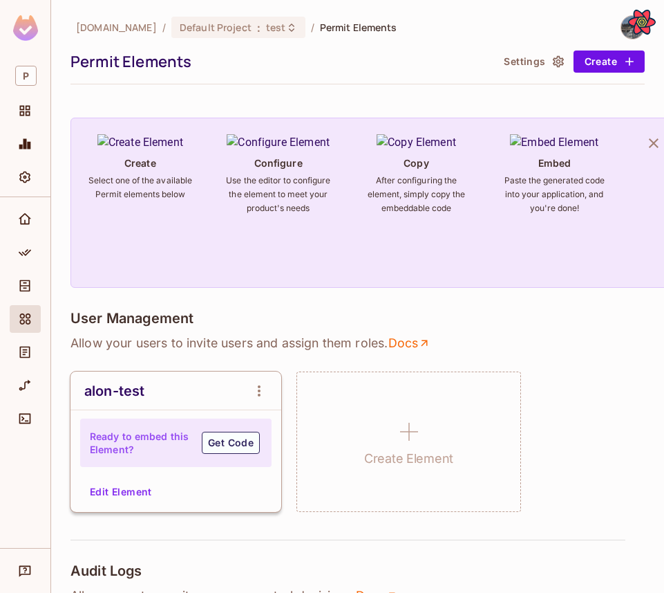
click at [622, 19] on div at bounding box center [626, 27] width 37 height 24
click at [625, 23] on img at bounding box center [633, 27] width 23 height 23
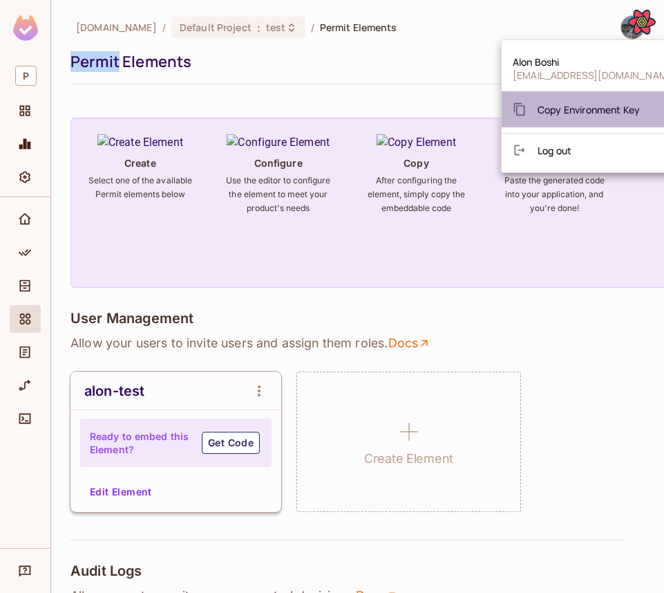
click at [589, 122] on div "Copy Environment Key" at bounding box center [576, 109] width 127 height 28
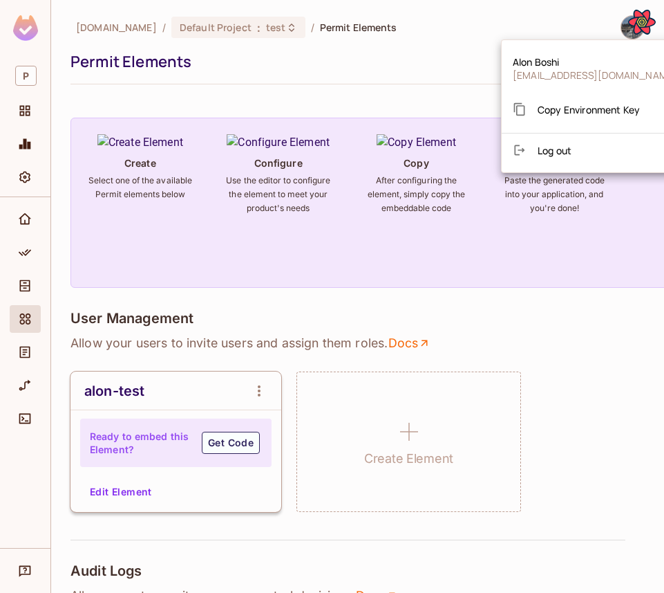
click at [26, 227] on div at bounding box center [332, 296] width 664 height 593
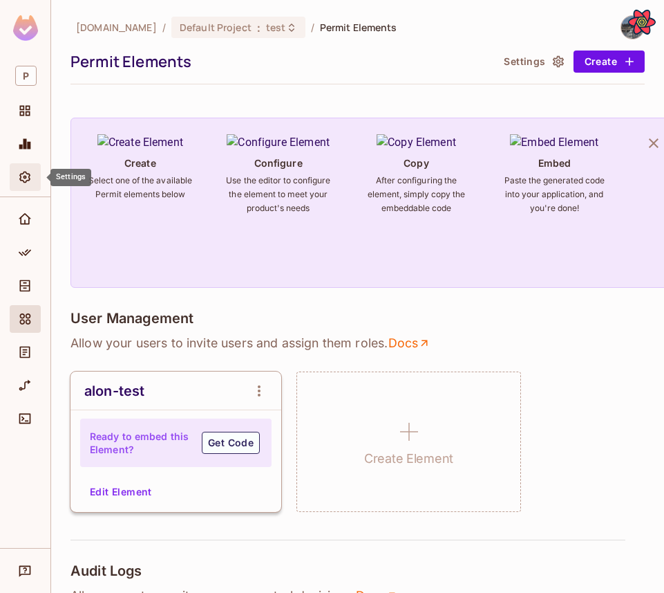
click at [35, 173] on div "Settings" at bounding box center [27, 177] width 24 height 17
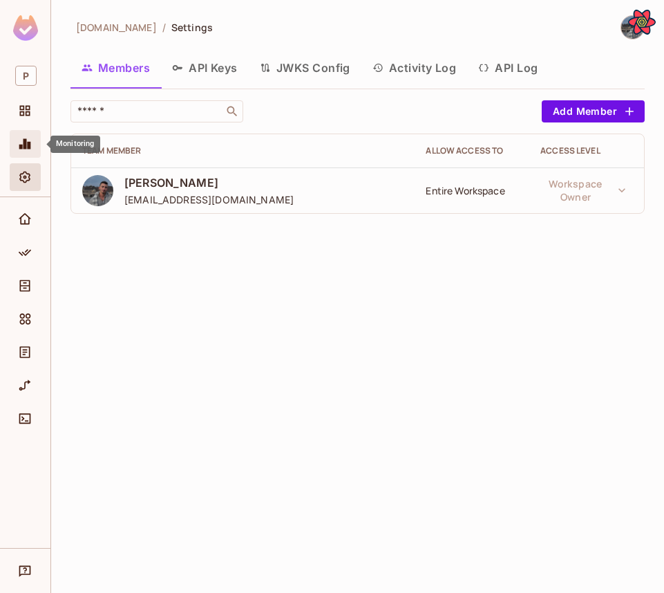
click at [28, 146] on icon "Monitoring" at bounding box center [25, 144] width 12 height 10
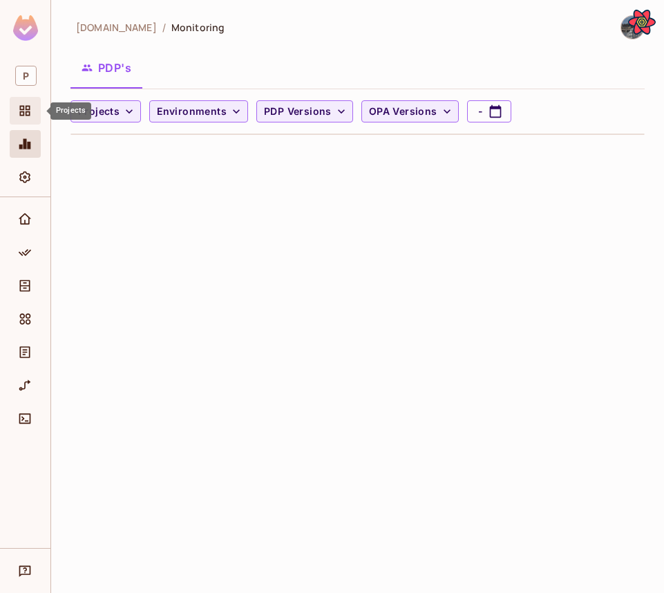
click at [39, 113] on div "Projects" at bounding box center [25, 111] width 31 height 28
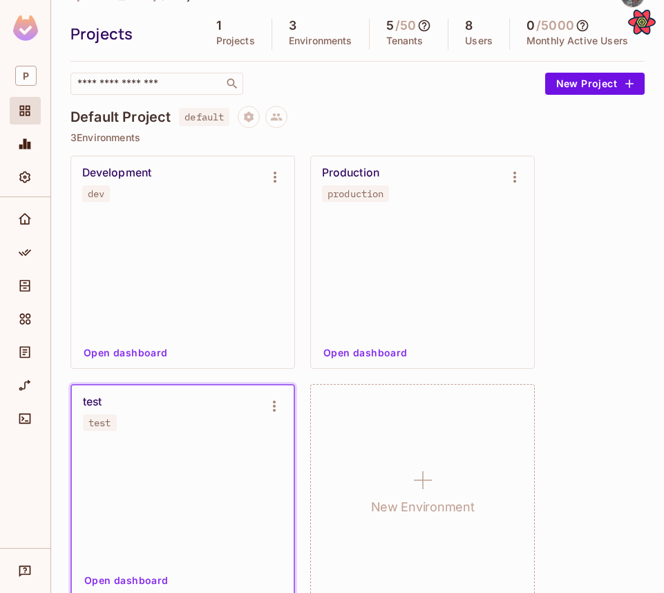
scroll to position [51, 0]
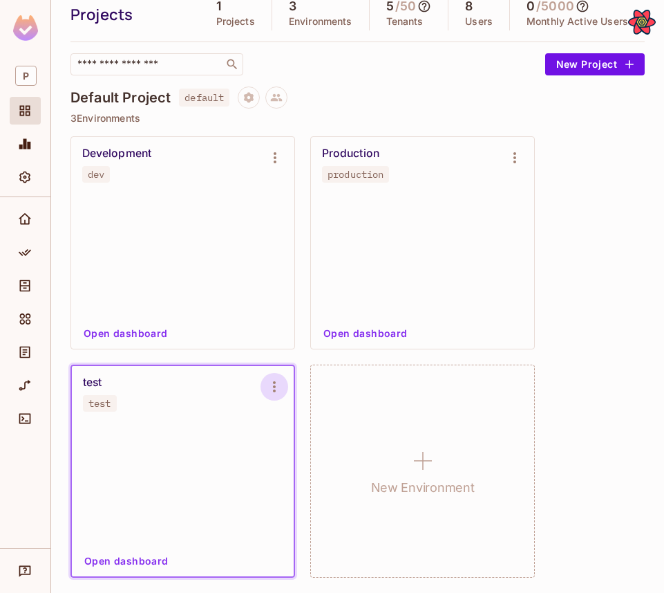
click at [277, 395] on button "Environment settings" at bounding box center [275, 387] width 28 height 28
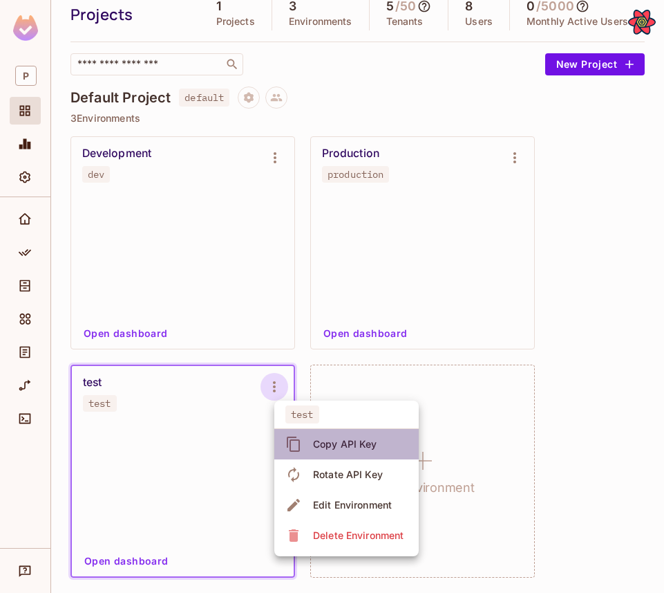
click at [304, 445] on div "Copy API Key" at bounding box center [334, 444] width 96 height 22
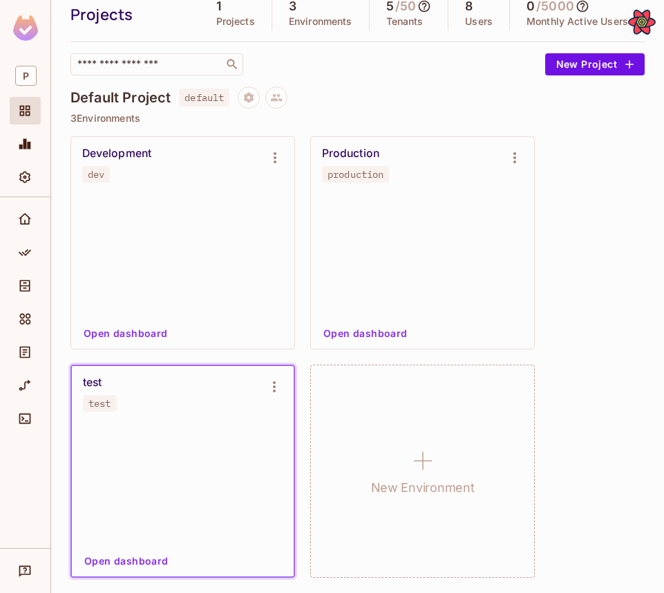
click at [33, 235] on div at bounding box center [25, 221] width 31 height 33
click at [33, 243] on div "Policy" at bounding box center [25, 253] width 31 height 28
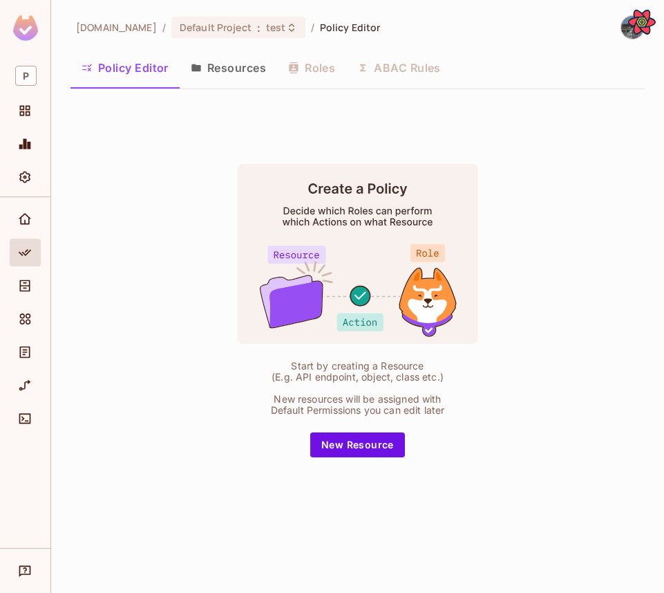
click at [225, 74] on button "Resources" at bounding box center [228, 67] width 97 height 35
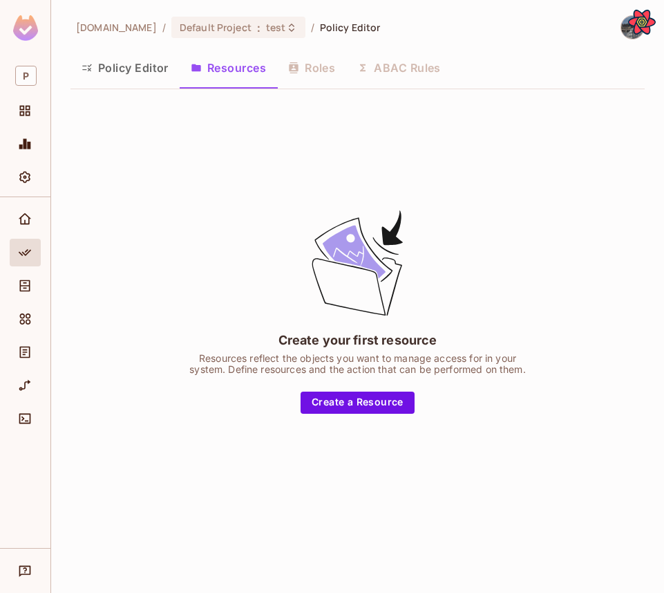
click at [91, 71] on icon "button" at bounding box center [87, 67] width 11 height 11
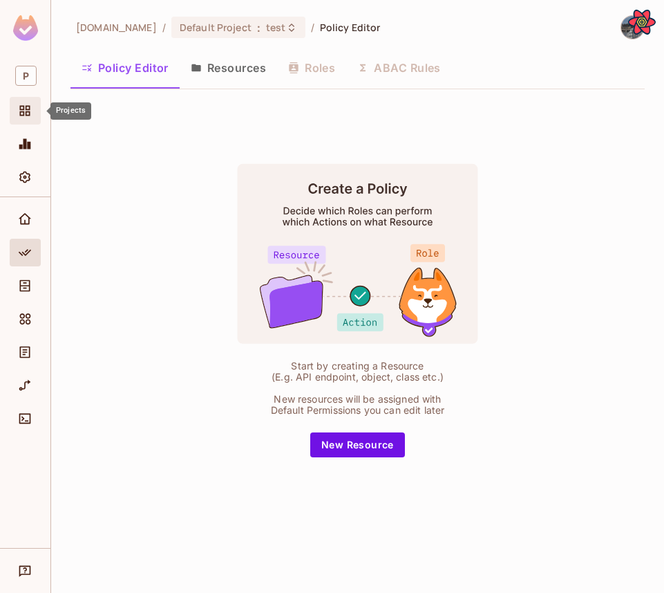
click at [33, 113] on div "Projects" at bounding box center [27, 110] width 24 height 17
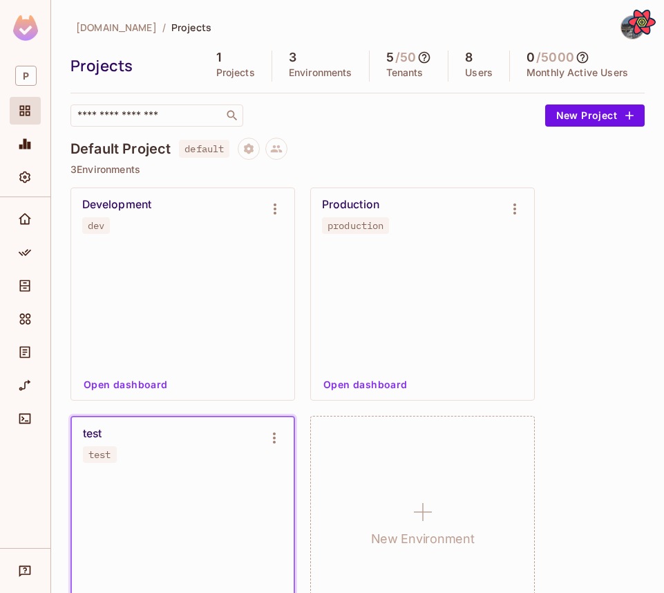
click at [269, 454] on div "test test" at bounding box center [183, 444] width 222 height 55
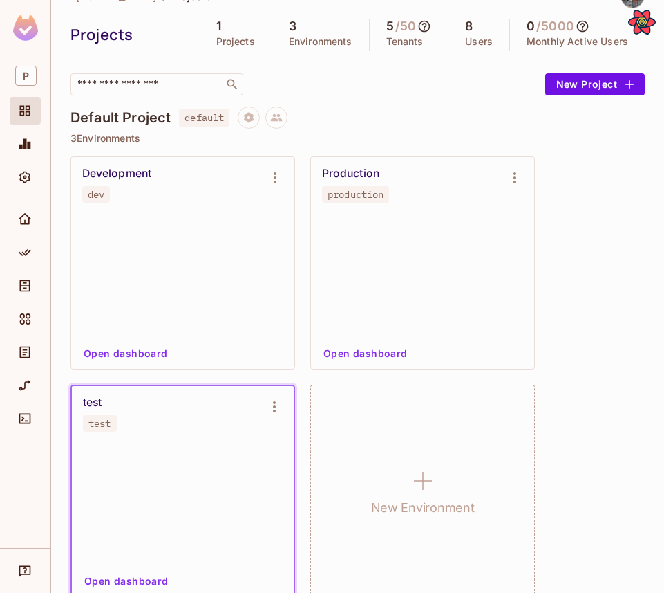
scroll to position [51, 0]
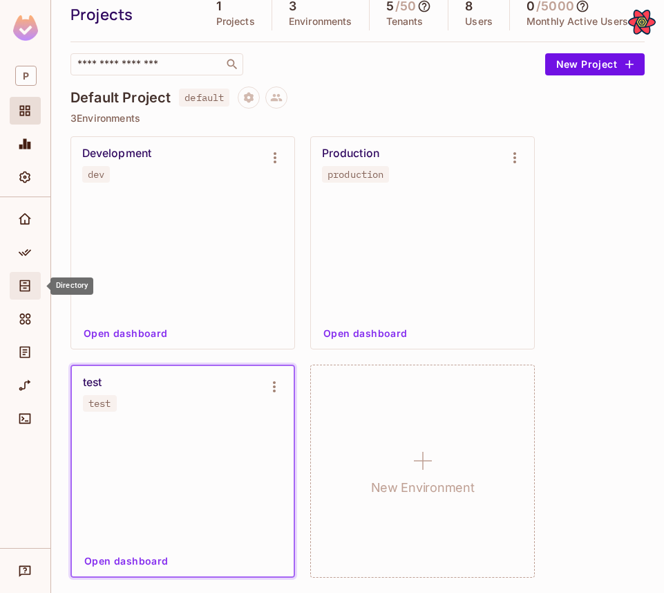
click at [39, 287] on div "Directory" at bounding box center [25, 286] width 31 height 28
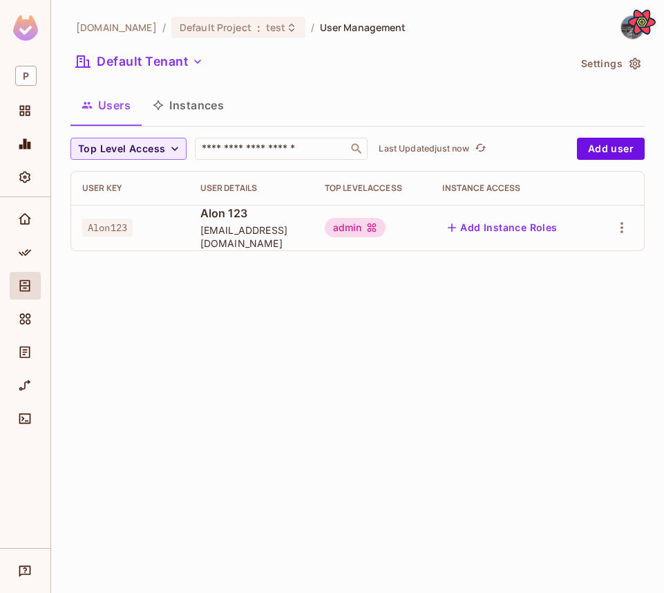
click at [617, 40] on div "[DOMAIN_NAME] / Default Project : test / User Management Default Tenant Setting…" at bounding box center [358, 138] width 575 height 247
click at [617, 24] on div at bounding box center [626, 27] width 37 height 24
click at [622, 26] on img at bounding box center [633, 27] width 23 height 23
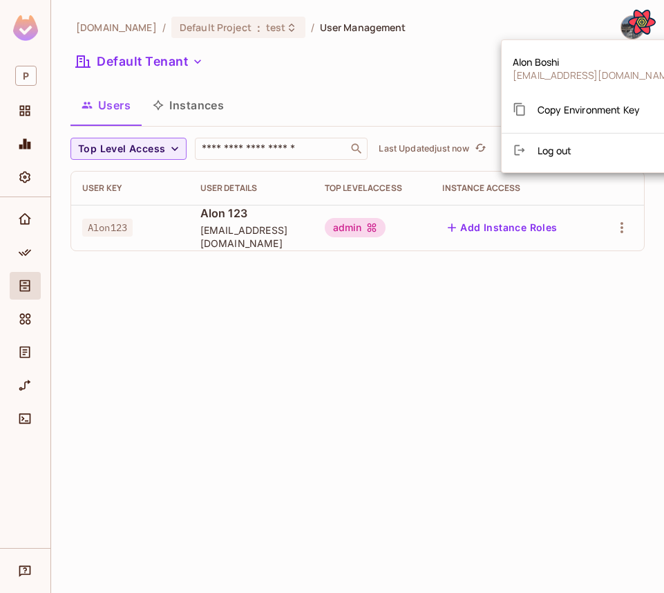
click at [583, 98] on div "Copy Environment Key" at bounding box center [576, 109] width 127 height 28
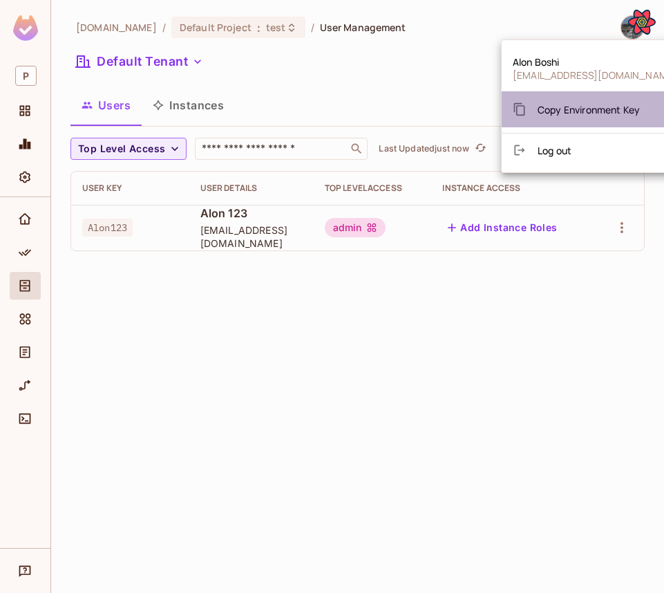
click at [583, 98] on div "Copy Environment Key" at bounding box center [576, 109] width 127 height 28
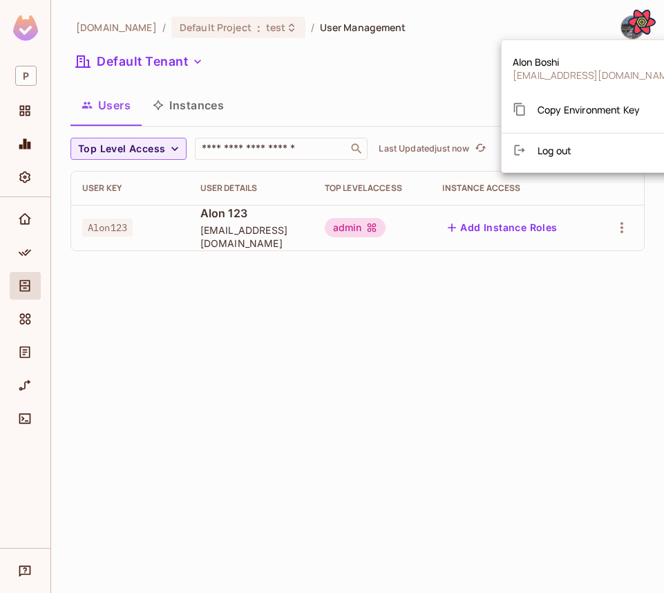
click at [584, 103] on span "Copy Environment Key" at bounding box center [589, 109] width 102 height 13
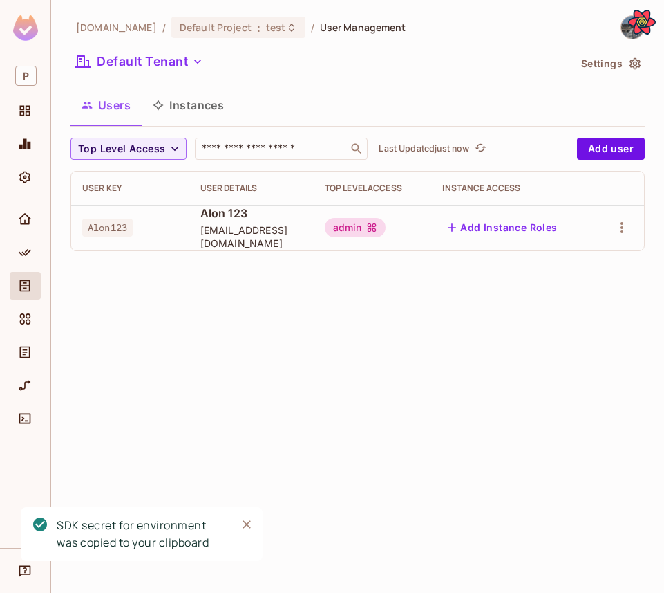
click at [584, 102] on ul "[PERSON_NAME] [EMAIL_ADDRESS][DOMAIN_NAME] Copy Environment Key Log out" at bounding box center [602, 77] width 140 height 68
click at [624, 29] on img at bounding box center [633, 27] width 23 height 23
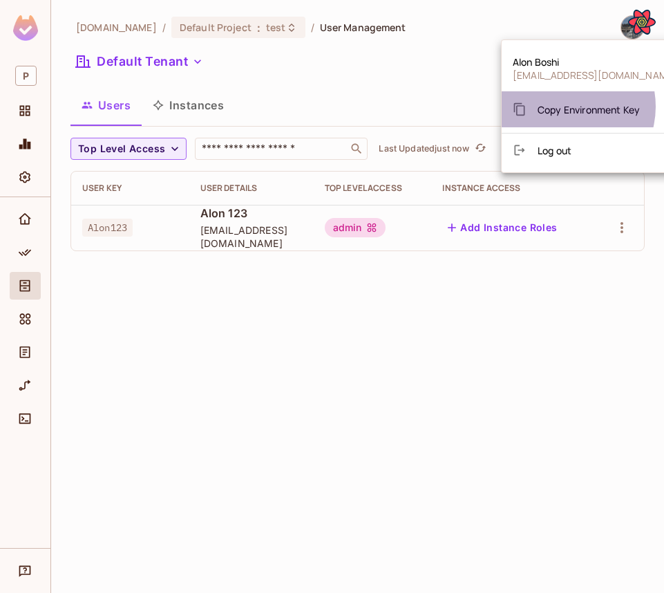
click at [566, 106] on span "Copy Environment Key" at bounding box center [589, 109] width 102 height 13
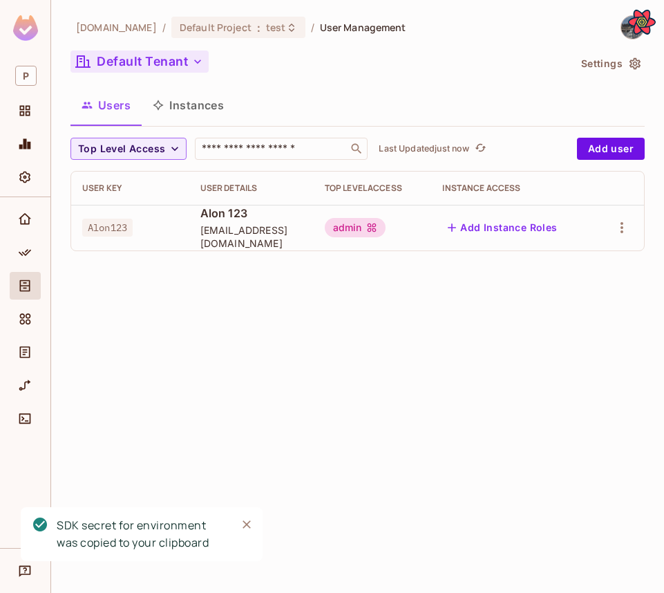
click at [134, 68] on button "Default Tenant" at bounding box center [140, 61] width 138 height 22
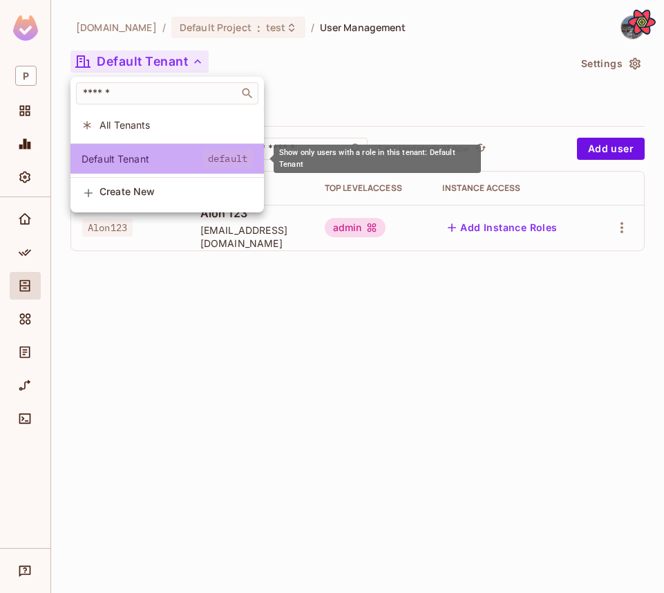
drag, startPoint x: 211, startPoint y: 159, endPoint x: 258, endPoint y: 162, distance: 47.1
click at [258, 162] on li "Default Tenant default" at bounding box center [168, 159] width 194 height 30
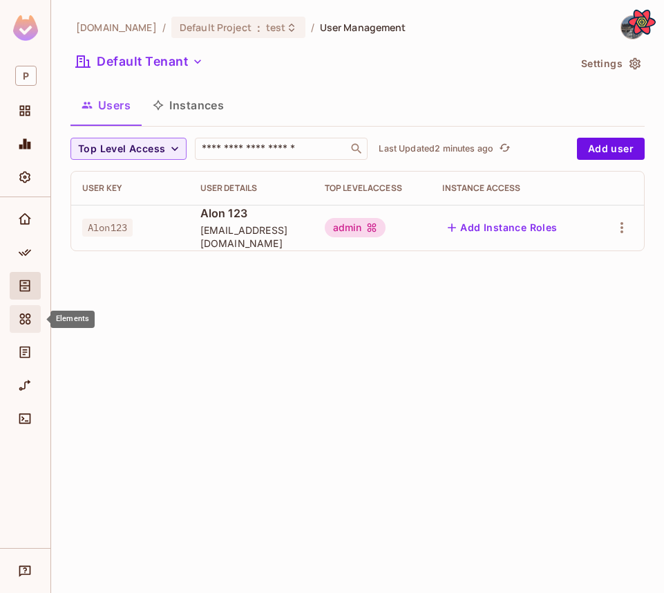
click at [24, 325] on icon "Elements" at bounding box center [25, 319] width 14 height 14
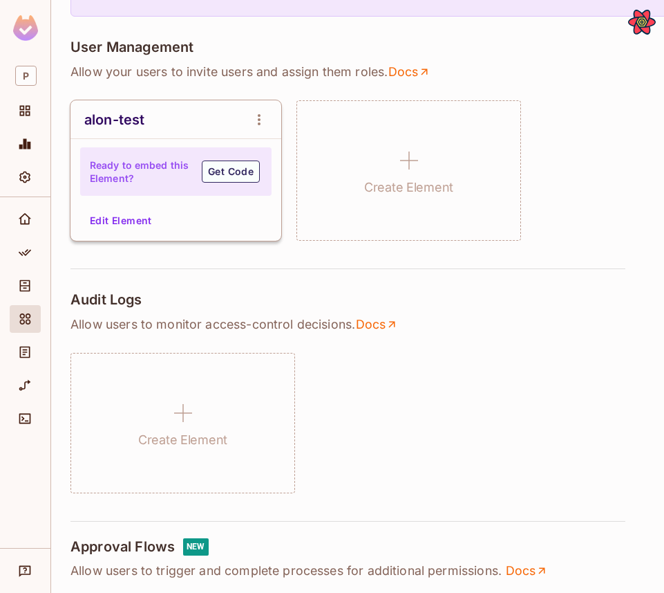
scroll to position [137, 0]
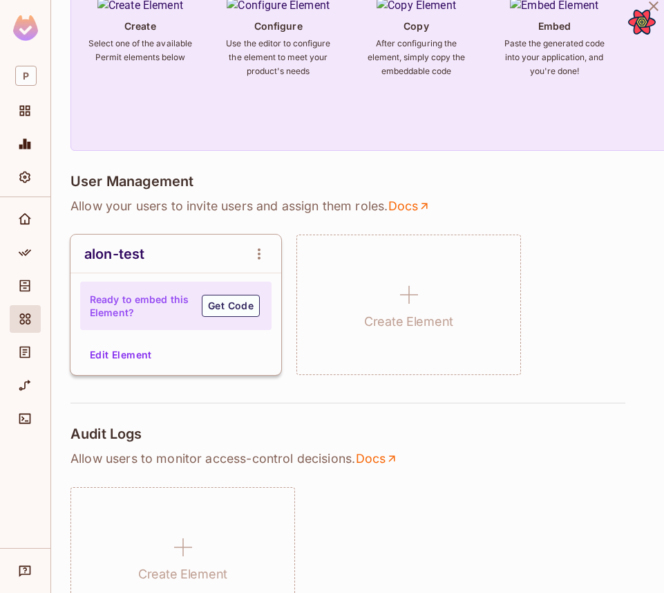
click at [263, 308] on div "Ready to embed this Element? Get Code" at bounding box center [176, 305] width 192 height 48
click at [244, 308] on button "Get Code" at bounding box center [231, 306] width 58 height 22
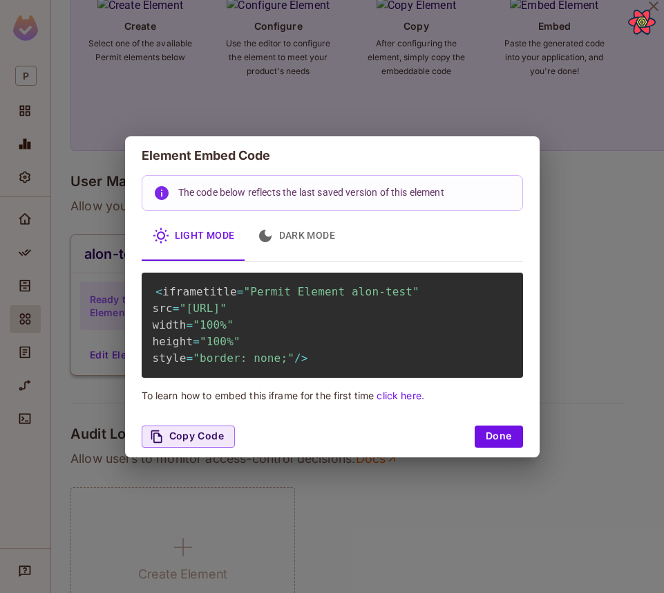
drag, startPoint x: 189, startPoint y: 308, endPoint x: 509, endPoint y: 327, distance: 320.7
click at [227, 315] on span ""[URL]"" at bounding box center [203, 307] width 47 height 13
copy span "[URL]"
